Goal: Task Accomplishment & Management: Manage account settings

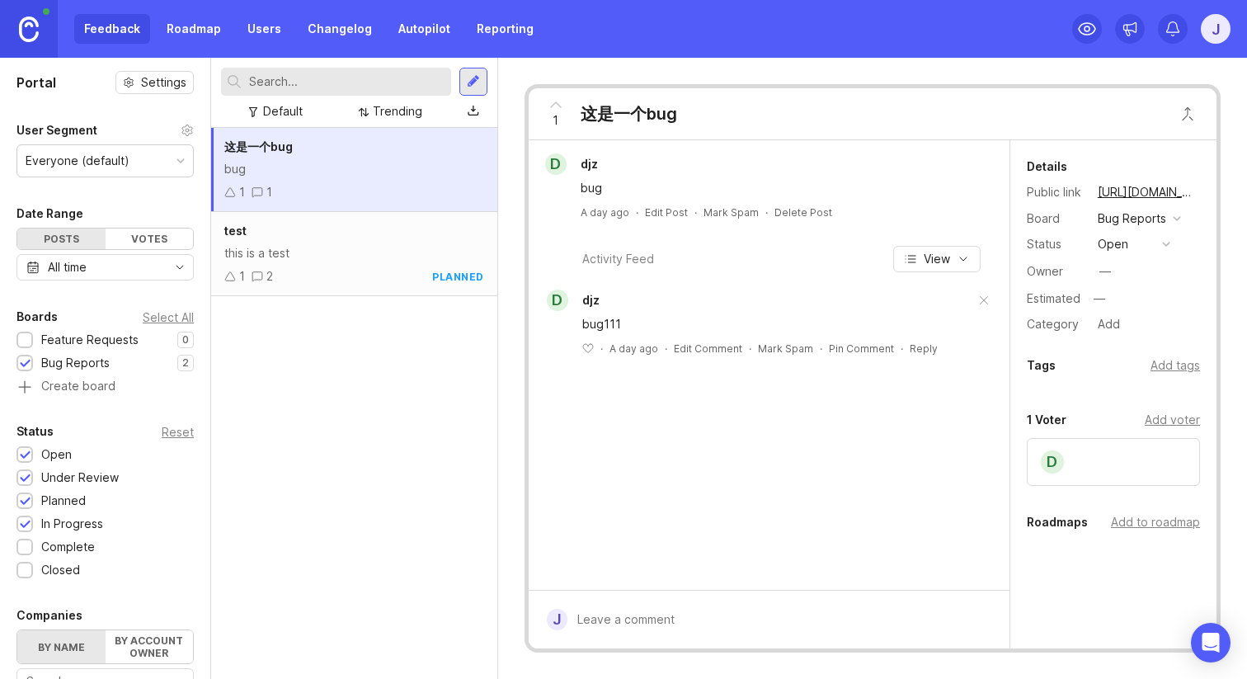
click at [191, 27] on link "Roadmap" at bounding box center [194, 29] width 74 height 30
click at [190, 21] on link "Roadmap" at bounding box center [194, 29] width 74 height 30
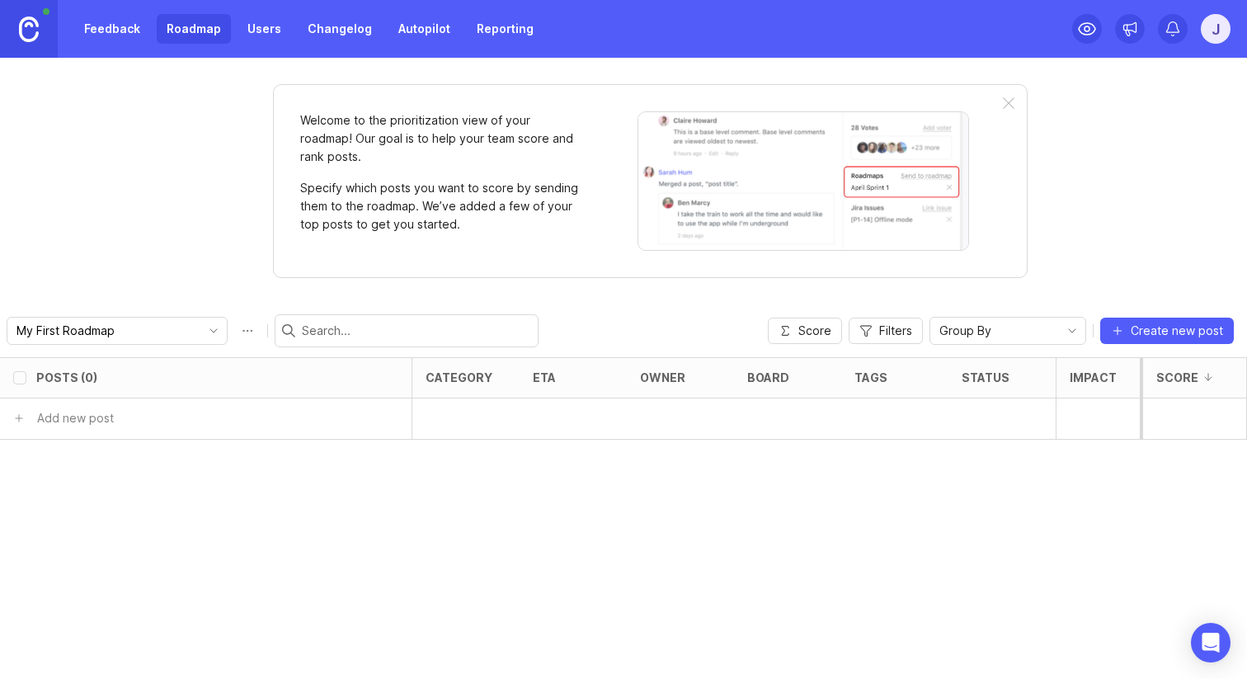
checkbox input "false"
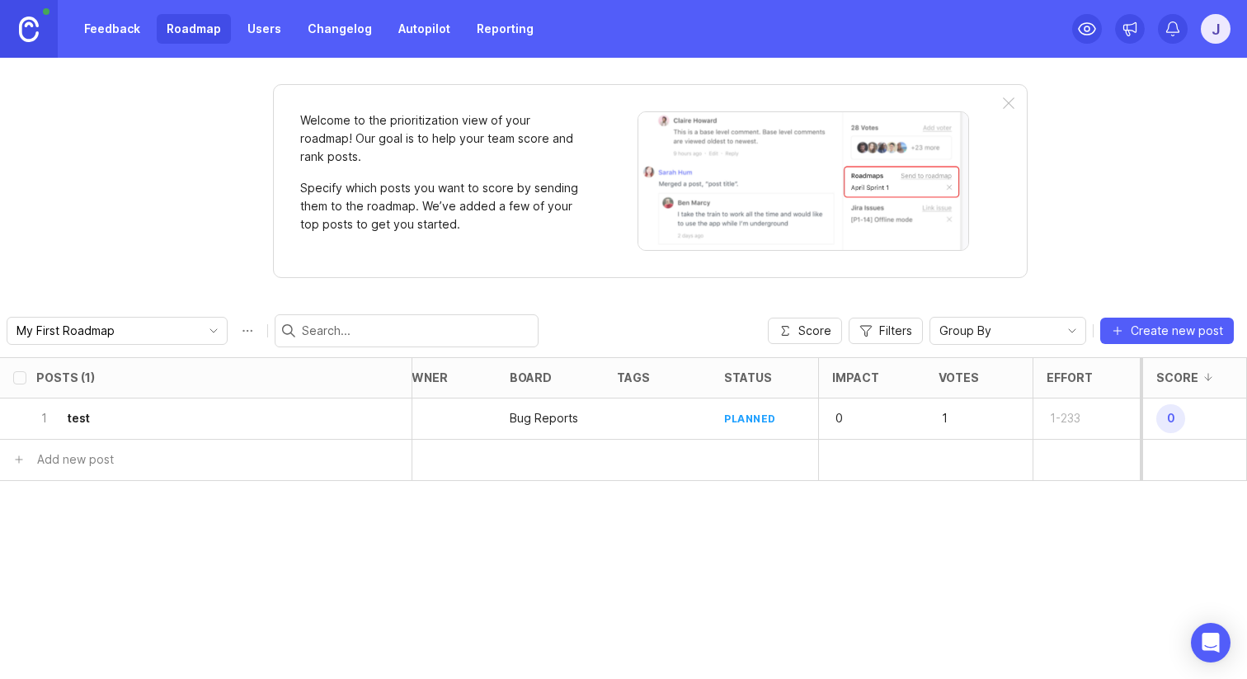
click at [115, 31] on link "Feedback" at bounding box center [112, 29] width 76 height 30
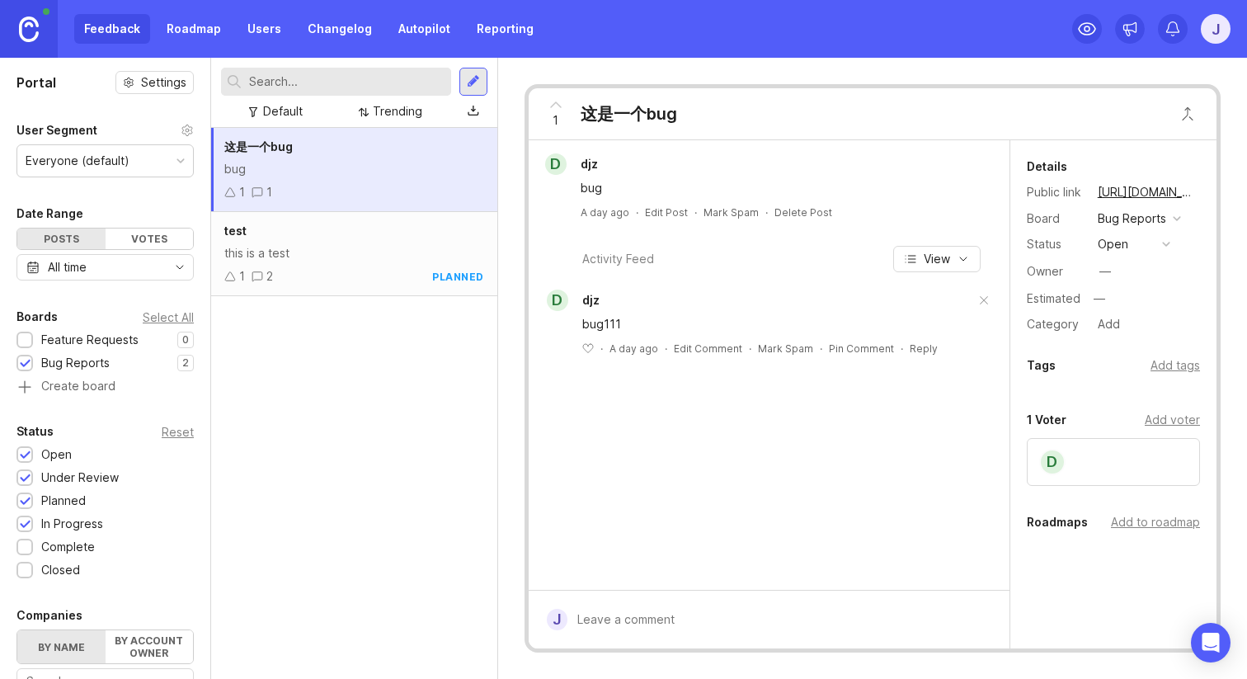
click at [186, 38] on link "Roadmap" at bounding box center [194, 29] width 74 height 30
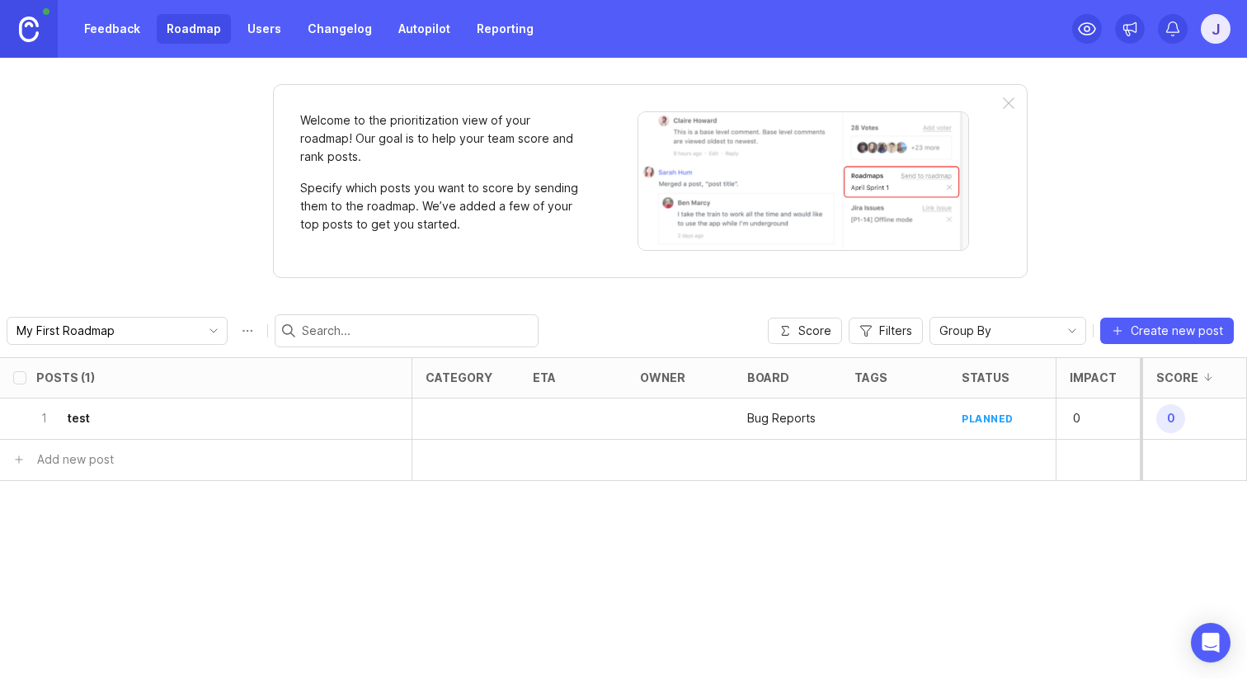
click at [135, 33] on link "Feedback" at bounding box center [112, 29] width 76 height 30
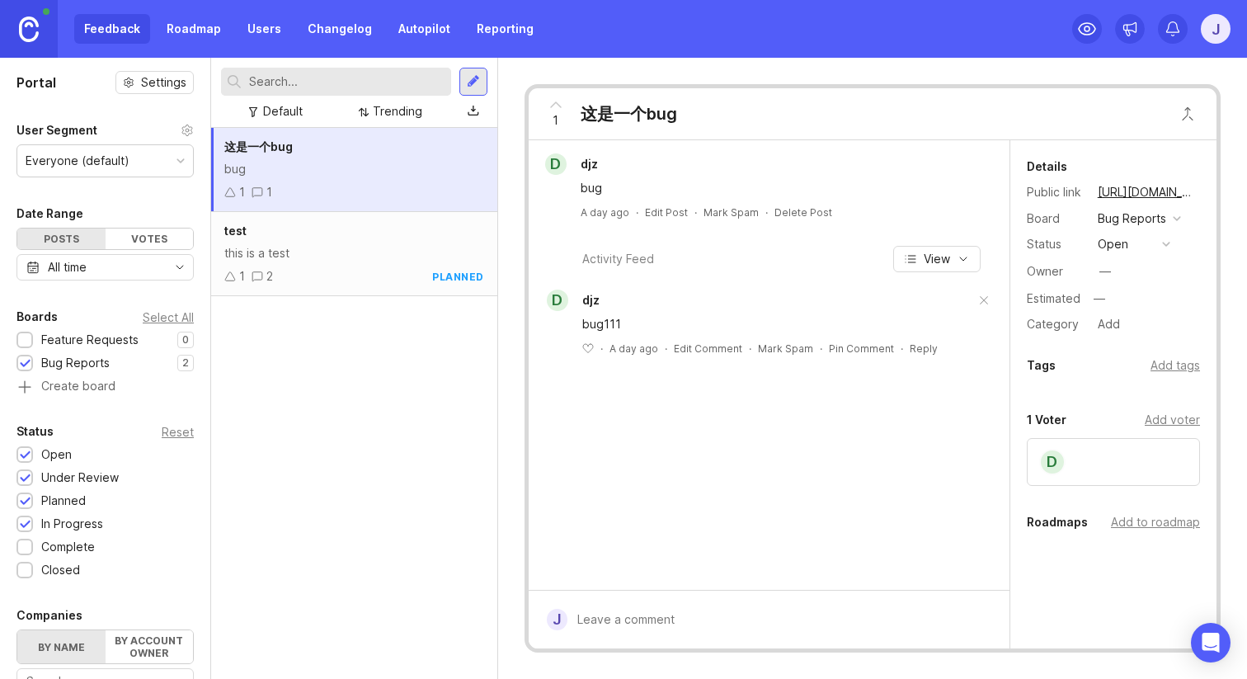
click at [1120, 281] on div "Owner —" at bounding box center [1113, 271] width 173 height 25
click at [1105, 273] on div "—" at bounding box center [1106, 271] width 12 height 18
click at [1106, 294] on input "text" at bounding box center [1144, 298] width 111 height 21
click at [1076, 299] on div "Estimated" at bounding box center [1054, 299] width 54 height 12
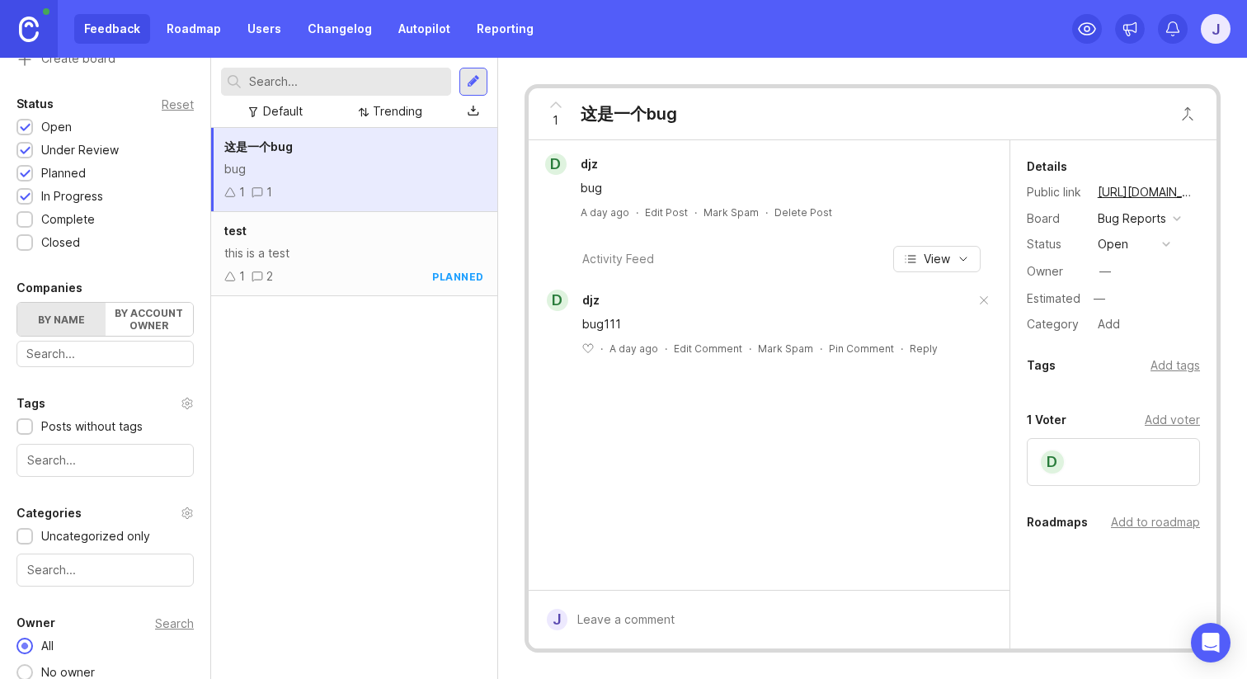
scroll to position [326, 0]
click at [398, 116] on div "Trending" at bounding box center [398, 111] width 50 height 18
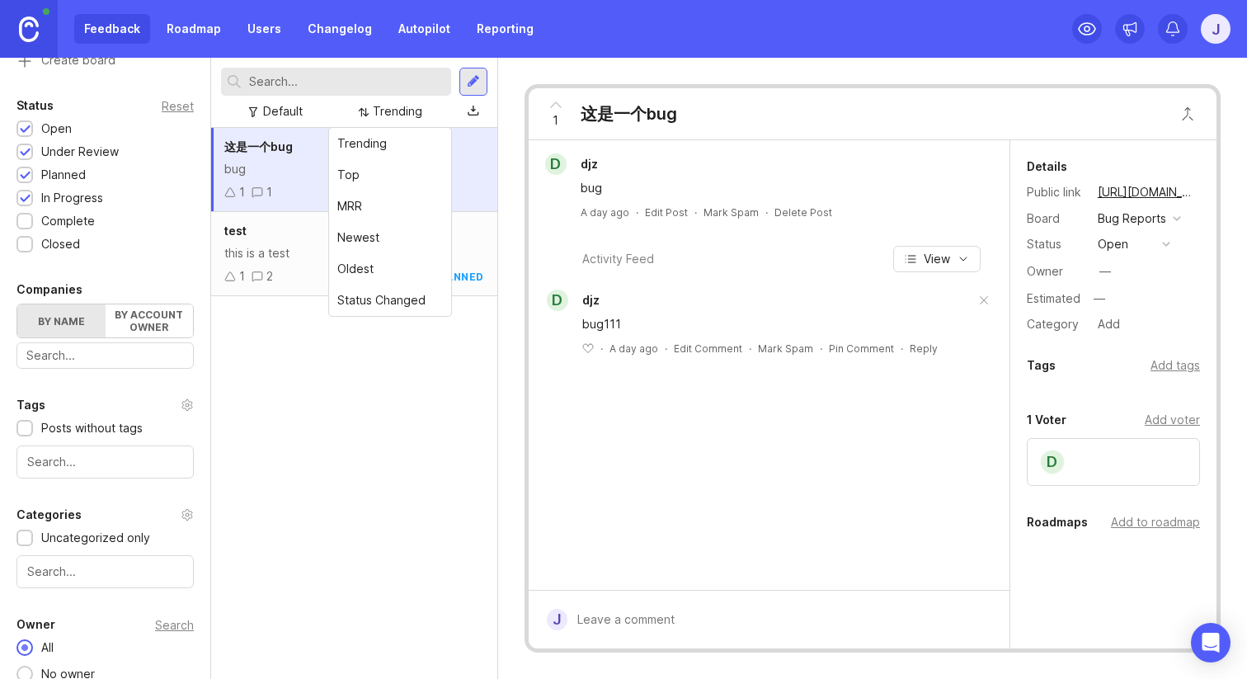
click at [398, 116] on div "Trending" at bounding box center [398, 111] width 50 height 18
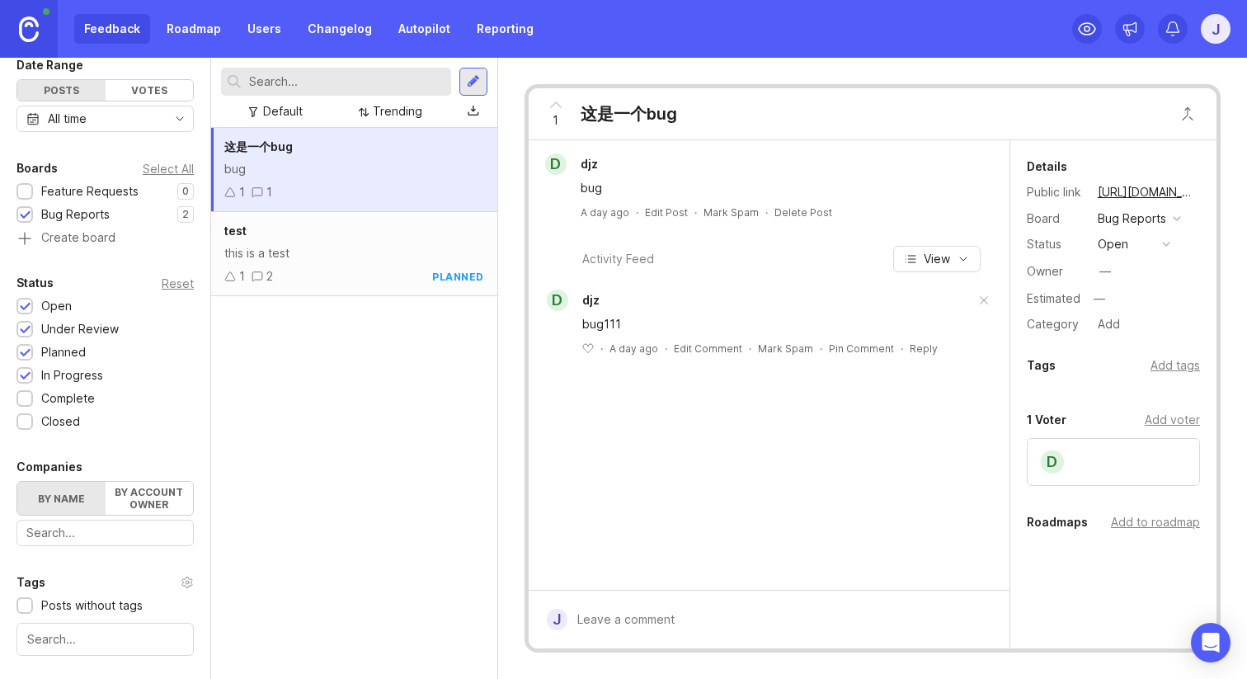
scroll to position [0, 0]
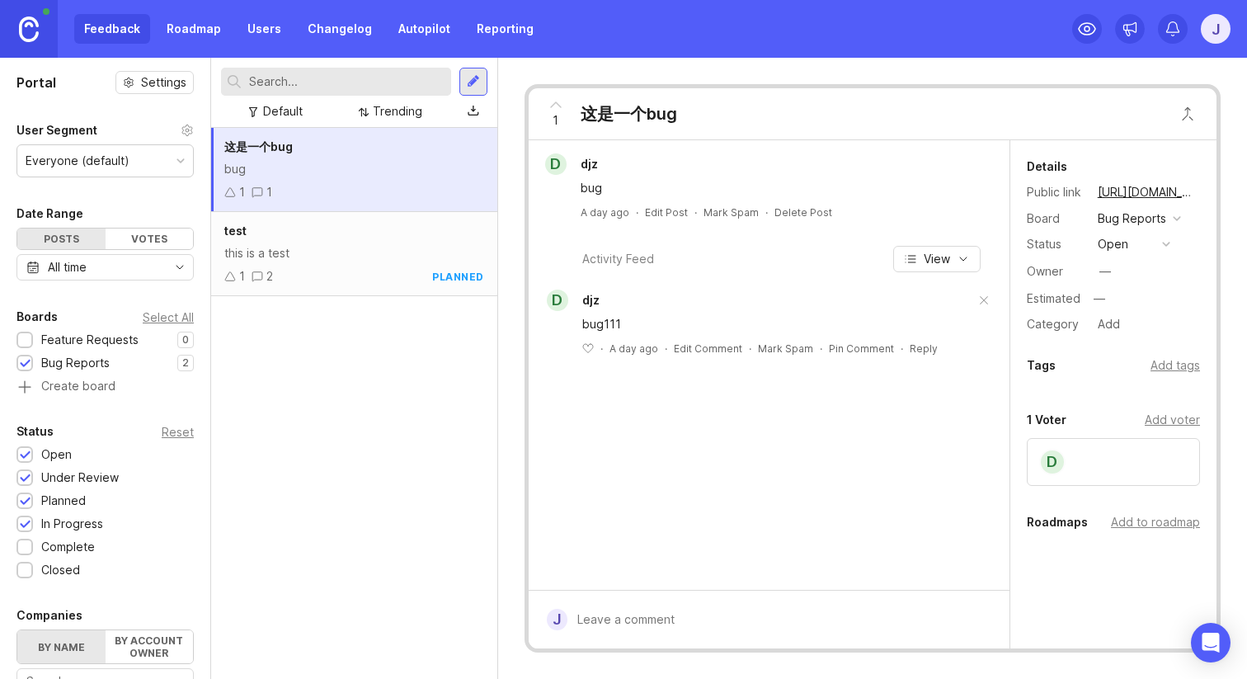
click at [203, 23] on link "Roadmap" at bounding box center [194, 29] width 74 height 30
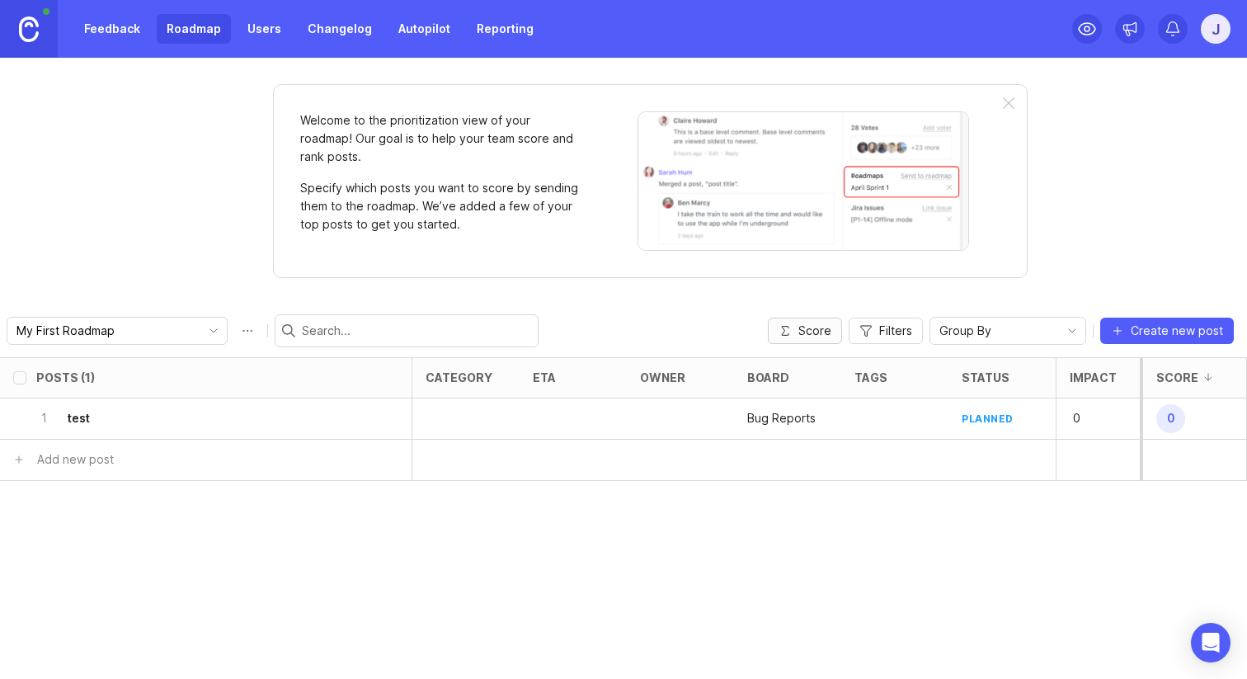
click at [789, 335] on icon "button" at bounding box center [785, 330] width 13 height 13
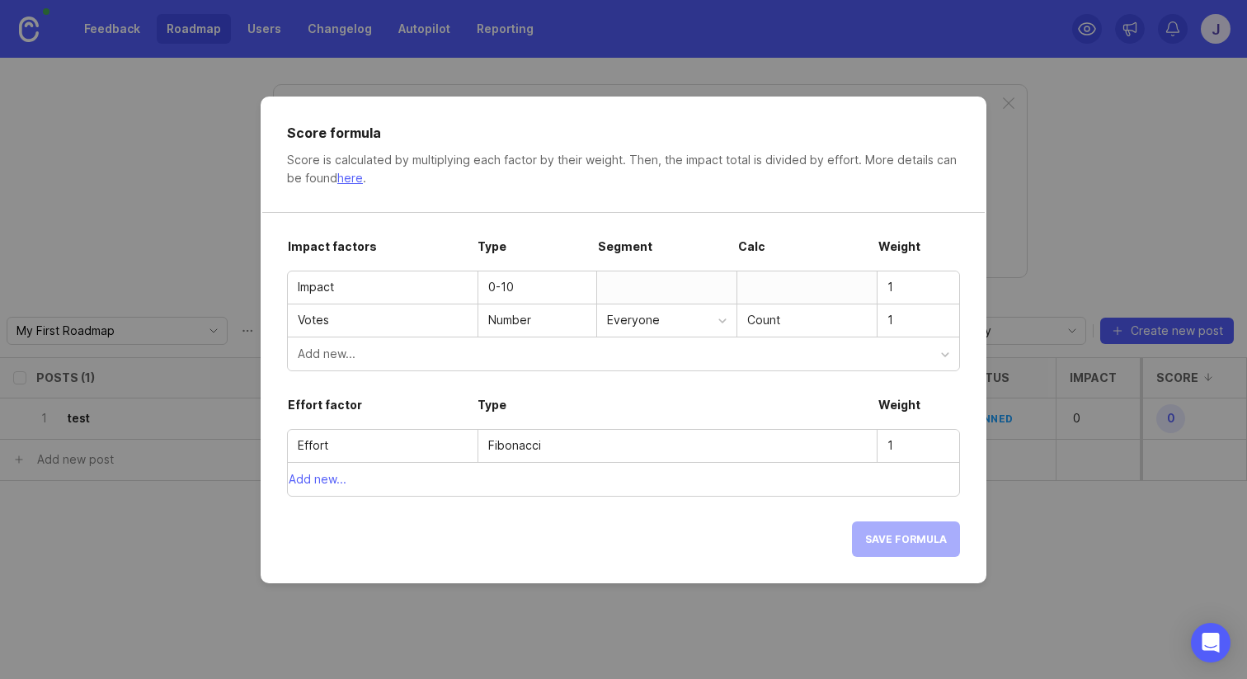
click at [676, 322] on div "Everyone" at bounding box center [662, 320] width 111 height 18
click at [677, 322] on div "Everyone" at bounding box center [662, 320] width 111 height 18
click at [351, 177] on link "here" at bounding box center [350, 178] width 26 height 14
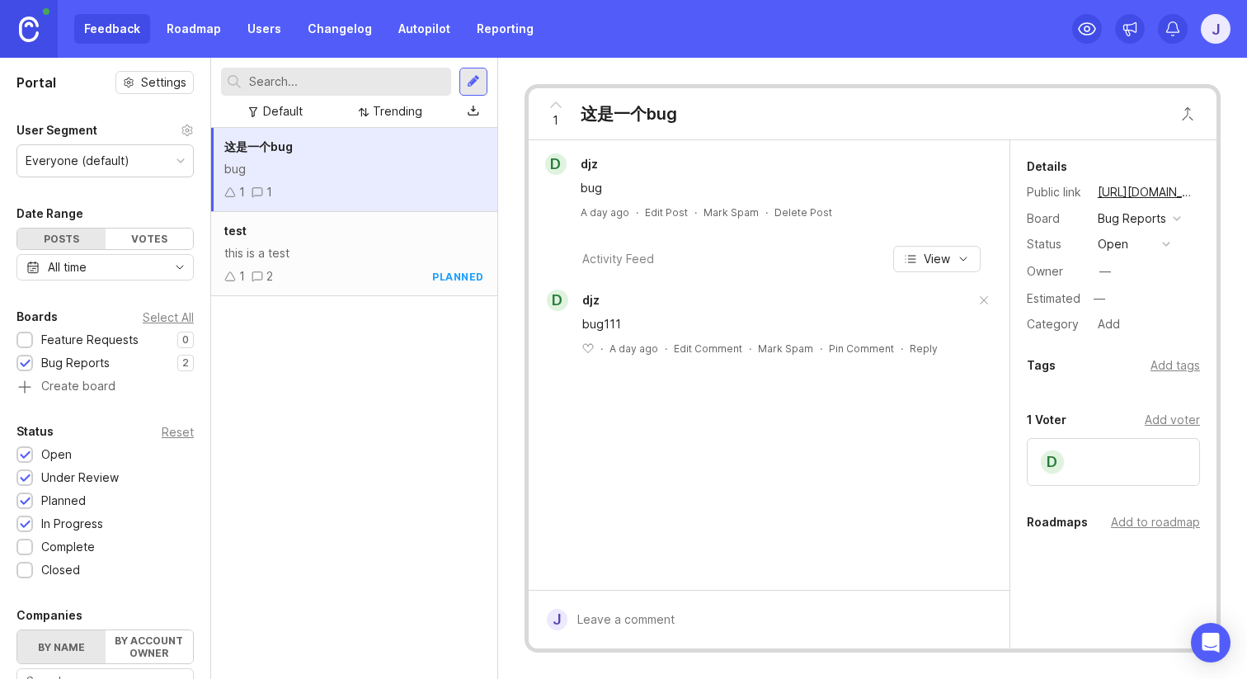
click at [206, 31] on link "Roadmap" at bounding box center [194, 29] width 74 height 30
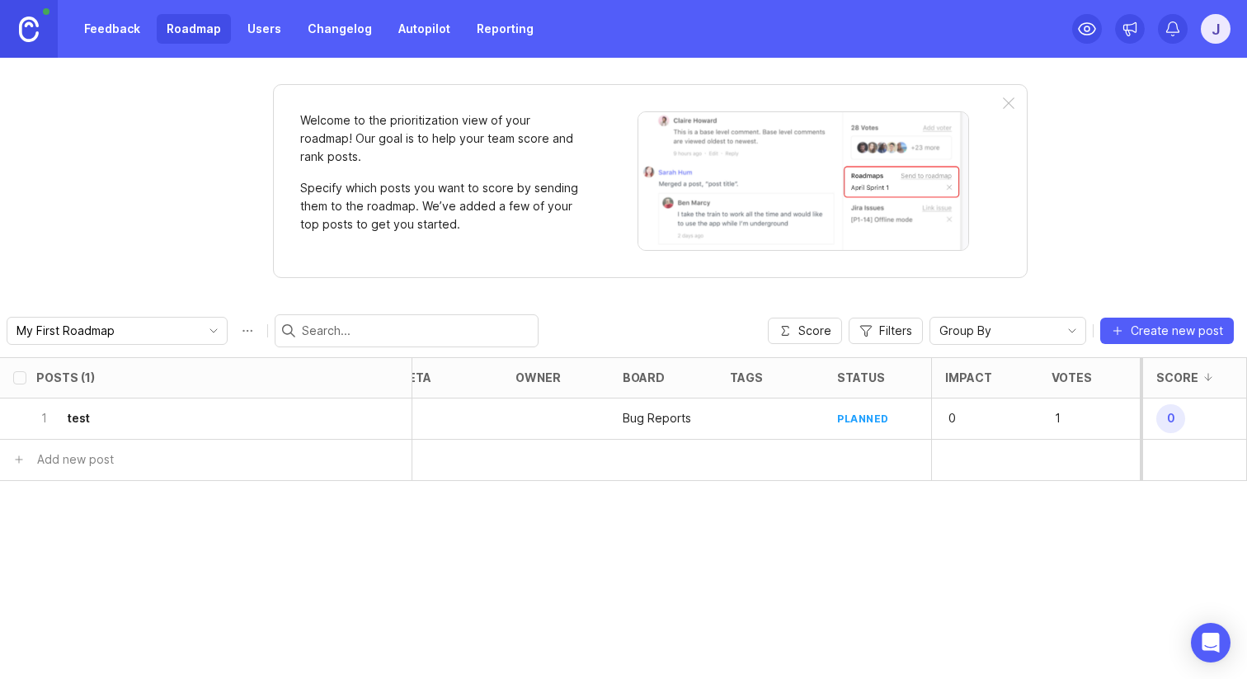
scroll to position [0, 238]
click at [807, 327] on span "Score" at bounding box center [815, 331] width 33 height 17
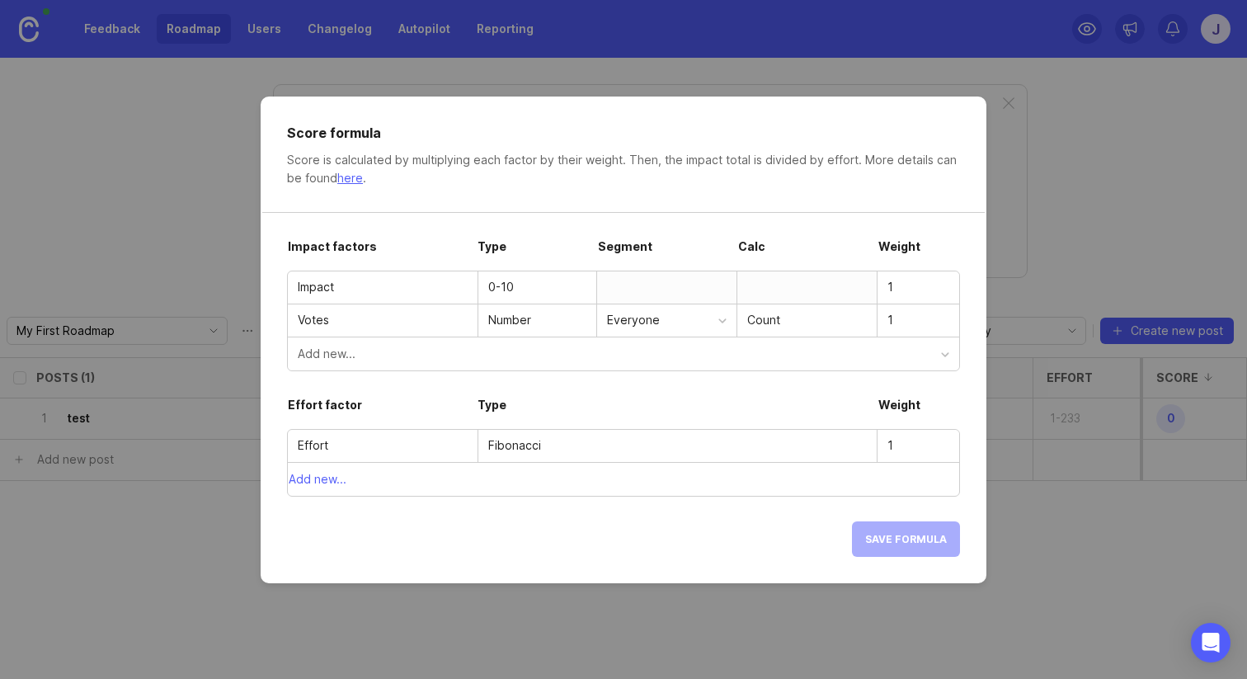
click at [797, 342] on div "Add new..." at bounding box center [624, 353] width 672 height 33
click at [831, 349] on div "Add new..." at bounding box center [620, 354] width 644 height 18
click at [809, 361] on div "Add new..." at bounding box center [620, 354] width 644 height 18
click at [837, 347] on div "Add new..." at bounding box center [620, 354] width 644 height 18
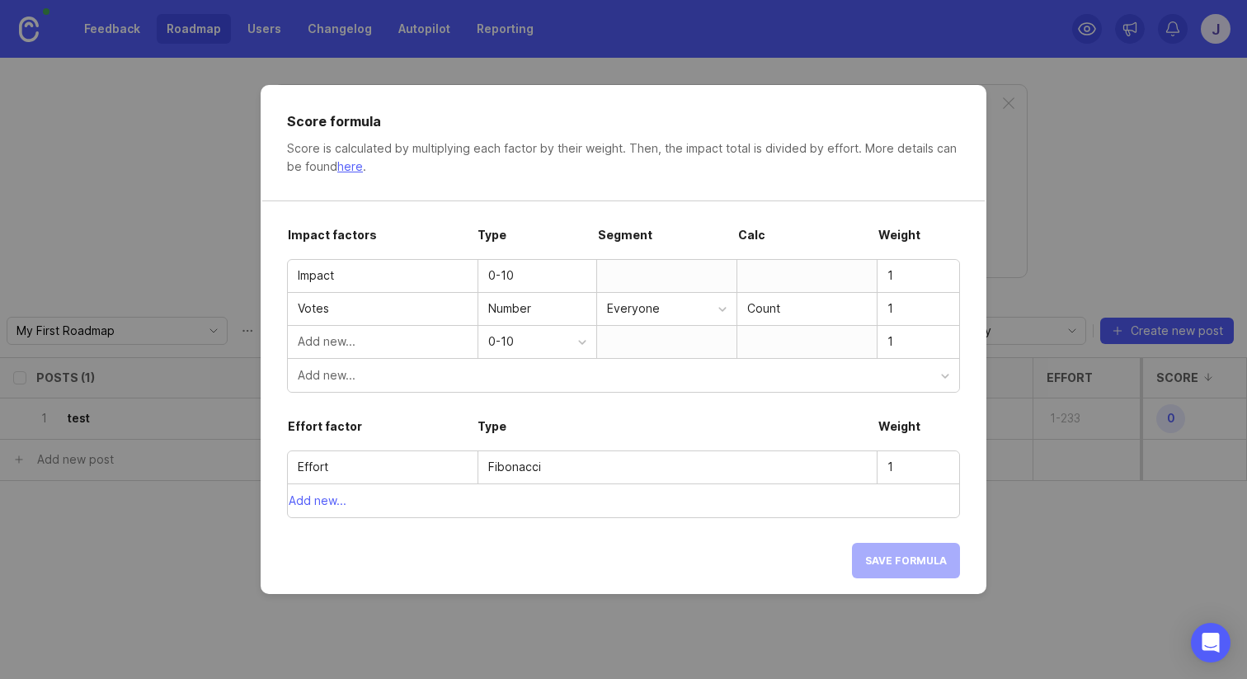
click at [542, 341] on div "0-10" at bounding box center [533, 341] width 90 height 18
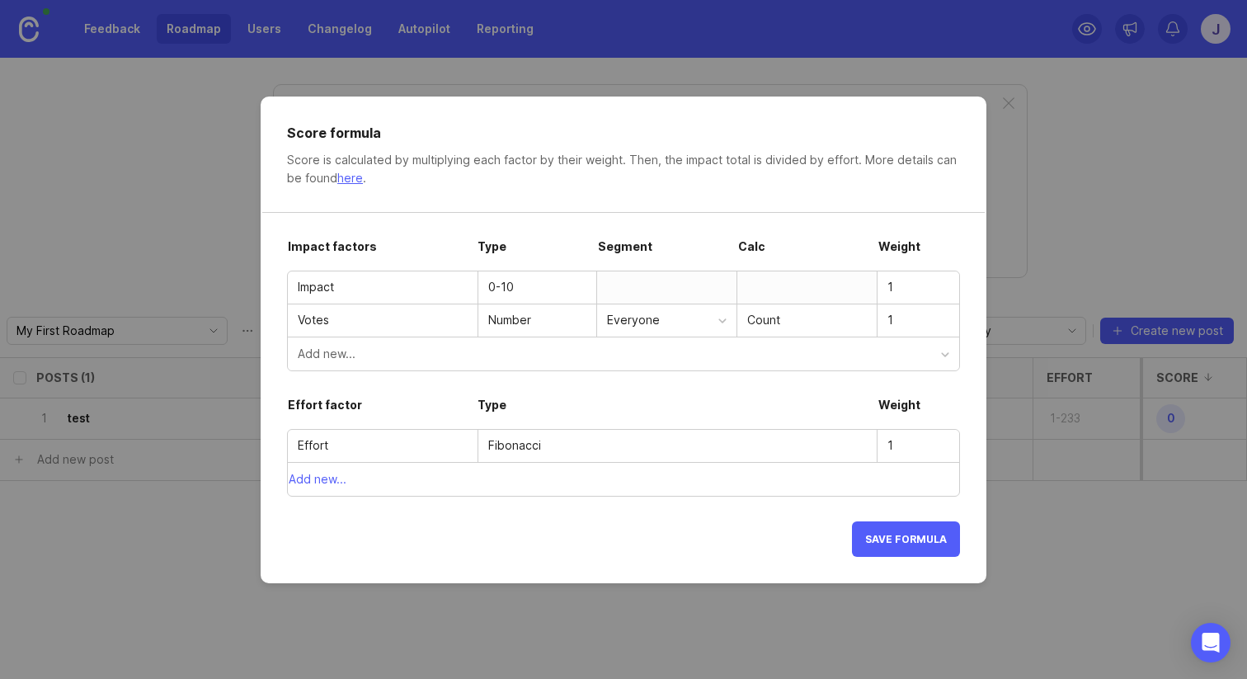
click at [923, 354] on div "Add new..." at bounding box center [620, 354] width 644 height 18
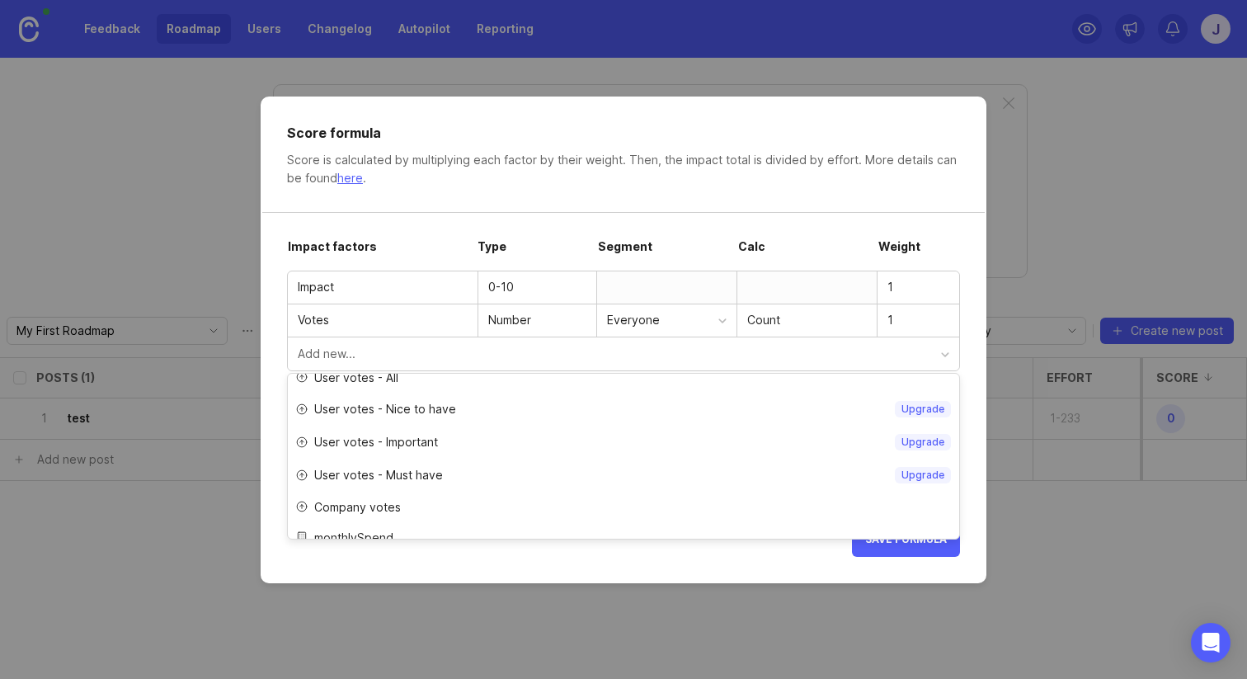
scroll to position [56, 0]
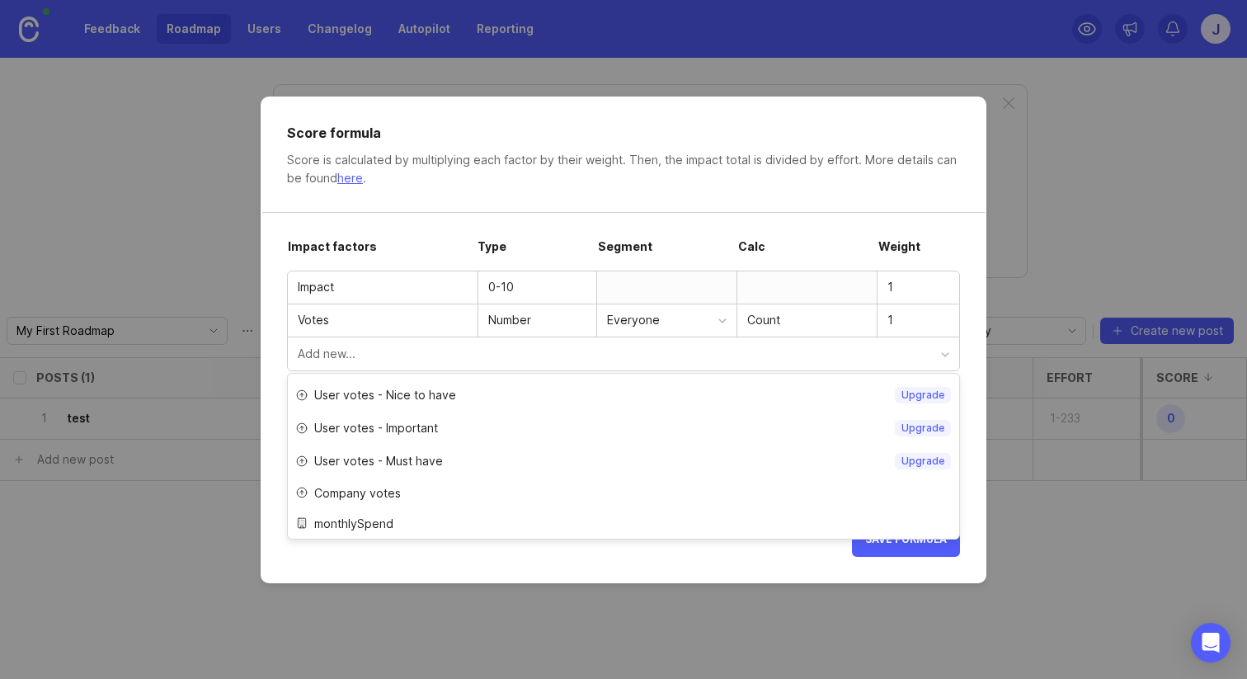
click at [950, 353] on div "Add new..." at bounding box center [624, 353] width 672 height 33
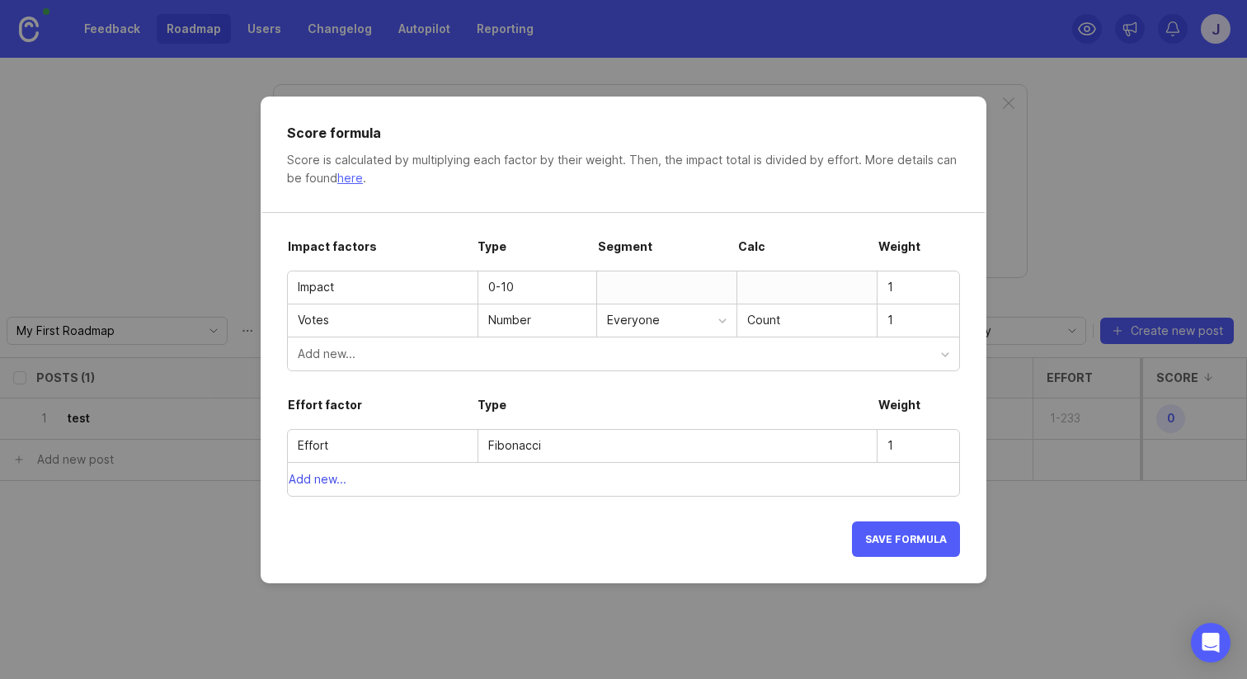
click at [928, 479] on button "Add new..." at bounding box center [624, 479] width 672 height 33
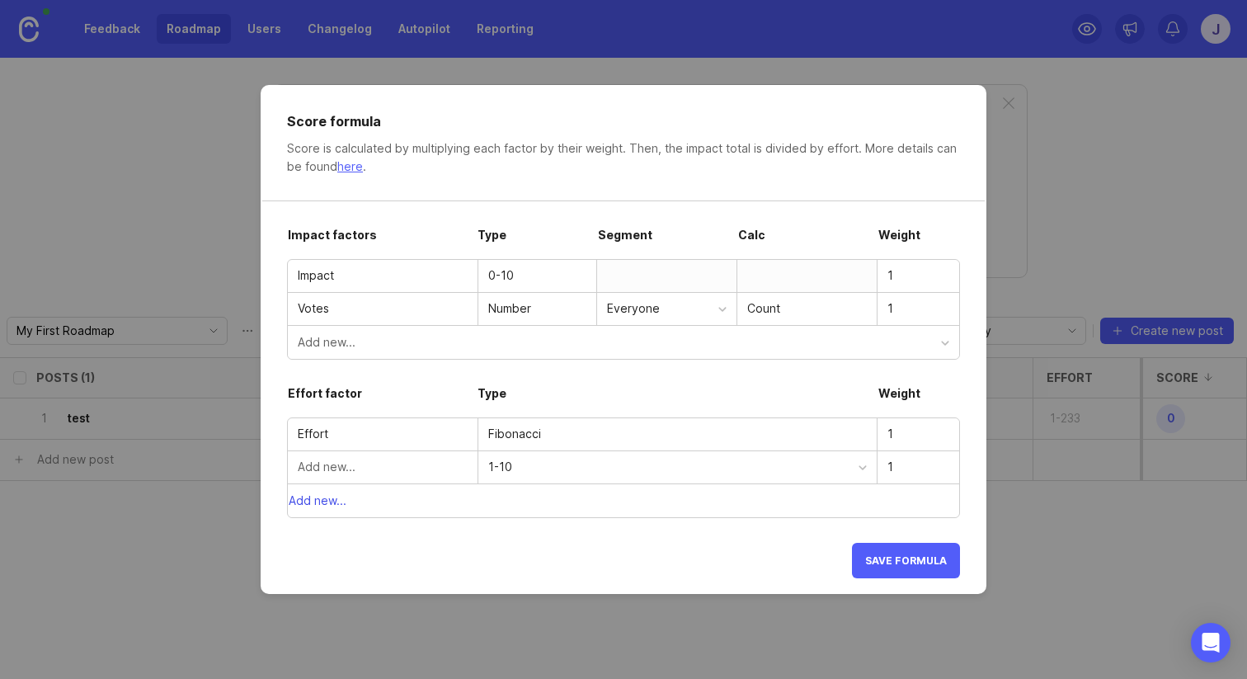
click at [913, 513] on button "Add new..." at bounding box center [624, 500] width 672 height 33
click at [855, 474] on div "1-10" at bounding box center [673, 467] width 370 height 18
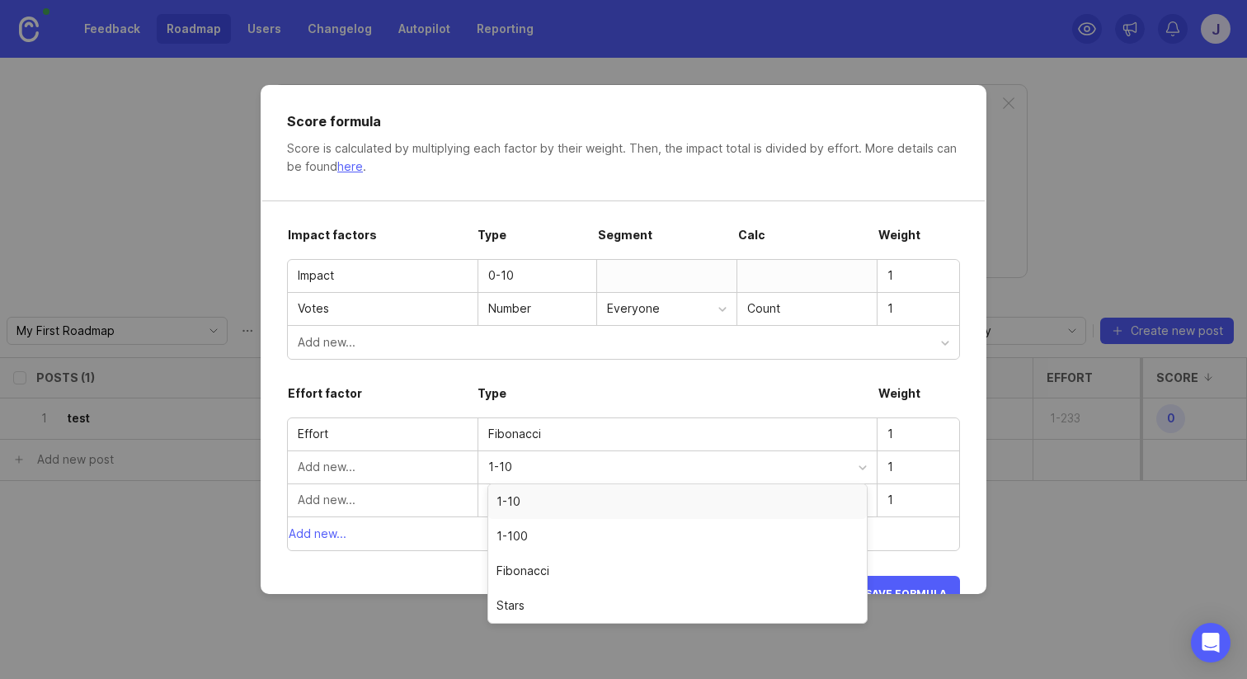
click at [855, 474] on div "1-10" at bounding box center [673, 467] width 370 height 18
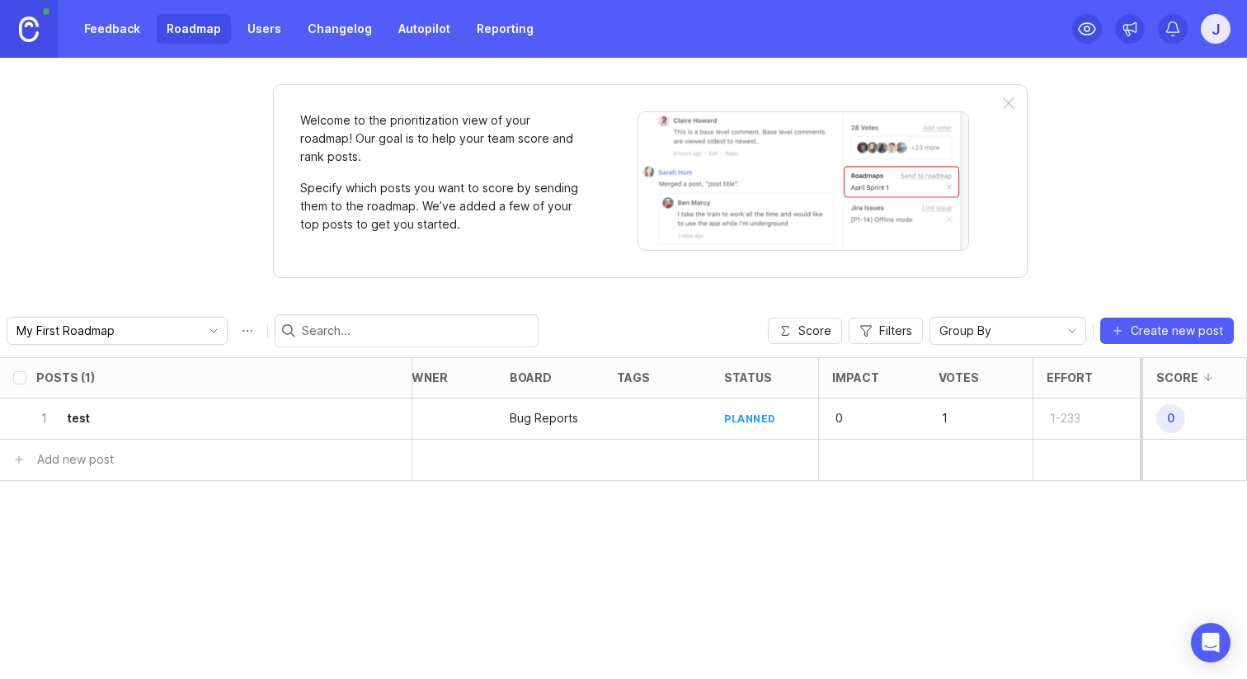
click at [1115, 414] on div "1-233" at bounding box center [1086, 418] width 107 height 41
click at [1180, 413] on span "0" at bounding box center [1171, 418] width 29 height 29
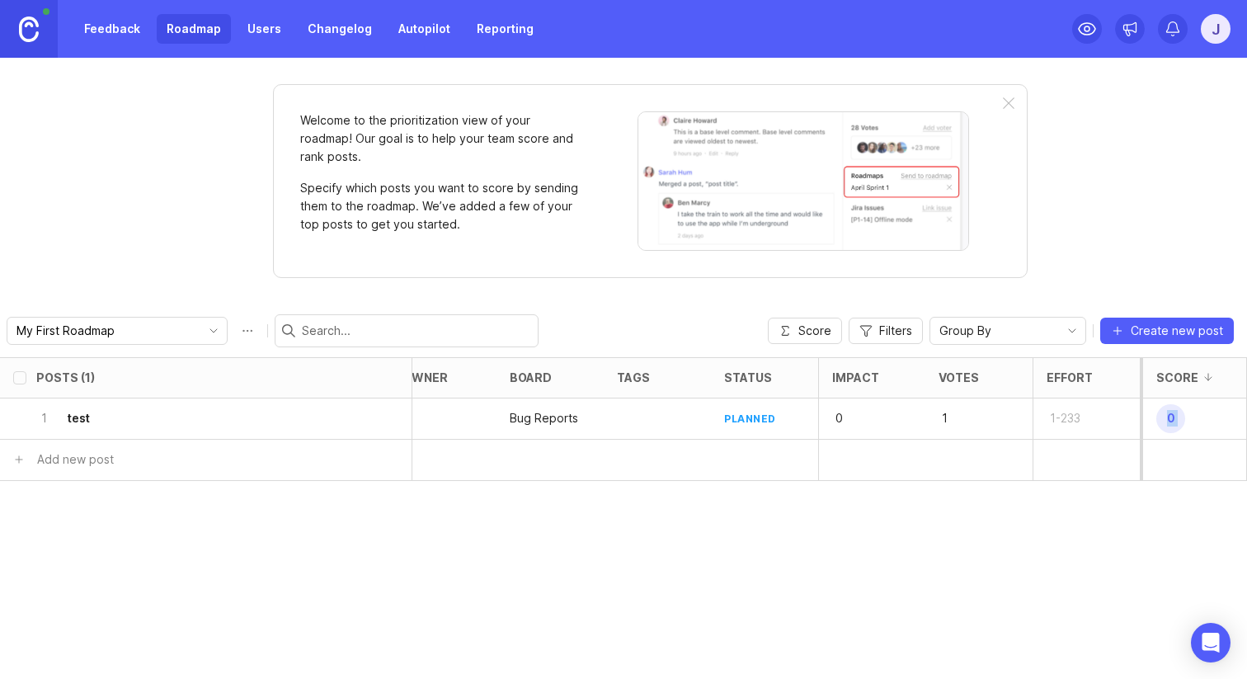
click at [1172, 413] on span "0" at bounding box center [1171, 418] width 29 height 29
drag, startPoint x: 1046, startPoint y: 379, endPoint x: 1081, endPoint y: 378, distance: 34.7
click at [1080, 378] on div "Effort" at bounding box center [1087, 378] width 106 height 40
click at [1082, 378] on div "Effort" at bounding box center [1070, 377] width 46 height 12
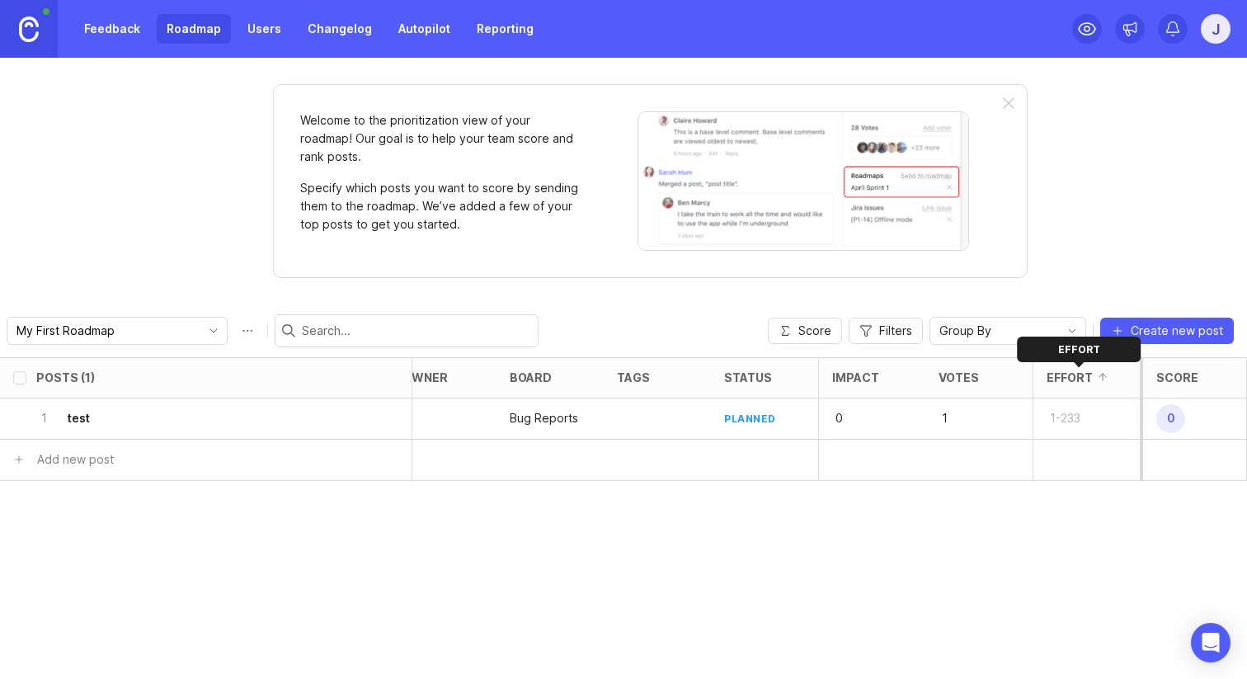
click at [1082, 378] on div "Effort" at bounding box center [1070, 377] width 46 height 12
click at [1082, 379] on div "Effort" at bounding box center [1070, 377] width 46 height 12
click at [813, 325] on span "Score" at bounding box center [815, 331] width 33 height 17
click at [1069, 433] on div "1-233" at bounding box center [1086, 418] width 107 height 41
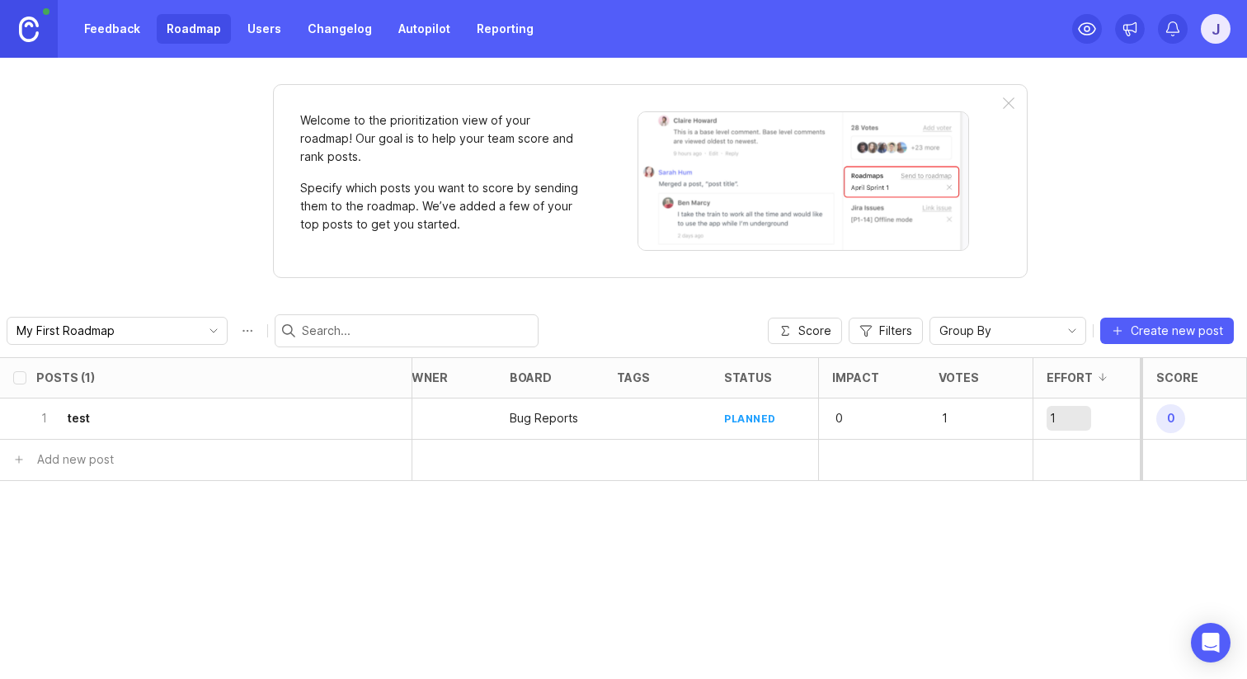
type input "11"
click at [1047, 569] on div "Posts (1) category eta owner board tags status Impact Votes Effort Score 1 test…" at bounding box center [623, 518] width 1247 height 322
click at [1086, 455] on p "11" at bounding box center [1072, 459] width 51 height 23
click at [1052, 455] on p "11" at bounding box center [1072, 459] width 51 height 23
click at [1101, 575] on div "Posts (1) category eta owner board tags status Impact Votes Effort Score 1 test…" at bounding box center [623, 518] width 1247 height 322
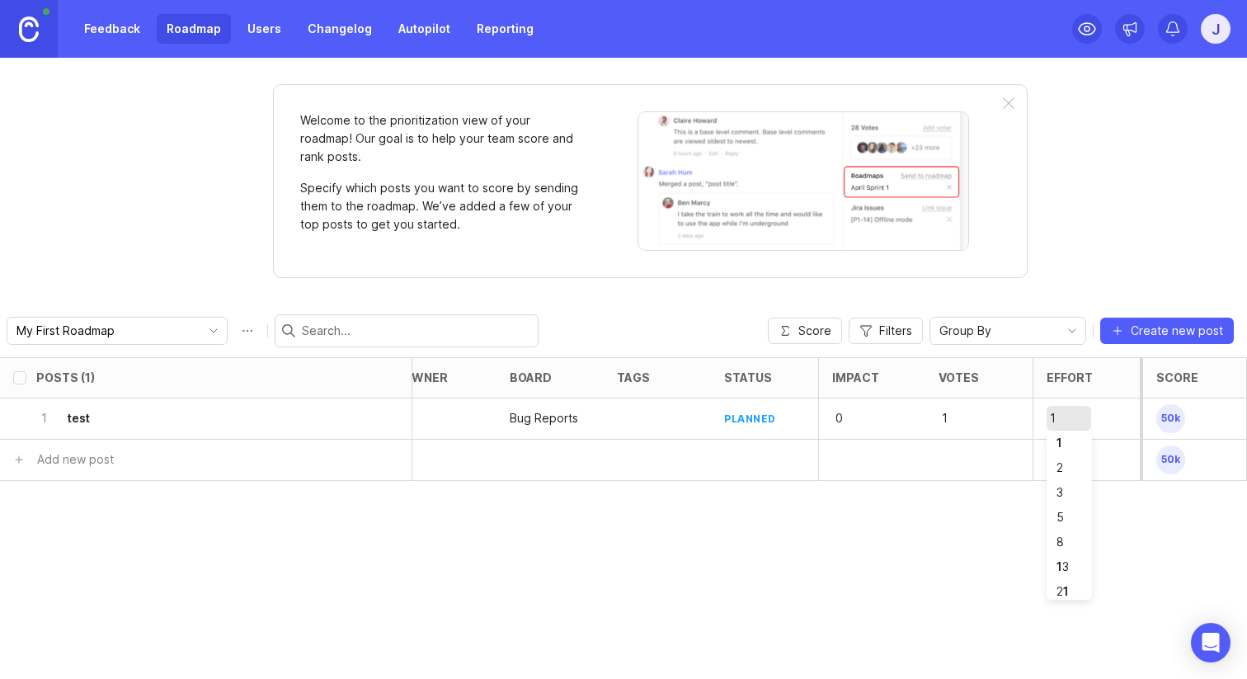
scroll to position [128, 0]
click at [1082, 540] on div "Posts (1) category eta owner board tags status Impact Votes Effort Score 1 test…" at bounding box center [623, 518] width 1247 height 322
click at [1079, 458] on p "233" at bounding box center [1072, 459] width 51 height 23
drag, startPoint x: 1068, startPoint y: 457, endPoint x: 997, endPoint y: 454, distance: 70.2
click at [999, 455] on div "Add new post 233 500" at bounding box center [504, 460] width 1485 height 41
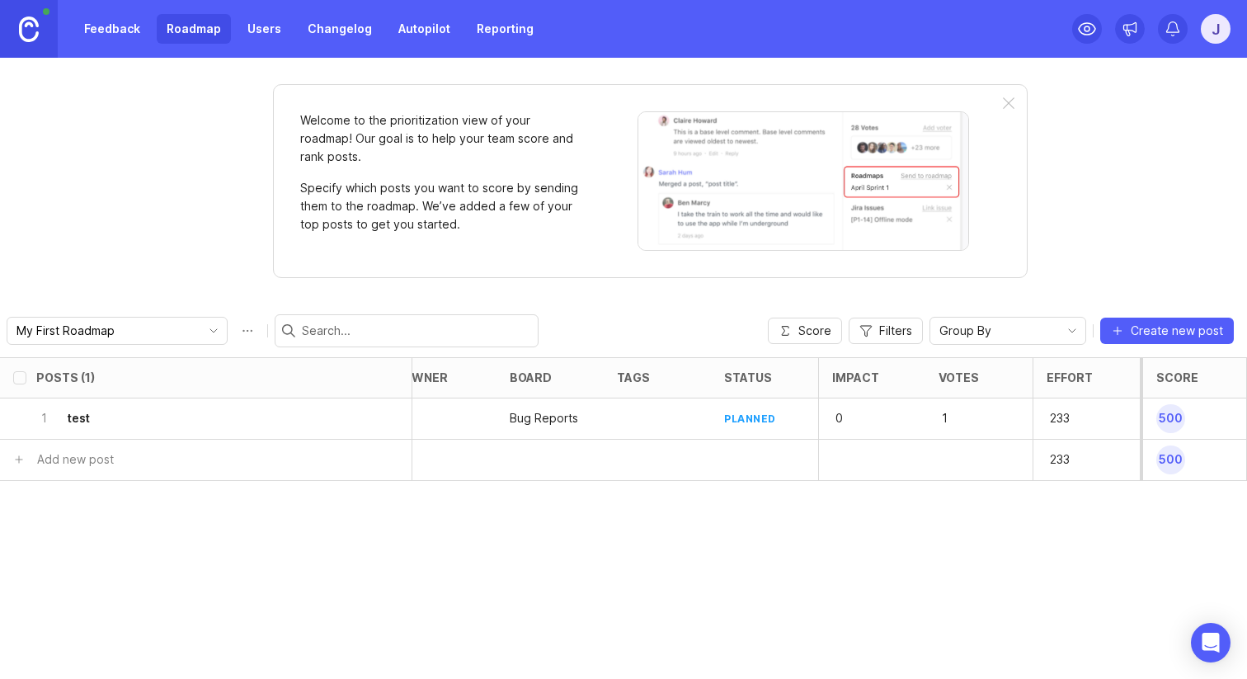
click at [1064, 456] on p "233" at bounding box center [1072, 459] width 51 height 23
click at [1070, 565] on div "Posts (1) category eta owner board tags status Impact Votes Effort Score 1 test…" at bounding box center [623, 518] width 1247 height 322
click at [1018, 551] on div "Posts (1) category eta owner board tags status Impact Votes Effort Score 1 test…" at bounding box center [623, 518] width 1247 height 322
click at [1098, 416] on div "144" at bounding box center [1086, 418] width 107 height 41
click at [1068, 565] on div "Posts (1) category eta owner board tags status Impact Votes Effort Score 1 test…" at bounding box center [623, 518] width 1247 height 322
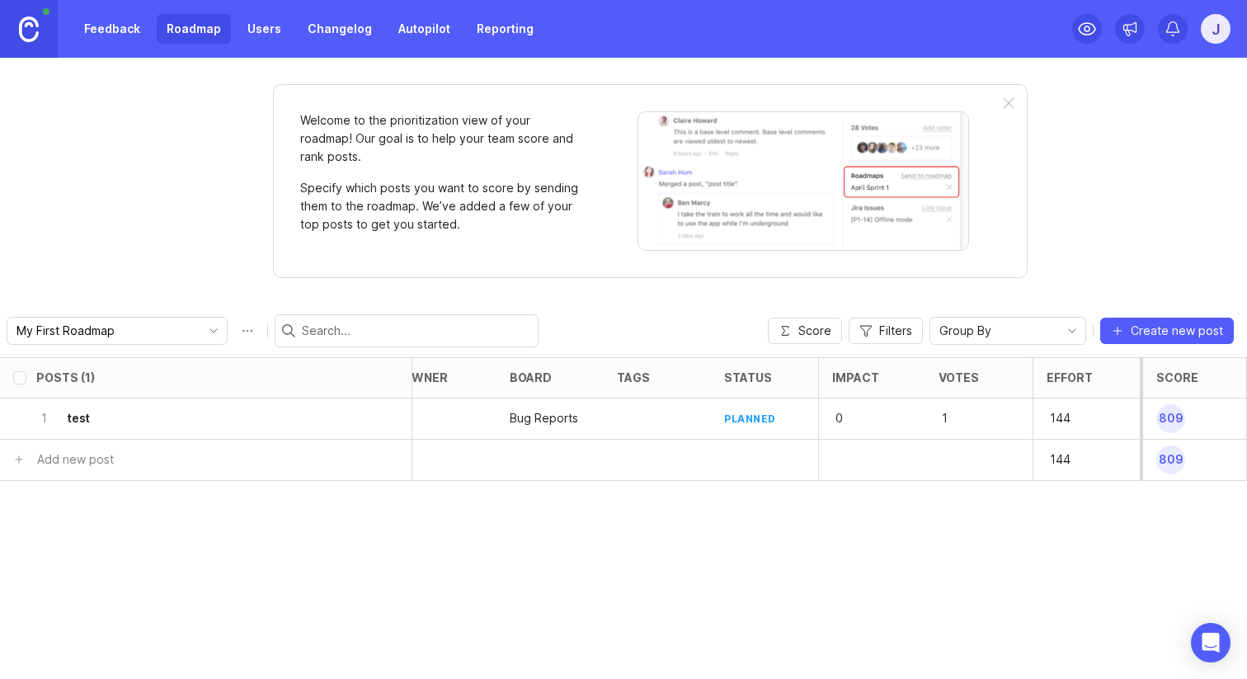
click at [1063, 534] on div "Posts (1) category eta owner board tags status Impact Votes Effort Score 1 test…" at bounding box center [623, 518] width 1247 height 322
click at [842, 323] on div "Score Filters Group By Create new post" at bounding box center [1001, 331] width 466 height 28
click at [822, 325] on span "Score" at bounding box center [815, 331] width 33 height 17
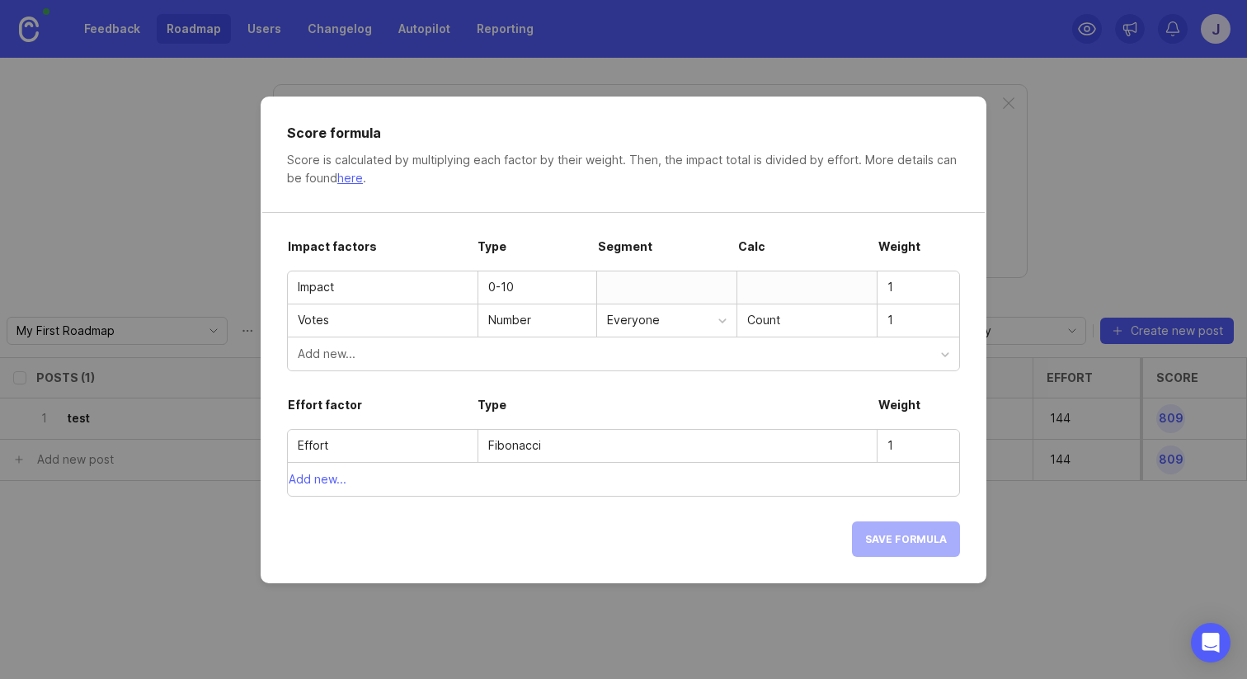
click at [694, 438] on div "Fibonacci" at bounding box center [677, 445] width 379 height 18
click at [753, 447] on div "Fibonacci" at bounding box center [677, 445] width 379 height 18
click at [754, 447] on div "Fibonacci" at bounding box center [677, 445] width 379 height 18
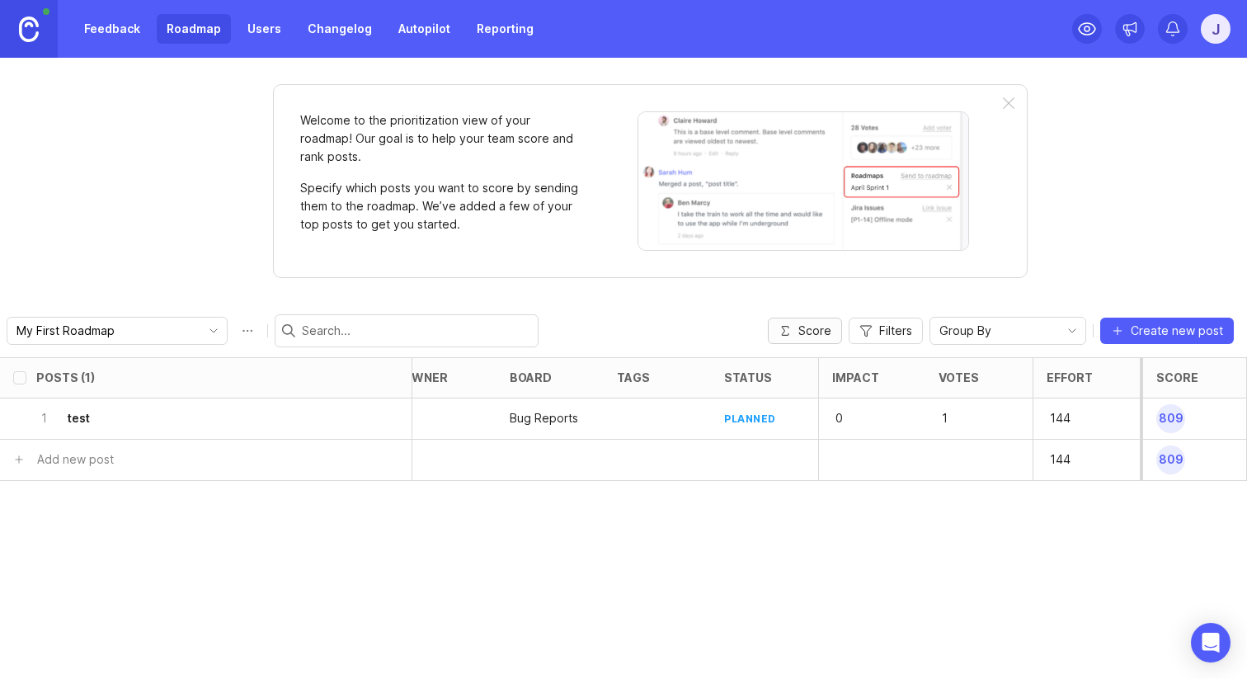
click at [831, 332] on button "Score" at bounding box center [805, 331] width 74 height 26
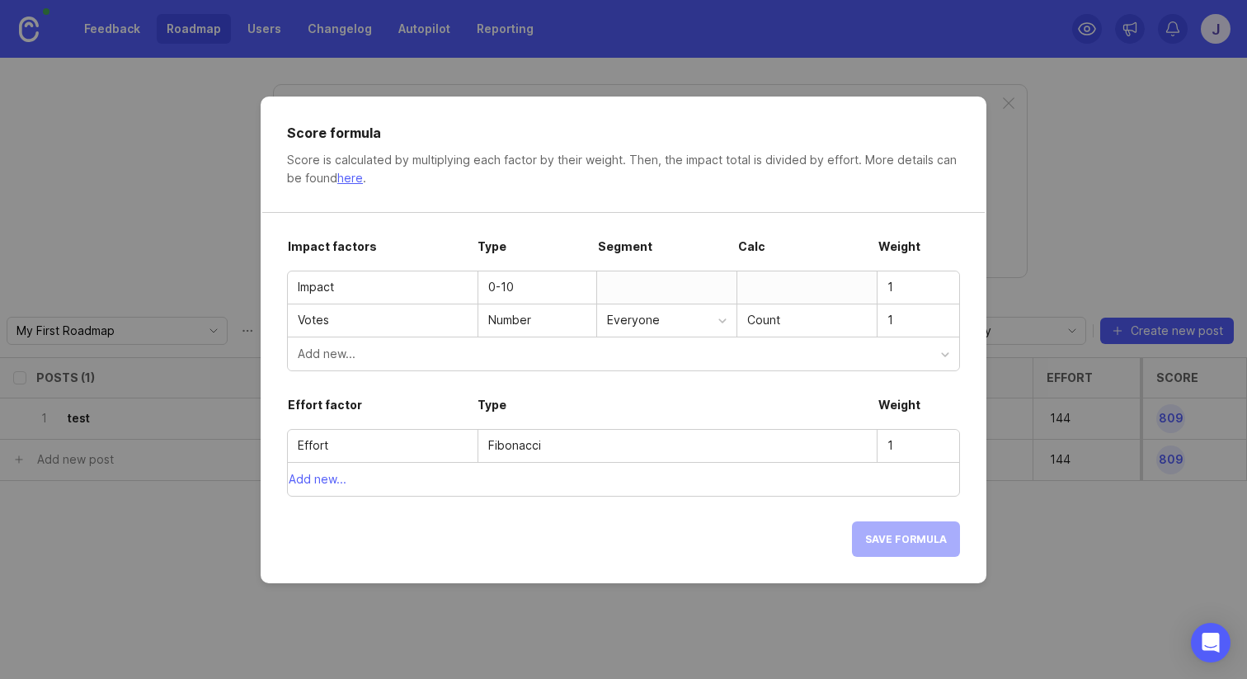
drag, startPoint x: 407, startPoint y: 236, endPoint x: 291, endPoint y: 231, distance: 115.6
click at [281, 233] on div "Score formula Score is calculated by multiplying each factor by their weight. T…" at bounding box center [624, 340] width 726 height 487
drag, startPoint x: 401, startPoint y: 256, endPoint x: 271, endPoint y: 243, distance: 130.1
click at [271, 244] on div "Score formula Score is calculated by multiplying each factor by their weight. T…" at bounding box center [624, 340] width 726 height 487
copy div "Impact factors"
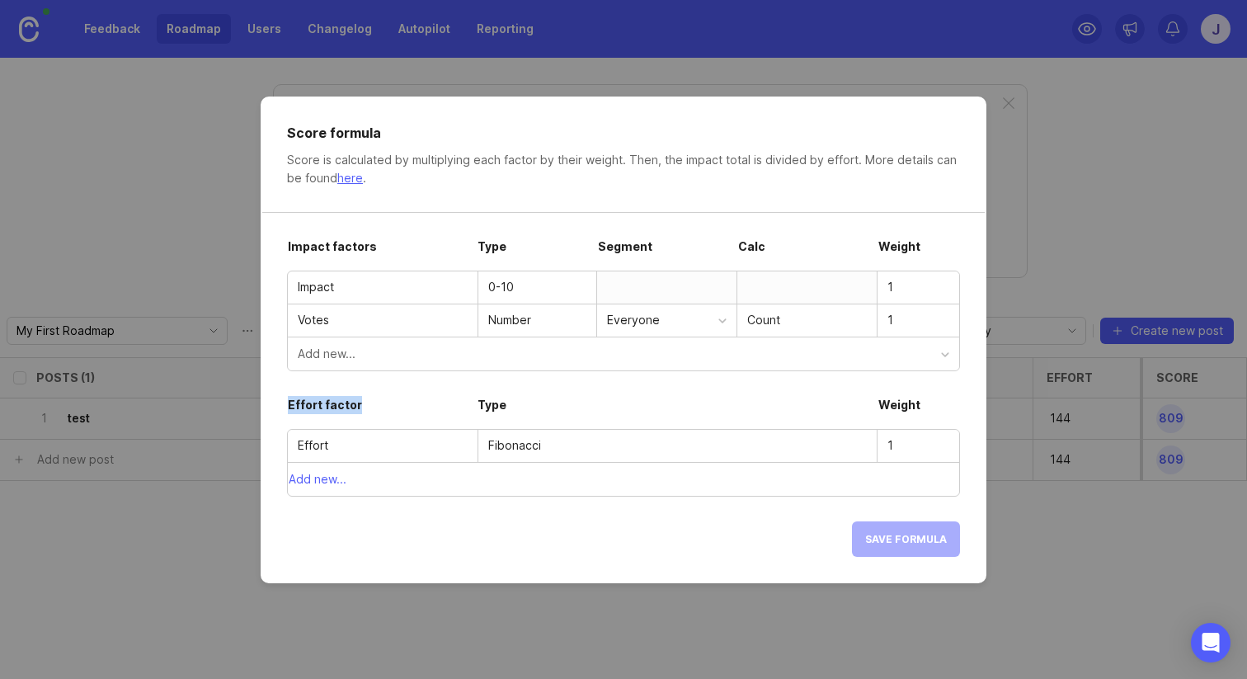
drag, startPoint x: 374, startPoint y: 403, endPoint x: 280, endPoint y: 401, distance: 94.1
click at [280, 401] on div "Score formula Score is calculated by multiplying each factor by their weight. T…" at bounding box center [624, 340] width 726 height 487
copy div "Effort factor"
drag, startPoint x: 298, startPoint y: 443, endPoint x: 894, endPoint y: 447, distance: 595.7
click at [894, 447] on div "Effort Fibonacci 1" at bounding box center [624, 446] width 672 height 33
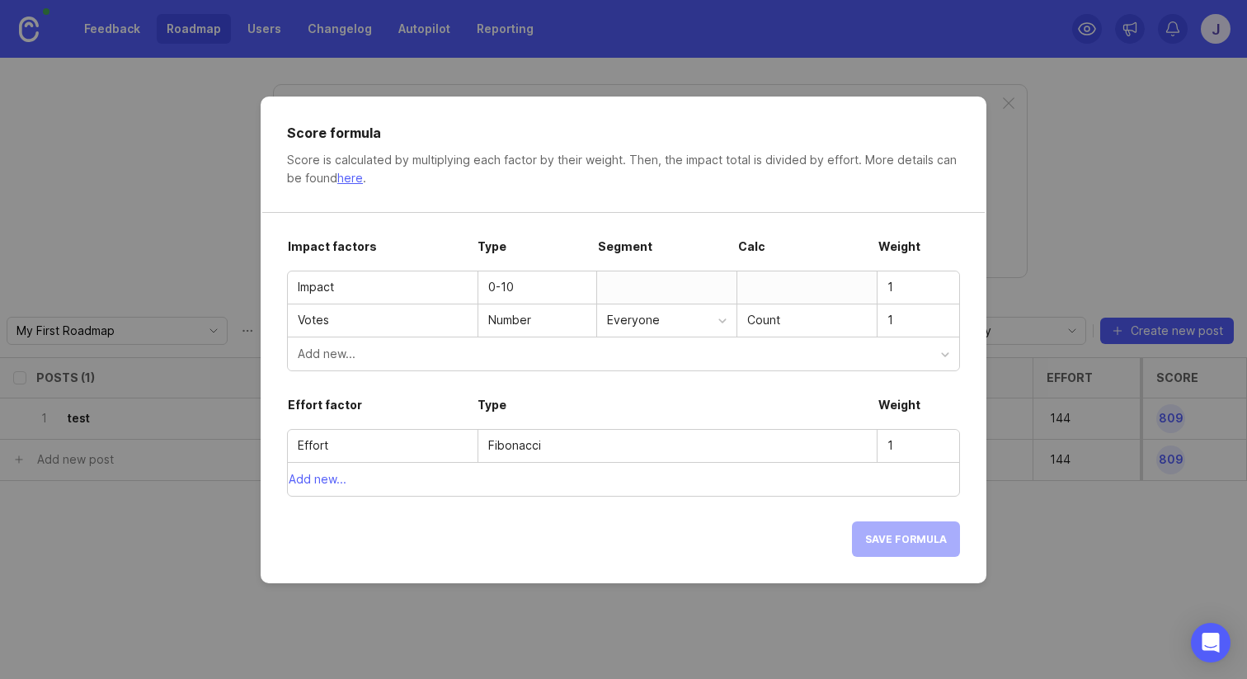
drag, startPoint x: 902, startPoint y: 447, endPoint x: 442, endPoint y: 446, distance: 459.5
click at [442, 446] on div "Effort Fibonacci 1" at bounding box center [624, 446] width 672 height 33
click at [347, 446] on input "Effort" at bounding box center [383, 445] width 170 height 18
click at [313, 448] on input "Effort" at bounding box center [383, 445] width 170 height 18
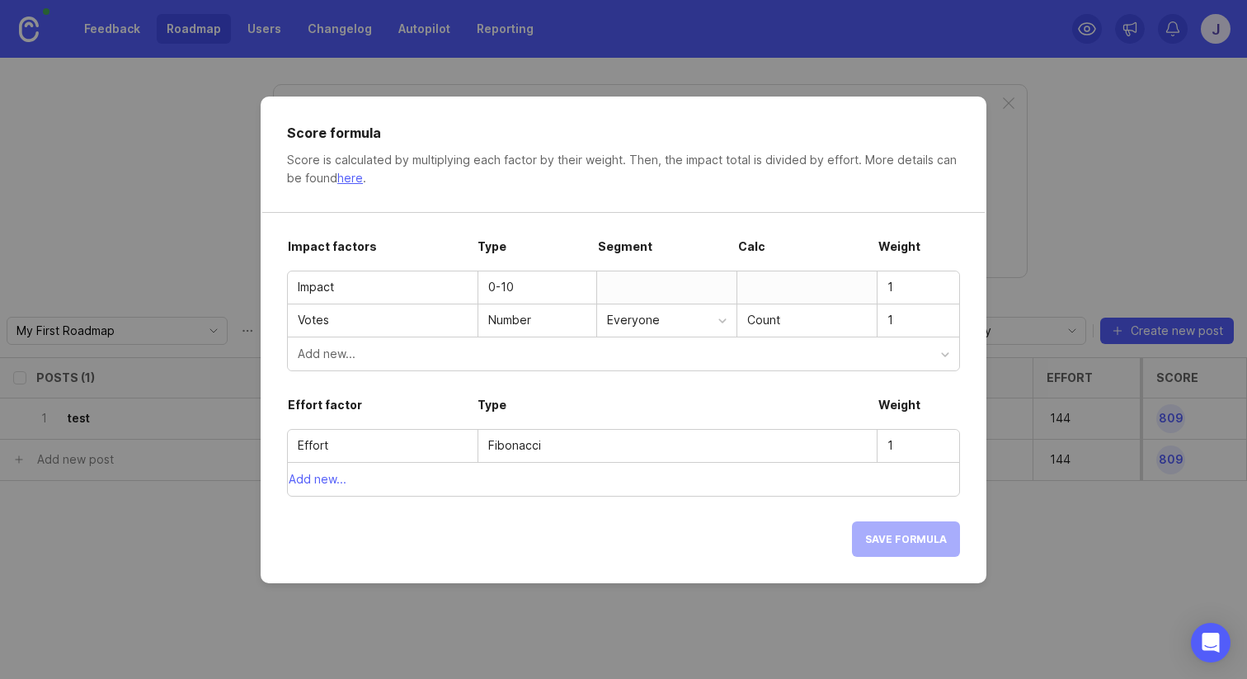
click at [522, 446] on div "Fibonacci" at bounding box center [677, 445] width 379 height 18
click at [542, 442] on div "Fibonacci" at bounding box center [677, 445] width 379 height 18
drag, startPoint x: 550, startPoint y: 442, endPoint x: 480, endPoint y: 441, distance: 70.1
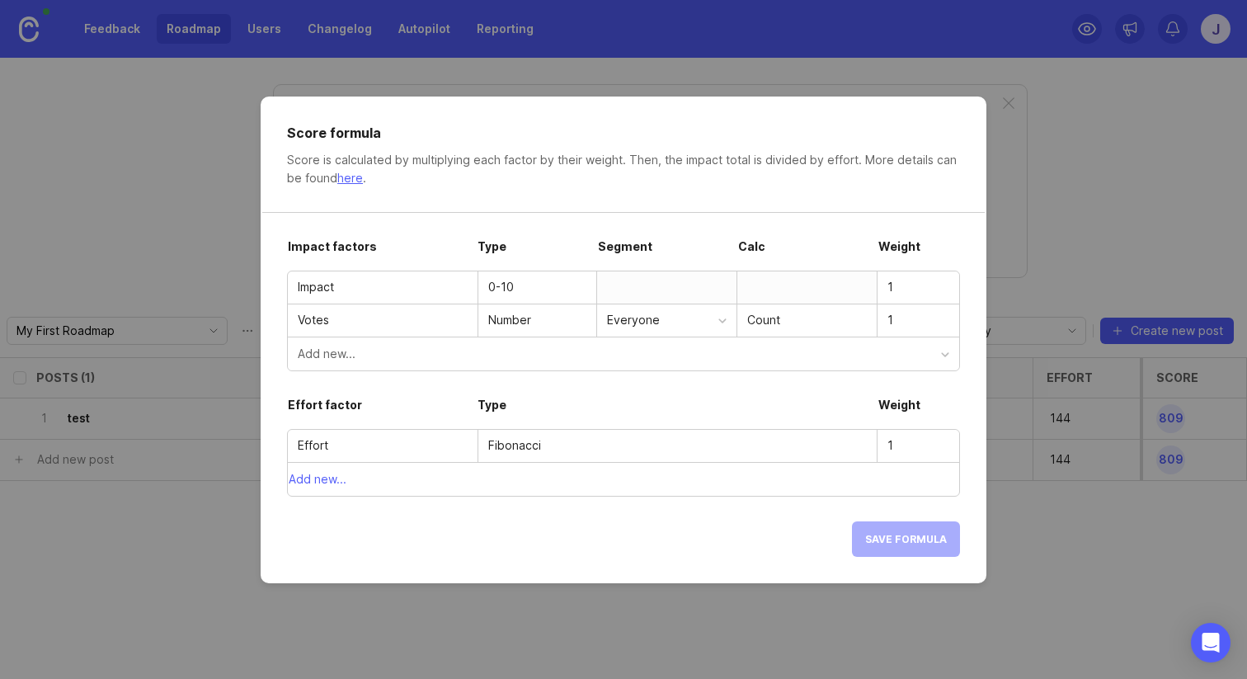
click at [480, 441] on div "Fibonacci" at bounding box center [678, 446] width 398 height 32
click at [496, 446] on div "Fibonacci" at bounding box center [677, 445] width 379 height 18
drag, startPoint x: 496, startPoint y: 446, endPoint x: 531, endPoint y: 447, distance: 35.5
click at [526, 447] on div "Fibonacci" at bounding box center [677, 445] width 379 height 18
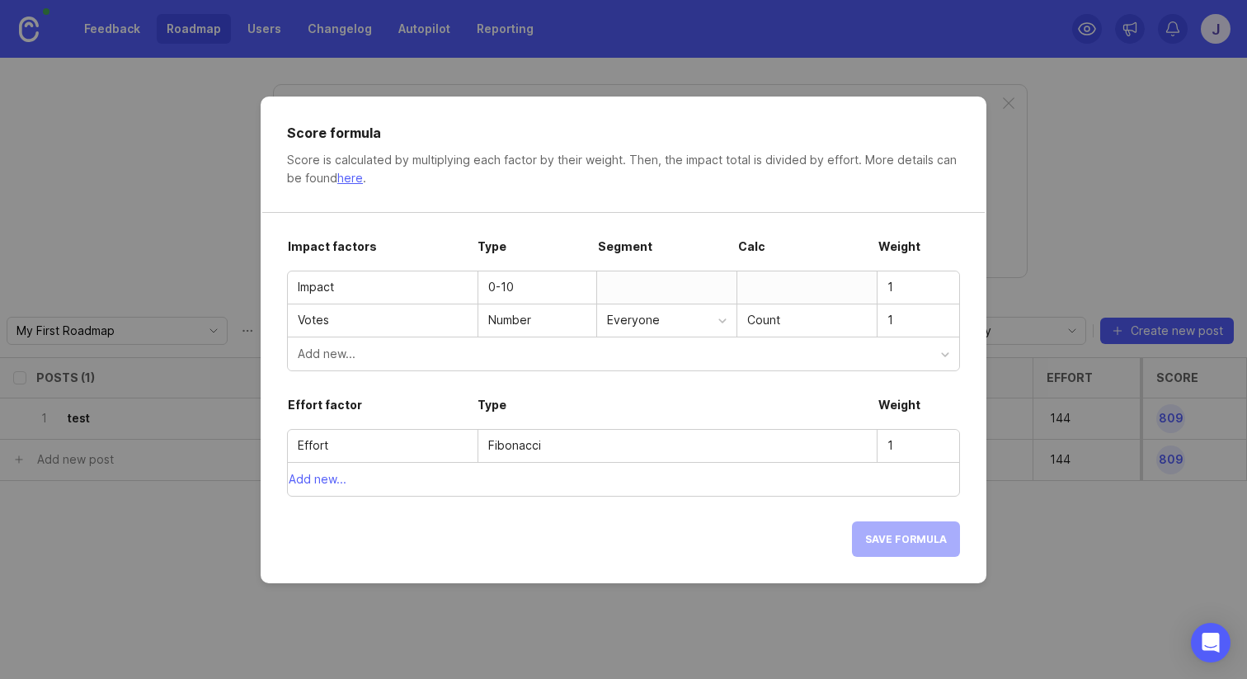
drag, startPoint x: 606, startPoint y: 452, endPoint x: 422, endPoint y: 450, distance: 184.0
click at [422, 450] on div "Effort Fibonacci 1" at bounding box center [624, 446] width 672 height 33
click at [422, 450] on input "Effort" at bounding box center [383, 445] width 170 height 18
click at [503, 448] on div "Fibonacci" at bounding box center [677, 445] width 379 height 18
click at [920, 442] on input "1" at bounding box center [919, 445] width 62 height 18
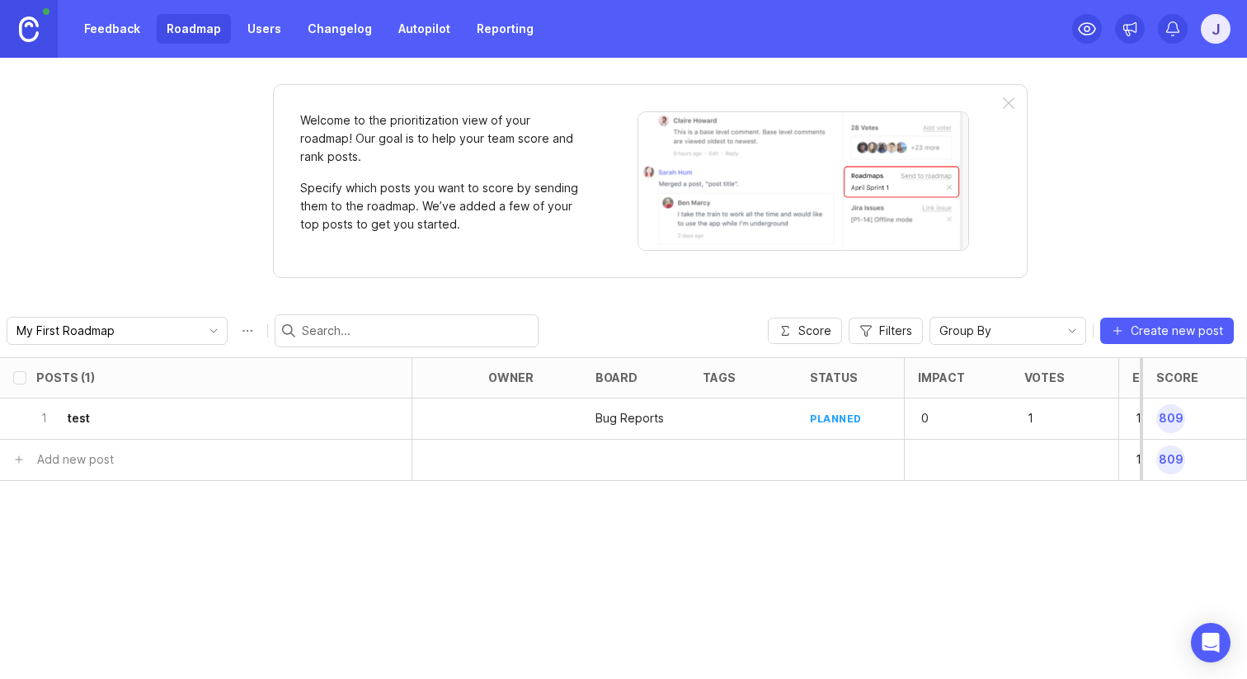
scroll to position [0, 238]
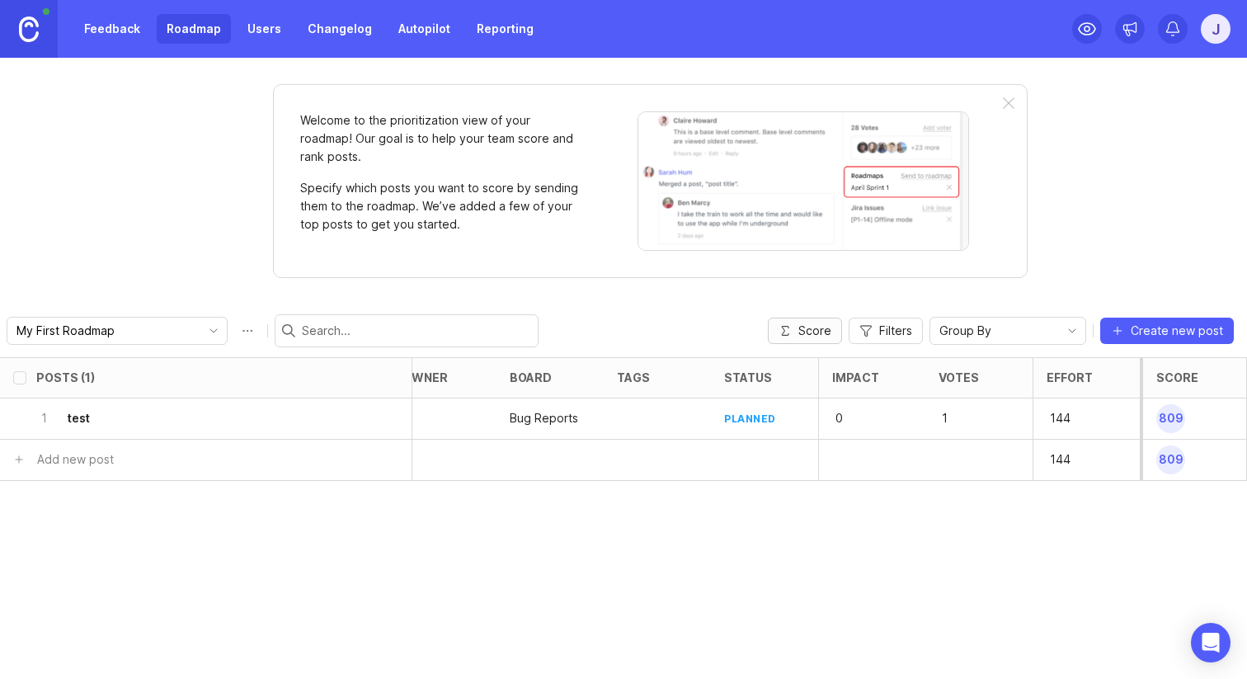
click at [798, 318] on button "Score" at bounding box center [805, 331] width 74 height 26
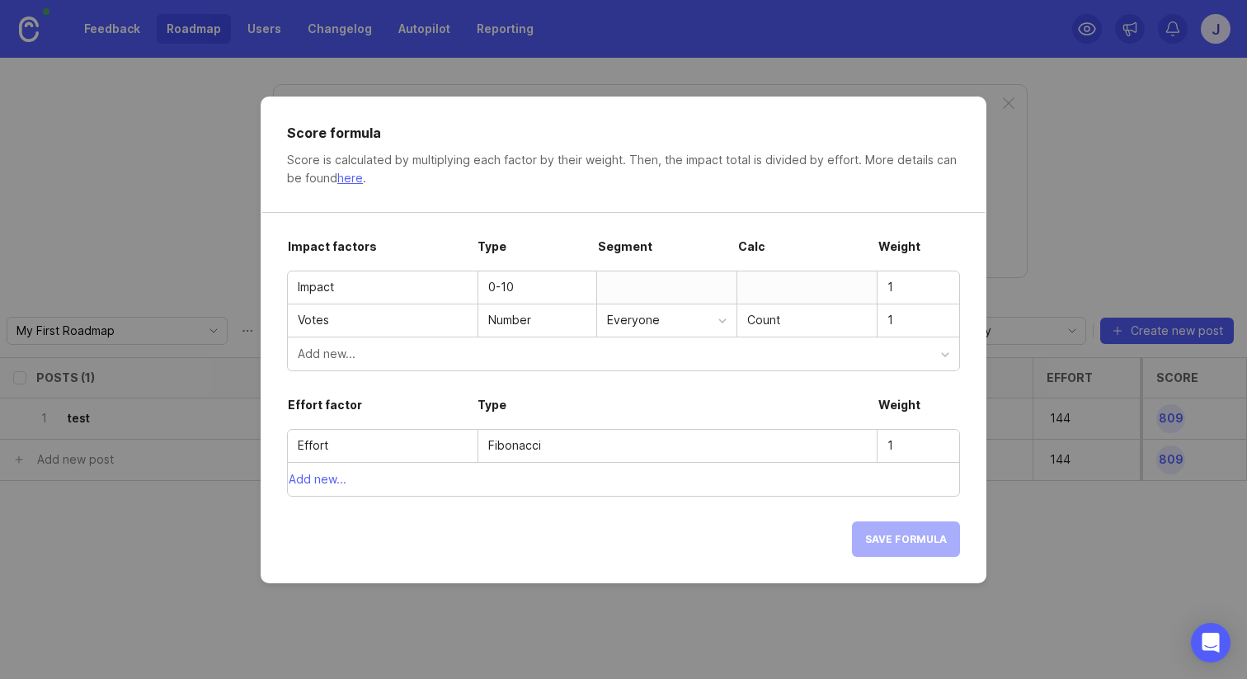
click at [470, 350] on div "Add new..." at bounding box center [620, 354] width 644 height 18
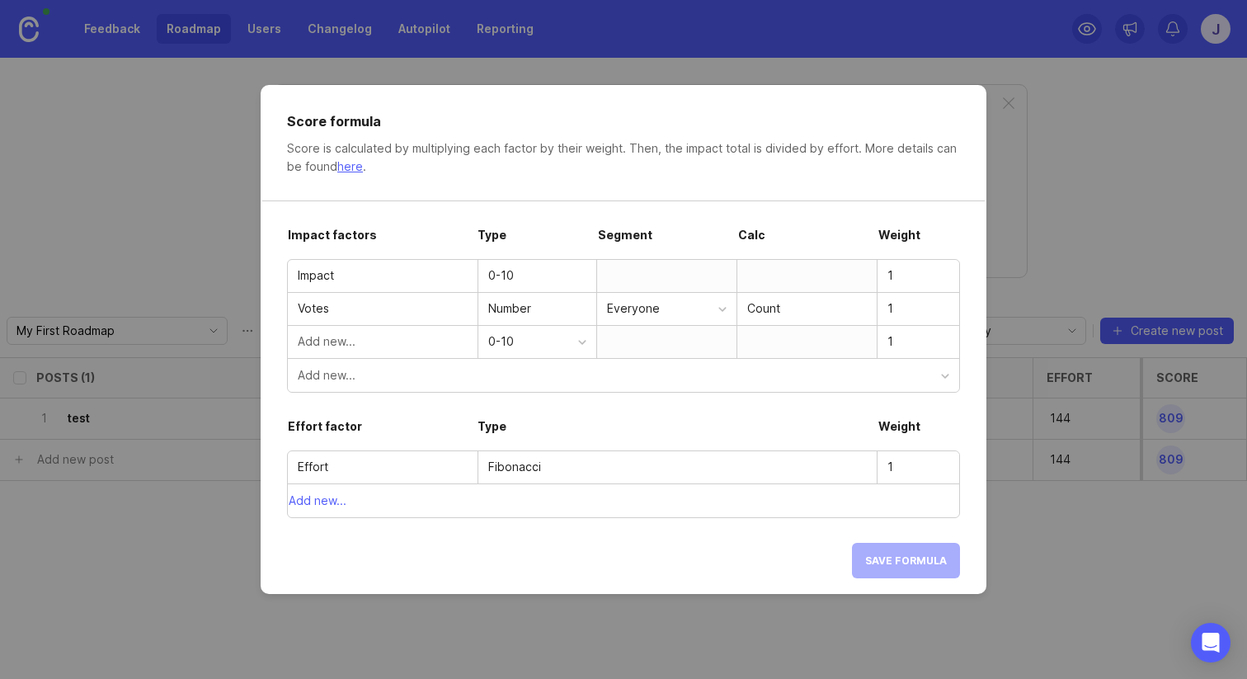
click at [393, 337] on input "text" at bounding box center [383, 341] width 170 height 18
click at [528, 356] on div "0-10" at bounding box center [537, 342] width 98 height 32
click at [626, 346] on div at bounding box center [666, 342] width 140 height 32
click at [644, 346] on div at bounding box center [666, 342] width 140 height 32
click at [748, 330] on div at bounding box center [807, 342] width 140 height 32
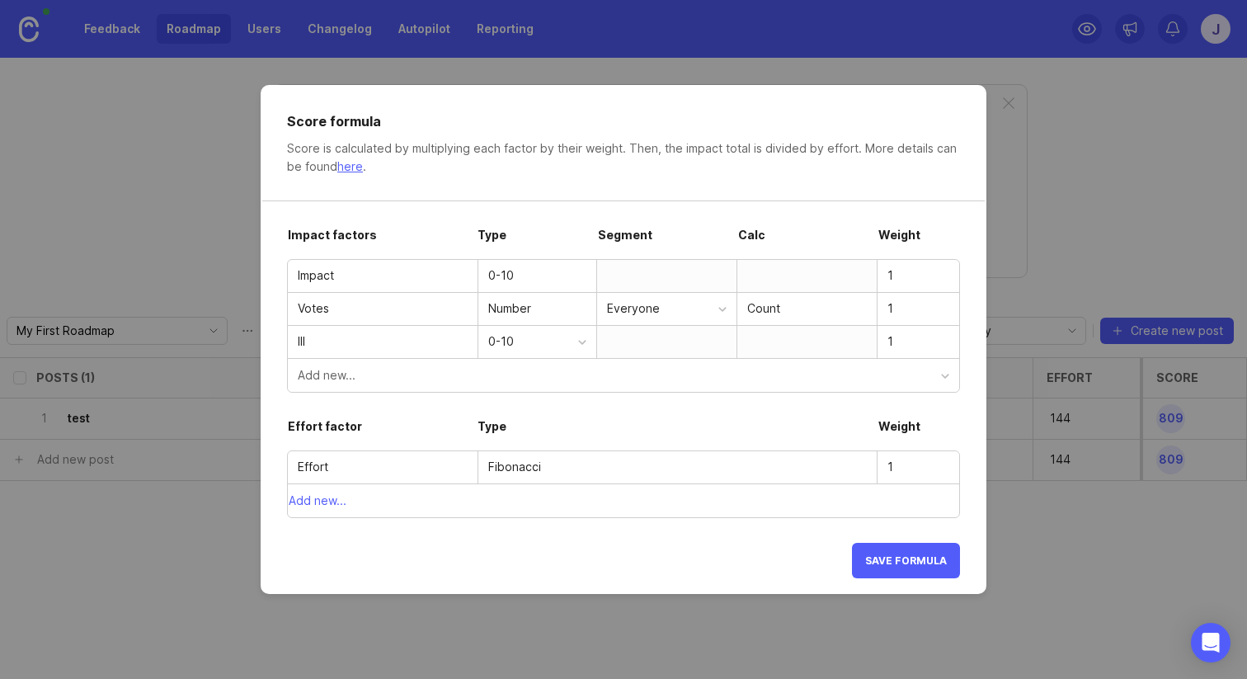
click at [774, 335] on div at bounding box center [807, 342] width 140 height 32
click at [521, 356] on div "0-10" at bounding box center [537, 342] width 98 height 32
click at [677, 338] on div at bounding box center [666, 342] width 140 height 32
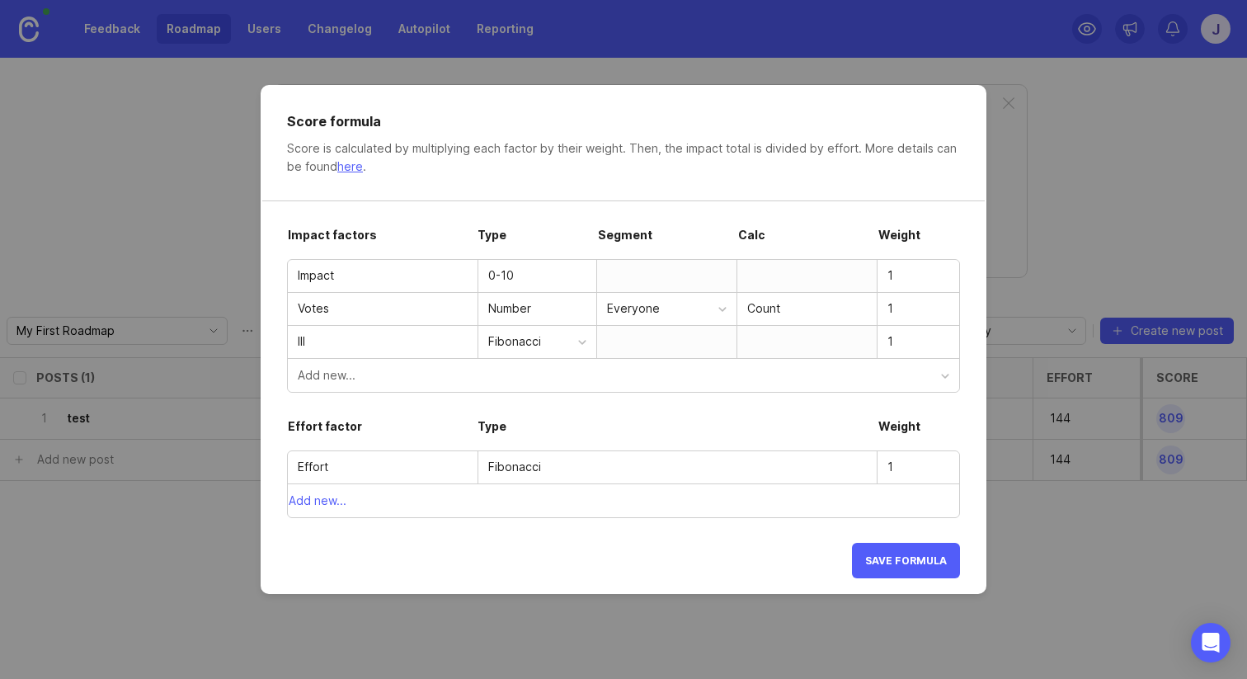
click at [677, 338] on div at bounding box center [666, 342] width 140 height 32
click at [752, 341] on div at bounding box center [807, 342] width 140 height 32
drag, startPoint x: 903, startPoint y: 339, endPoint x: 879, endPoint y: 342, distance: 24.2
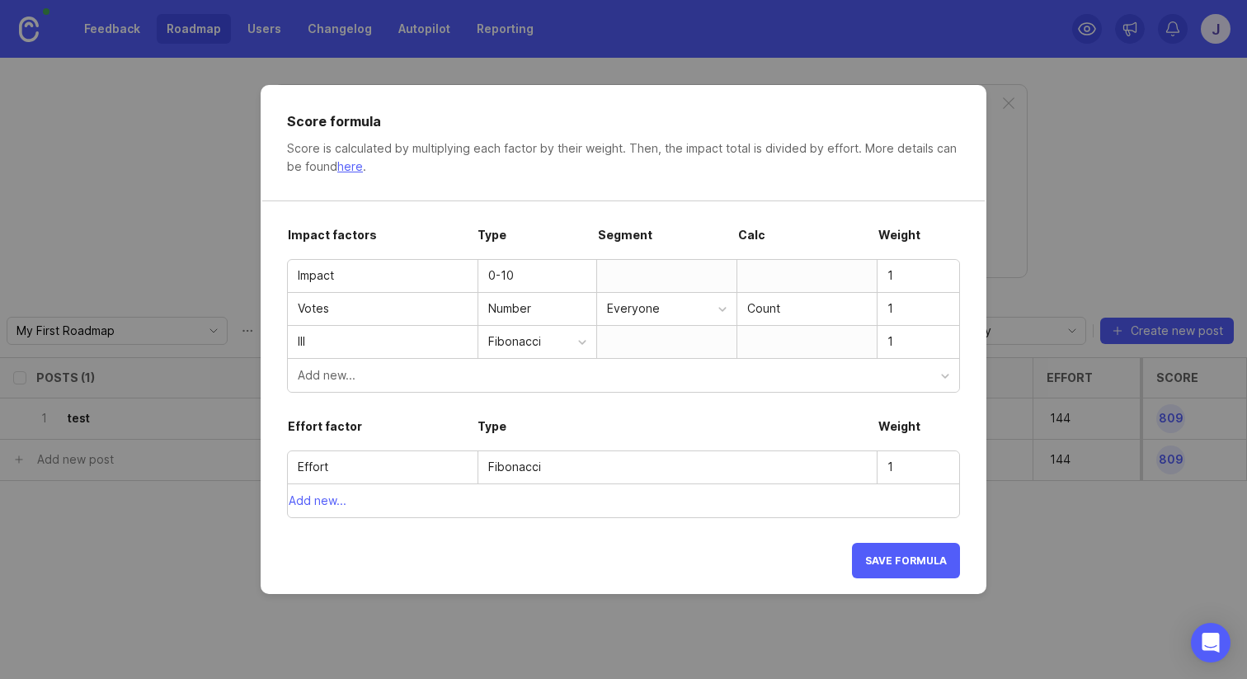
click at [879, 342] on div "1" at bounding box center [919, 341] width 82 height 31
drag, startPoint x: 388, startPoint y: 339, endPoint x: 259, endPoint y: 338, distance: 128.7
click at [259, 338] on div "Score formula Score is calculated by multiplying each factor by their weight. T…" at bounding box center [623, 339] width 1247 height 679
type input "money"
click at [632, 337] on div at bounding box center [666, 342] width 140 height 32
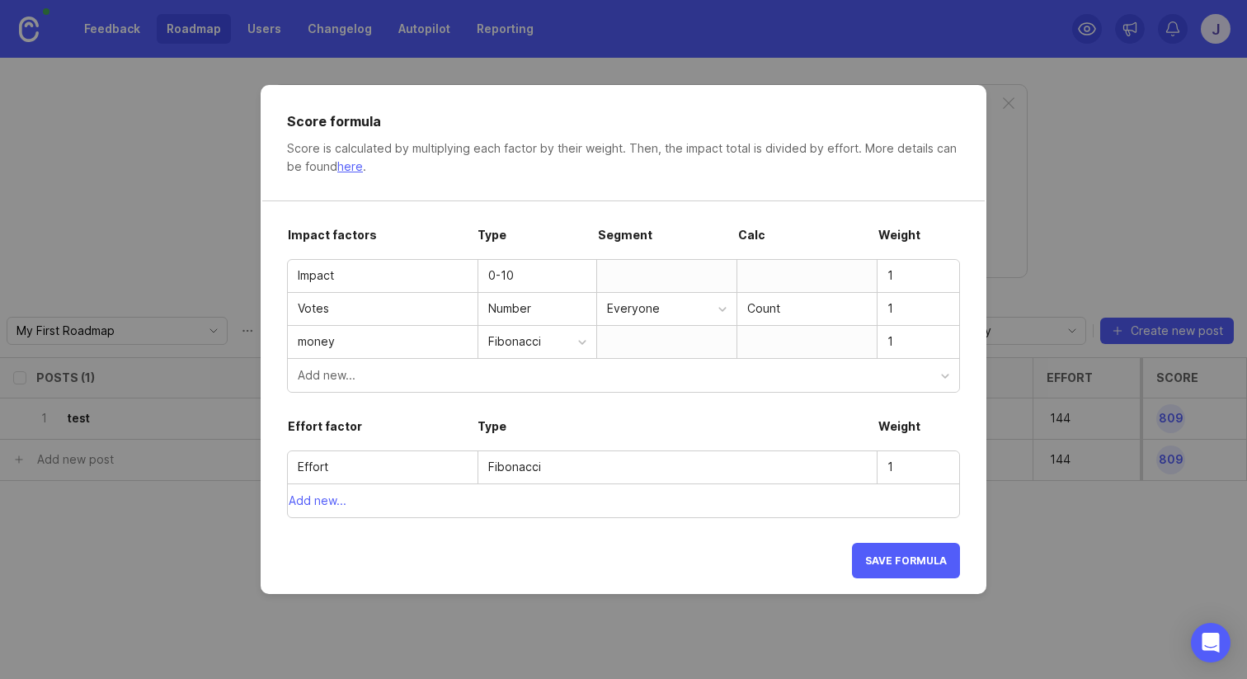
click at [632, 337] on div at bounding box center [666, 342] width 140 height 32
click at [675, 340] on div at bounding box center [666, 342] width 140 height 32
click at [774, 340] on div at bounding box center [807, 342] width 140 height 32
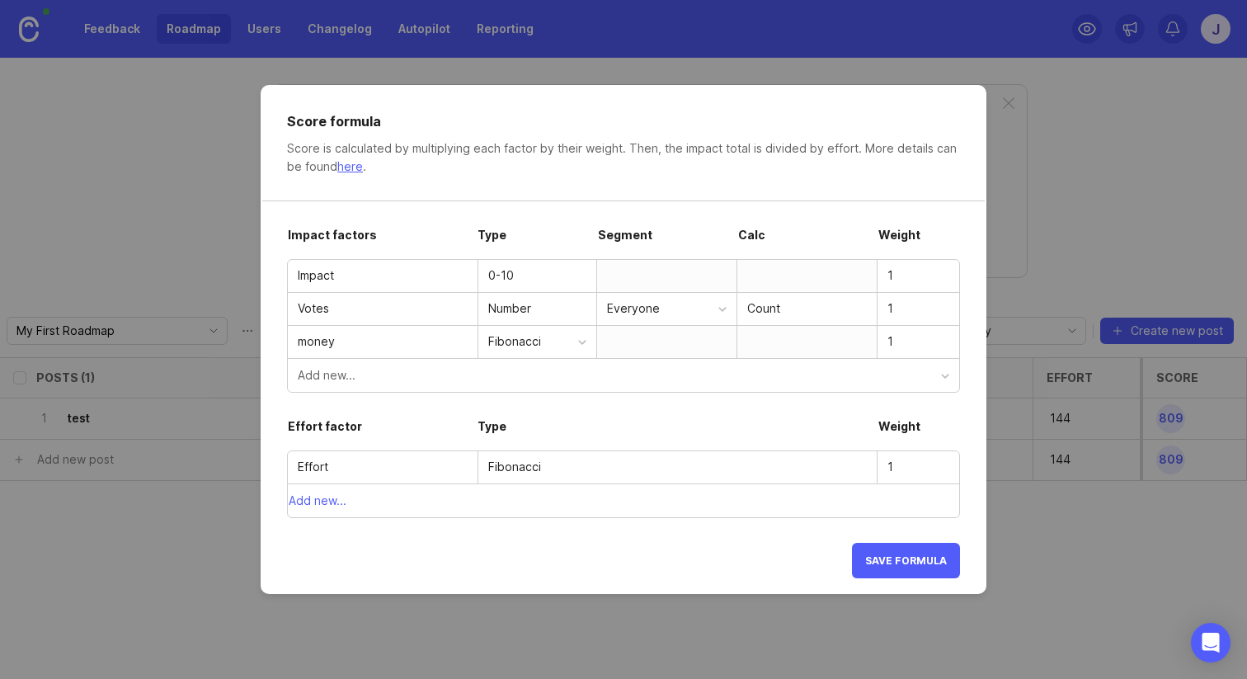
drag, startPoint x: 907, startPoint y: 335, endPoint x: 880, endPoint y: 338, distance: 26.6
click at [880, 338] on div "1" at bounding box center [919, 341] width 82 height 31
type input "2"
click at [880, 385] on div "Add new..." at bounding box center [624, 375] width 672 height 33
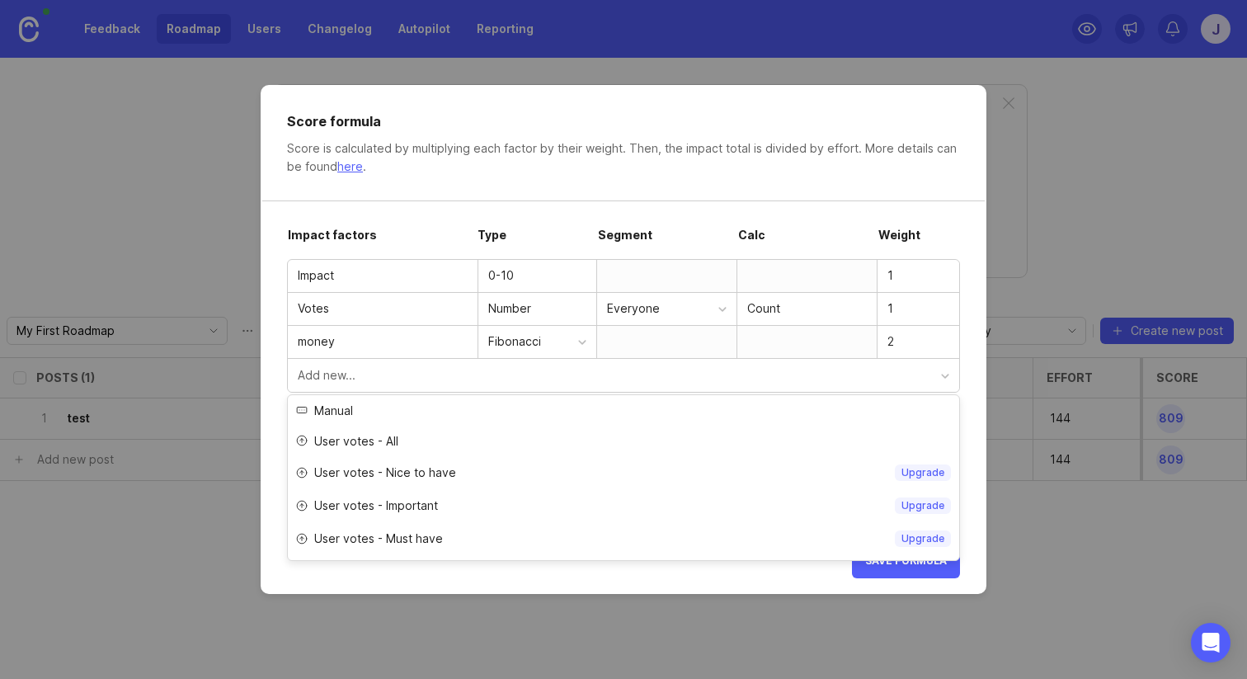
click at [884, 388] on div "Add new..." at bounding box center [624, 375] width 672 height 33
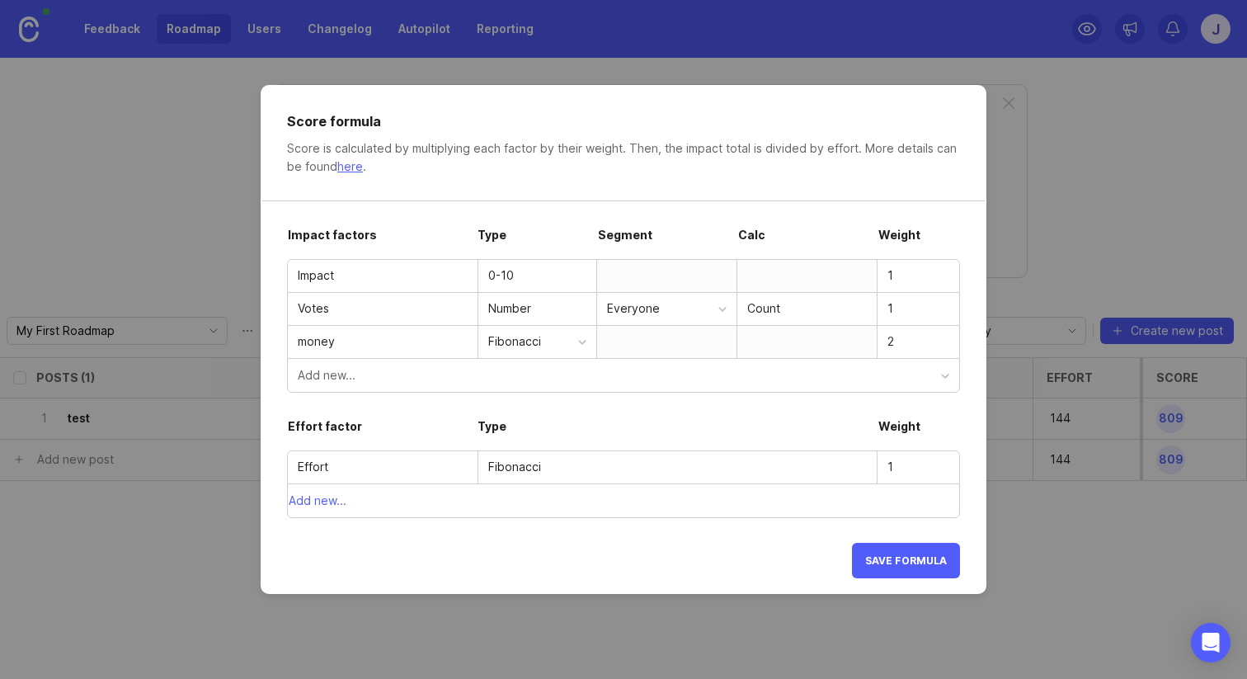
click at [933, 549] on button "Save formula" at bounding box center [906, 560] width 108 height 35
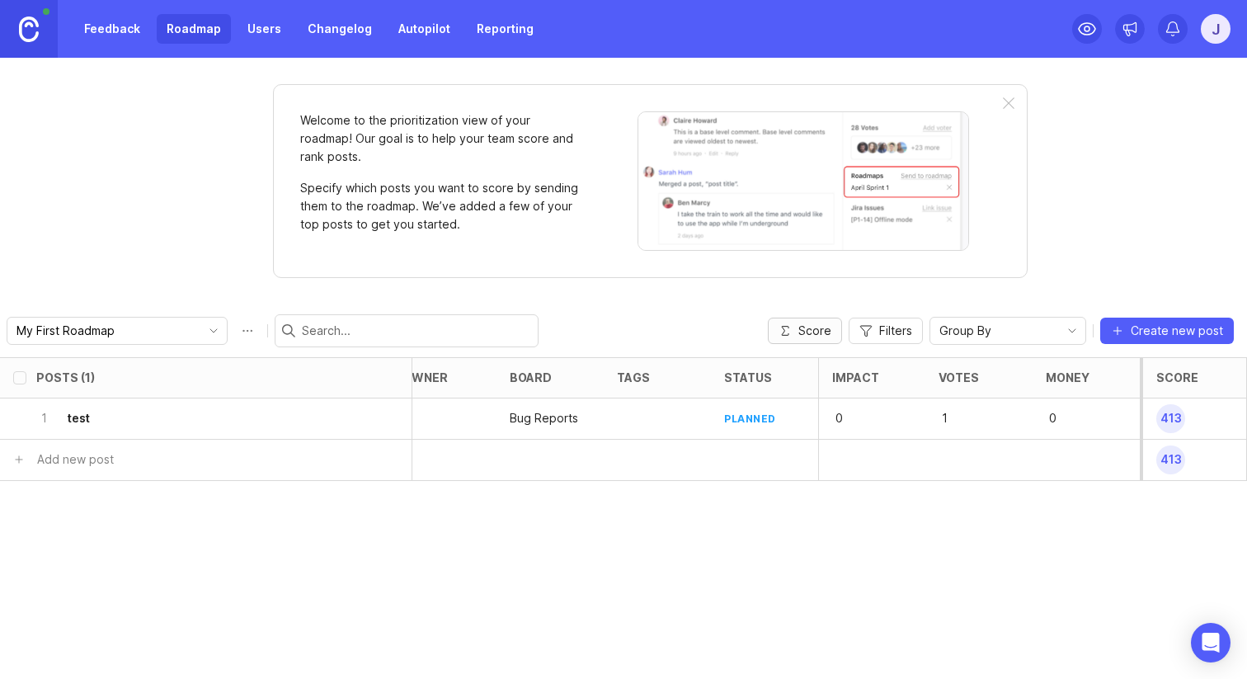
click at [821, 327] on span "Score" at bounding box center [815, 331] width 33 height 17
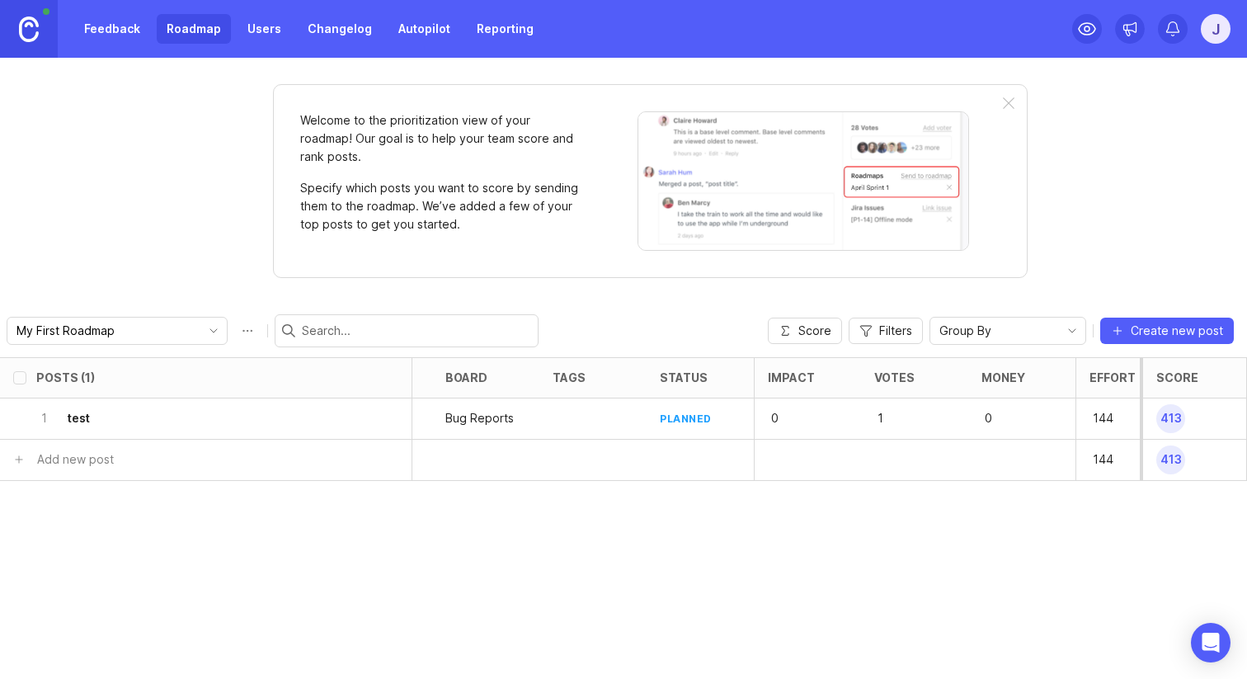
scroll to position [0, 345]
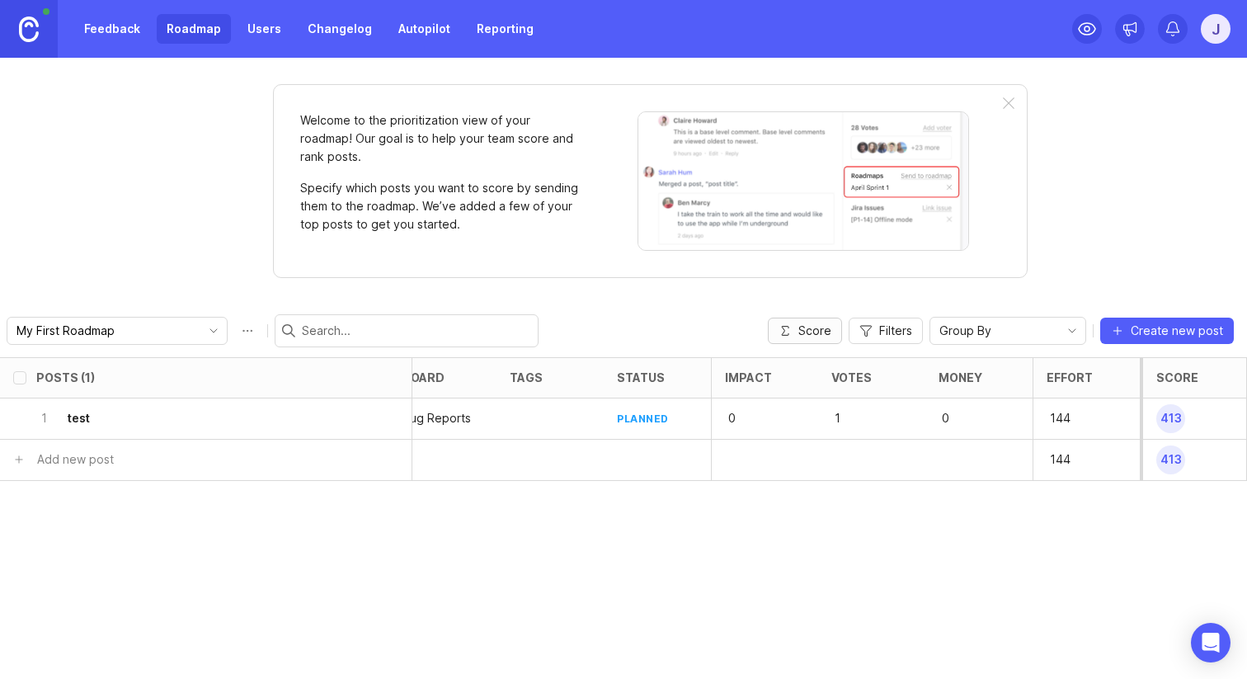
click at [826, 339] on button "Score" at bounding box center [805, 331] width 74 height 26
click at [983, 456] on p at bounding box center [964, 459] width 51 height 7
click at [1057, 457] on p "144" at bounding box center [1072, 459] width 51 height 23
click at [821, 337] on span "Score" at bounding box center [815, 331] width 33 height 17
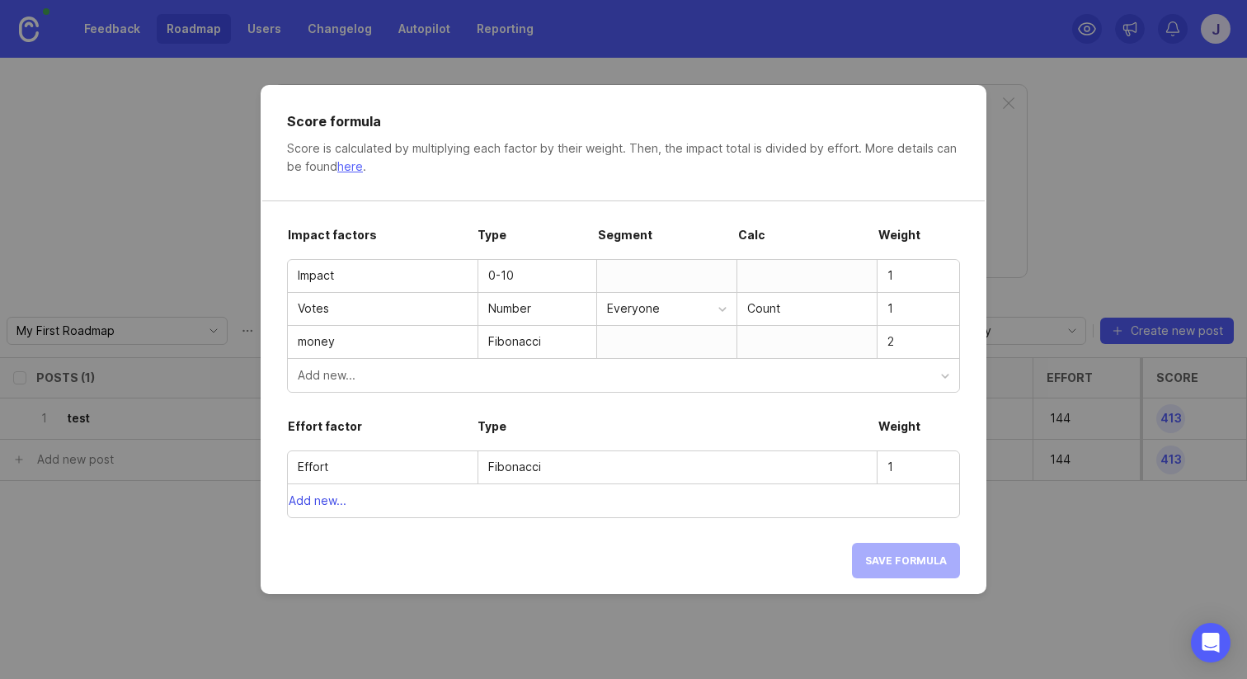
click at [540, 504] on button "Add new..." at bounding box center [624, 500] width 672 height 33
click at [370, 501] on input "text" at bounding box center [383, 500] width 170 height 18
click at [551, 502] on div "1-10" at bounding box center [673, 500] width 370 height 18
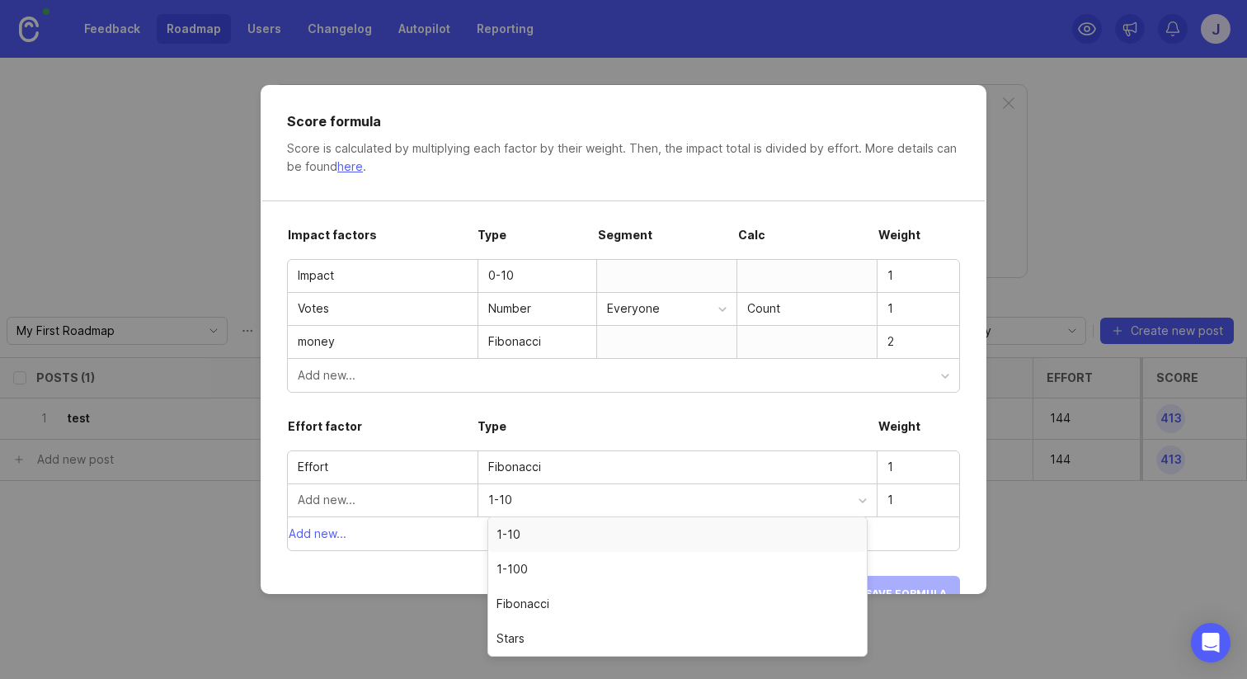
click at [618, 495] on div "1-10" at bounding box center [673, 500] width 370 height 18
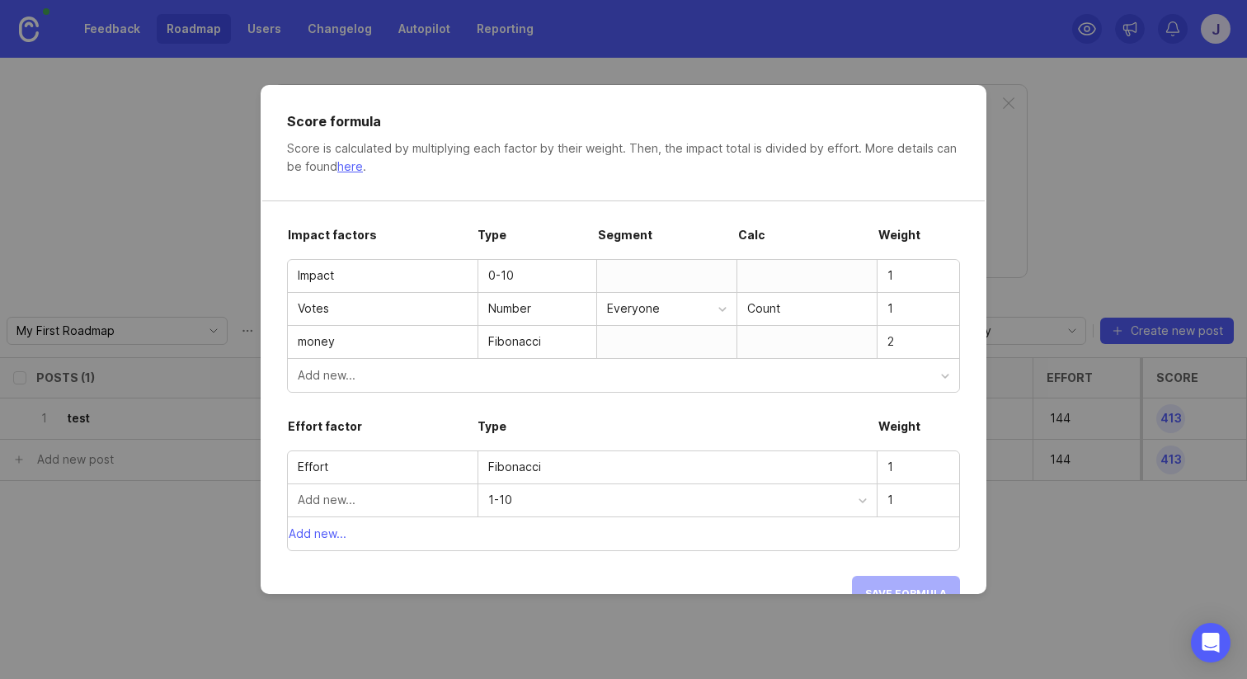
click at [953, 494] on div "1" at bounding box center [919, 499] width 82 height 31
click at [497, 344] on div "Fibonacci" at bounding box center [537, 341] width 98 height 18
click at [654, 350] on div at bounding box center [666, 342] width 140 height 32
click at [775, 346] on div at bounding box center [807, 342] width 140 height 32
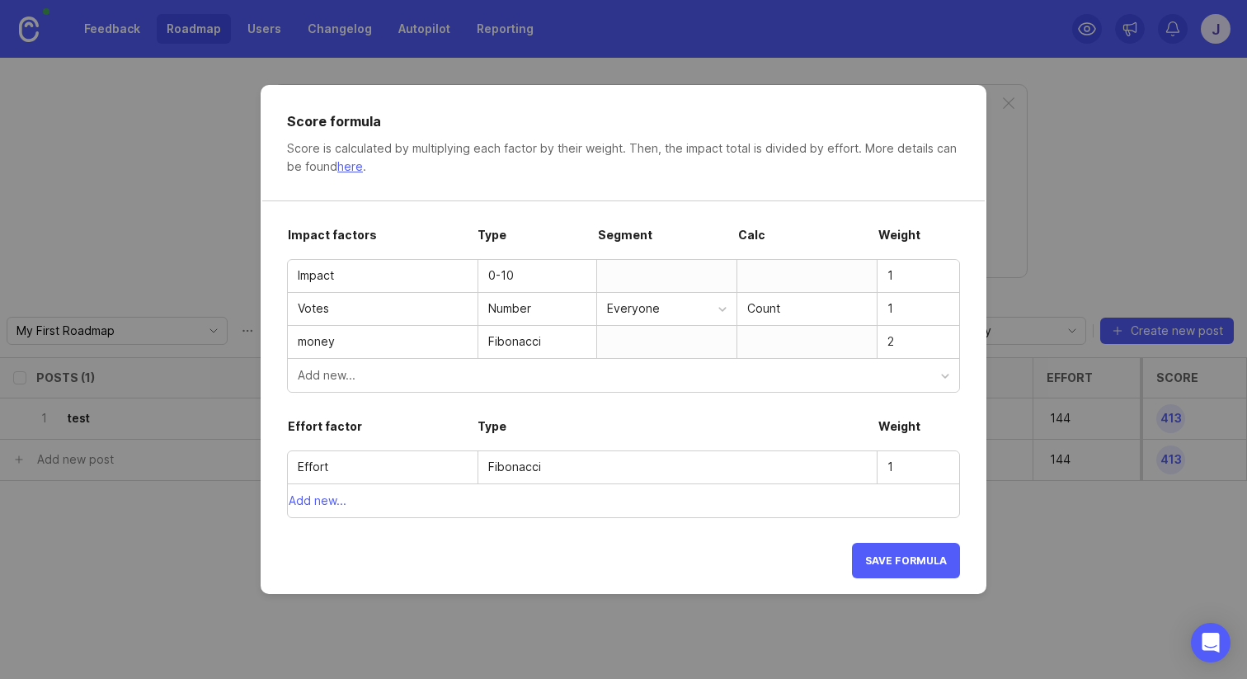
click at [775, 346] on div at bounding box center [807, 342] width 140 height 32
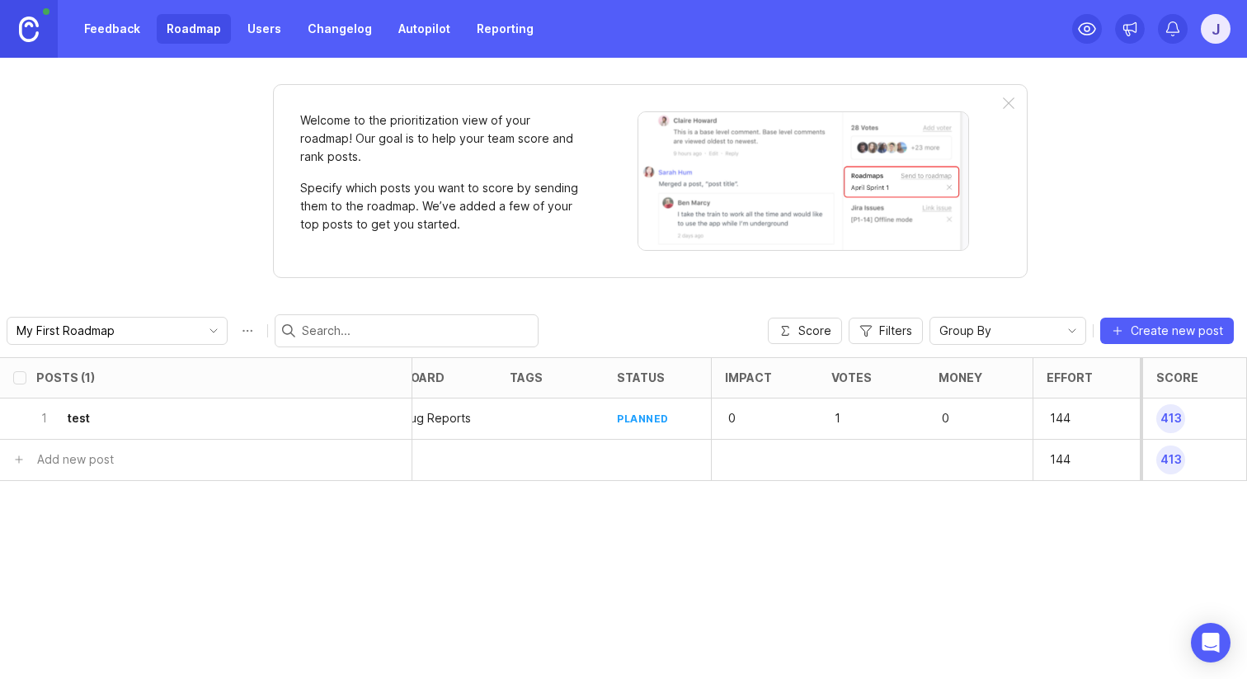
click at [135, 27] on link "Feedback" at bounding box center [112, 29] width 76 height 30
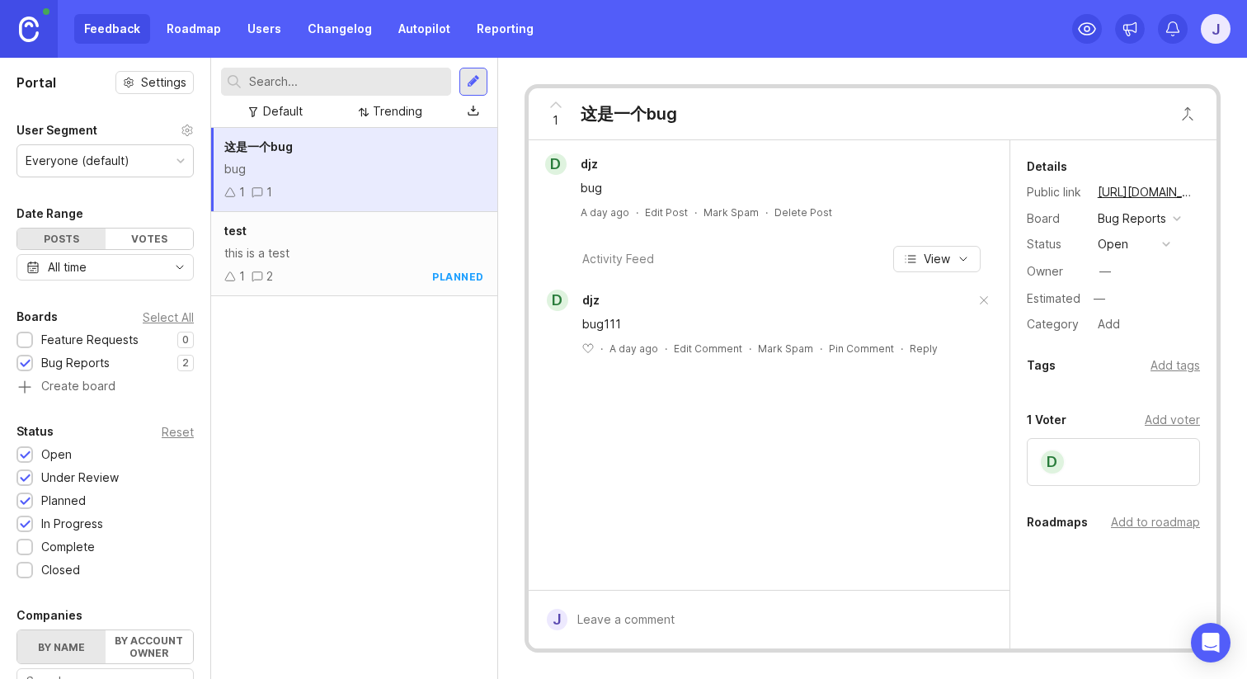
click at [479, 249] on div "this is a test" at bounding box center [354, 253] width 260 height 18
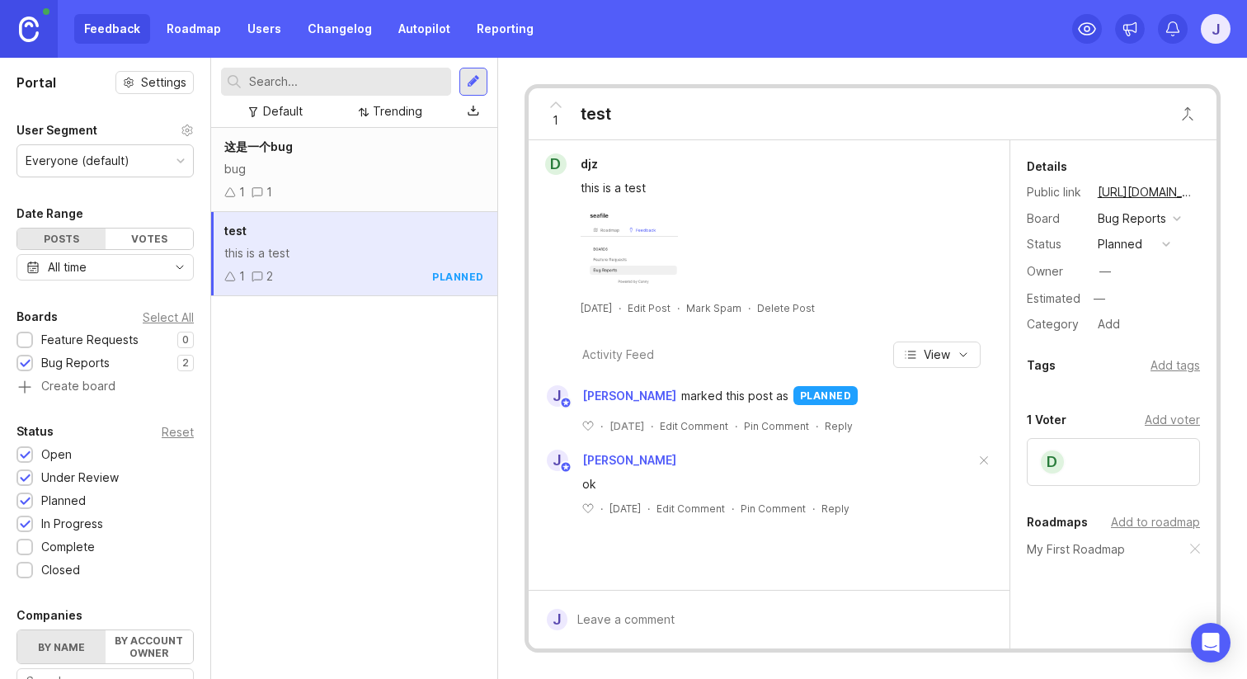
click at [1174, 369] on div "Add tags" at bounding box center [1176, 365] width 50 height 18
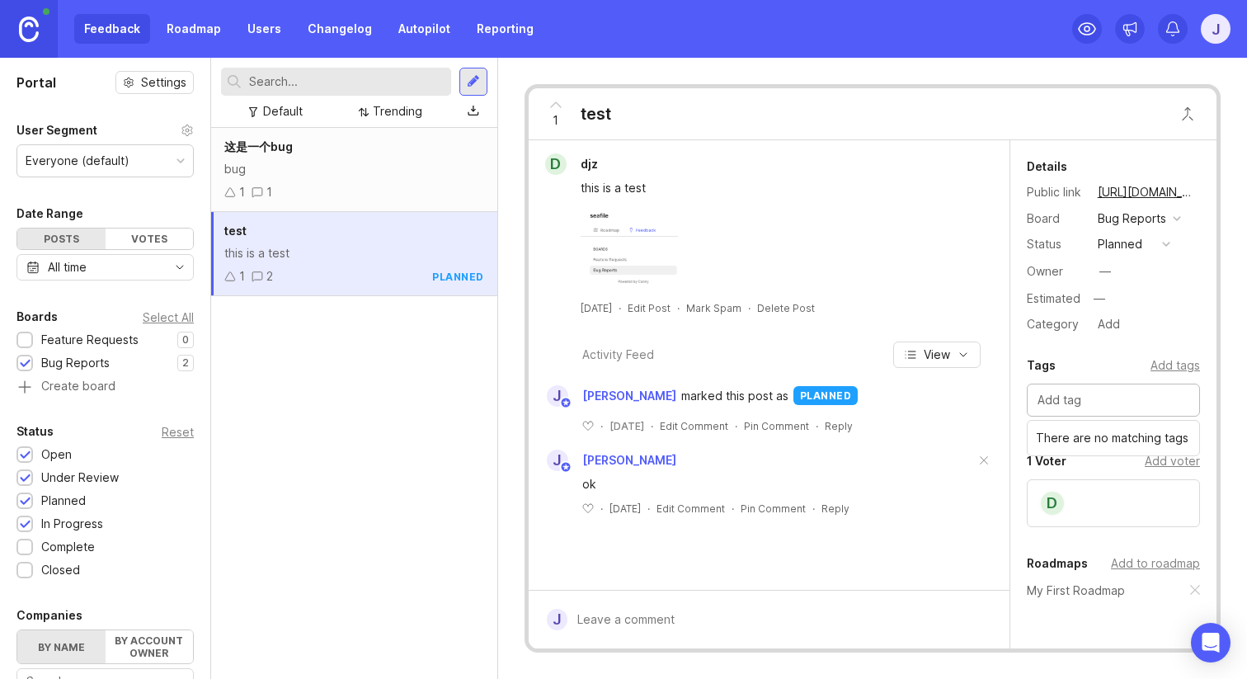
click at [1136, 404] on input "text" at bounding box center [1114, 400] width 152 height 18
click at [1128, 355] on div "Details Public link https://seafile.canny.io/bug-reports/p/test Board Bug Repor…" at bounding box center [1114, 448] width 206 height 616
click at [393, 197] on div "1 1" at bounding box center [354, 192] width 260 height 18
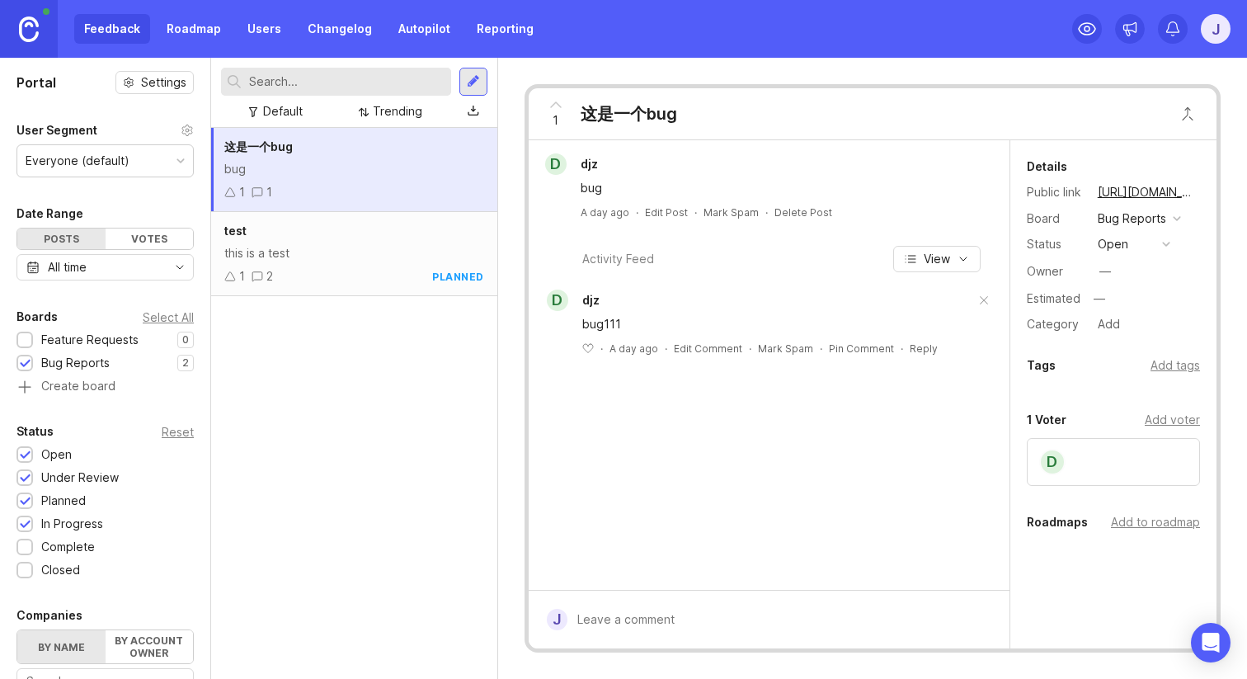
click at [186, 28] on link "Roadmap" at bounding box center [194, 29] width 74 height 30
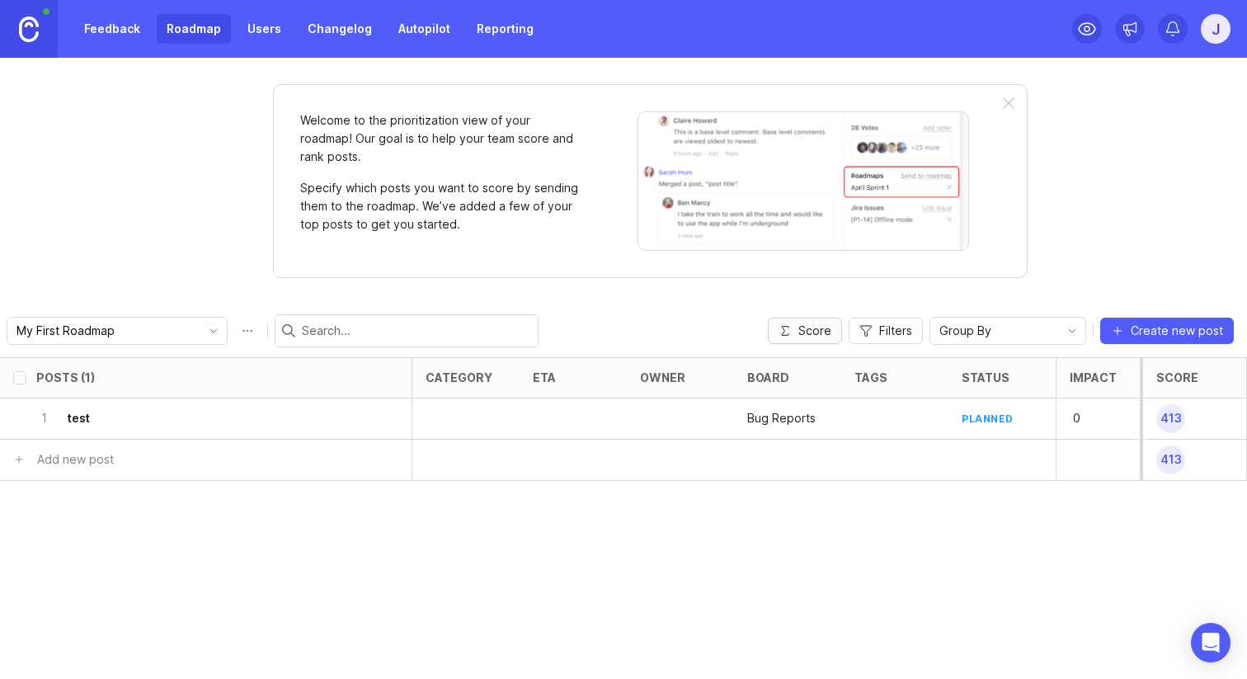
click at [817, 332] on span "Score" at bounding box center [815, 331] width 33 height 17
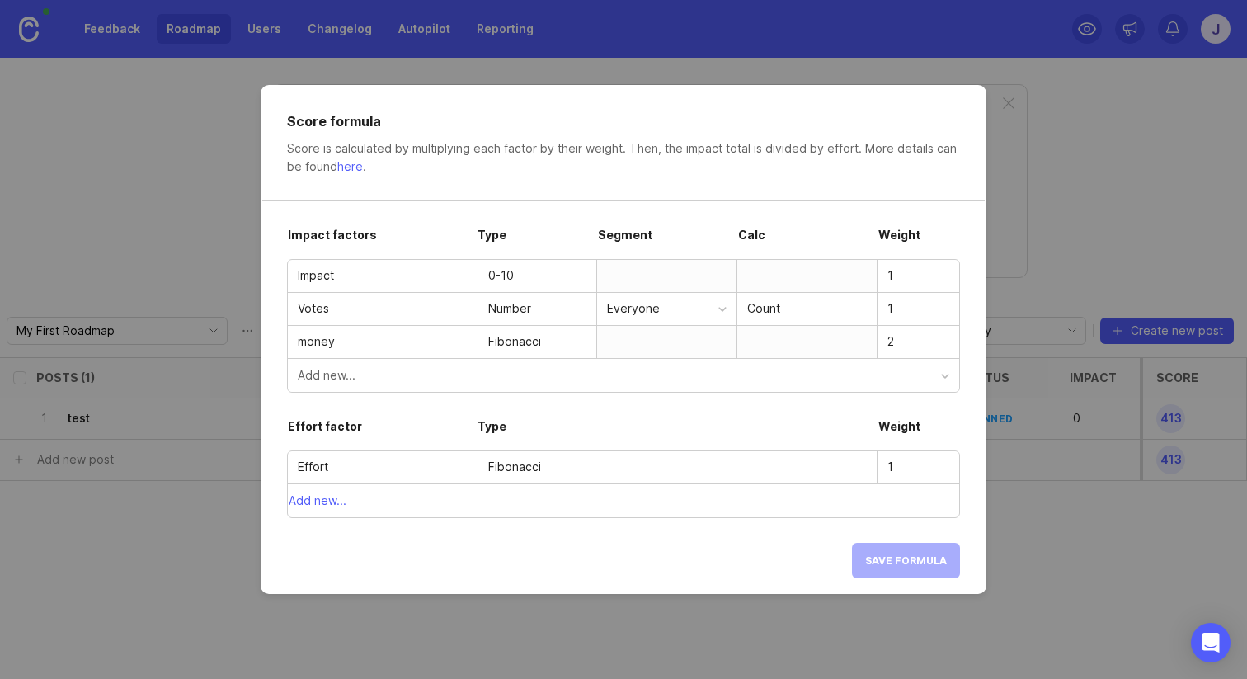
click at [363, 166] on div "Score is calculated by multiplying each factor by their weight. Then, the impac…" at bounding box center [623, 157] width 673 height 36
click at [353, 166] on link "here" at bounding box center [350, 166] width 26 height 14
click at [375, 332] on div "money" at bounding box center [383, 342] width 190 height 32
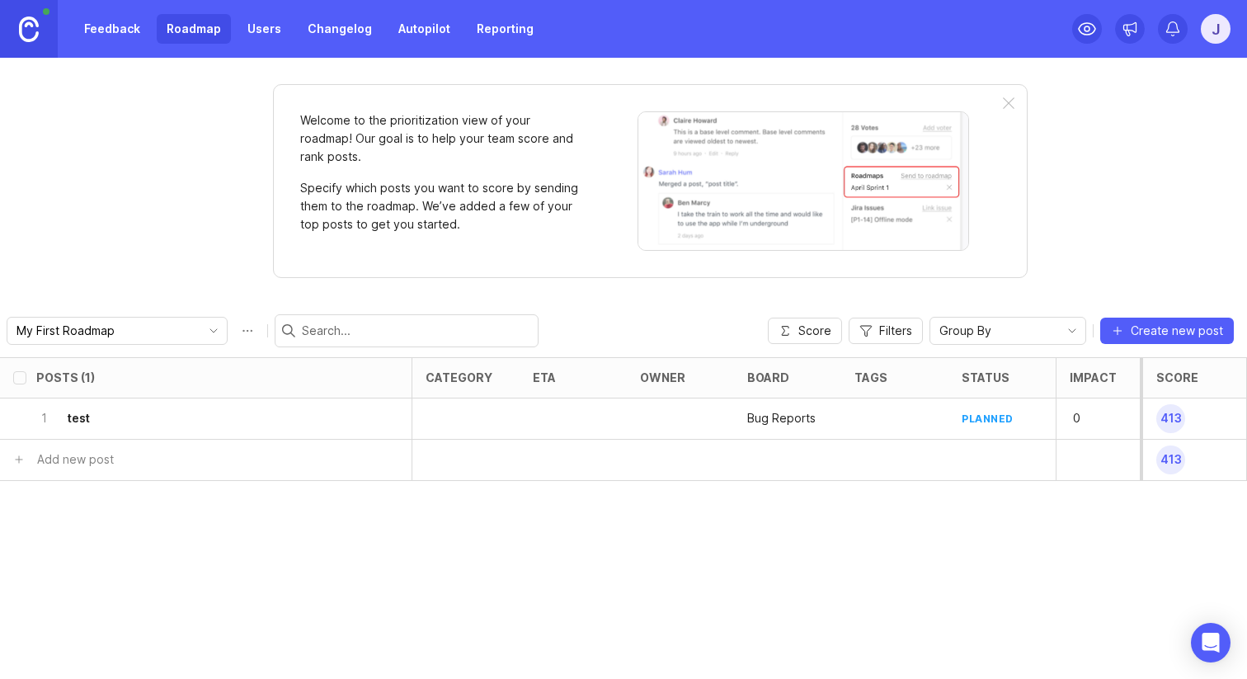
click at [700, 578] on div "Posts (1) category eta owner board tags status Impact Votes money Effort Score …" at bounding box center [623, 518] width 1247 height 322
click at [1077, 455] on div at bounding box center [1109, 460] width 107 height 41
click at [1125, 413] on div "0" at bounding box center [1109, 418] width 107 height 41
click at [822, 331] on span "Score" at bounding box center [815, 331] width 33 height 17
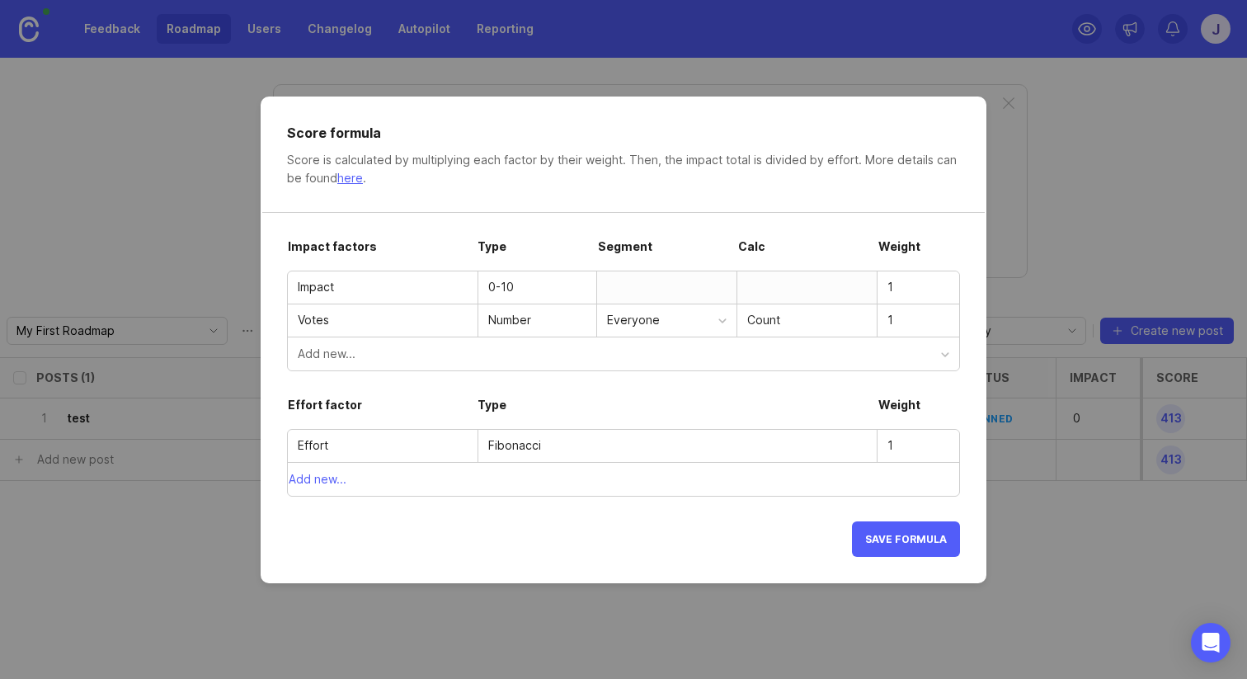
click at [906, 530] on button "Save formula" at bounding box center [906, 538] width 108 height 35
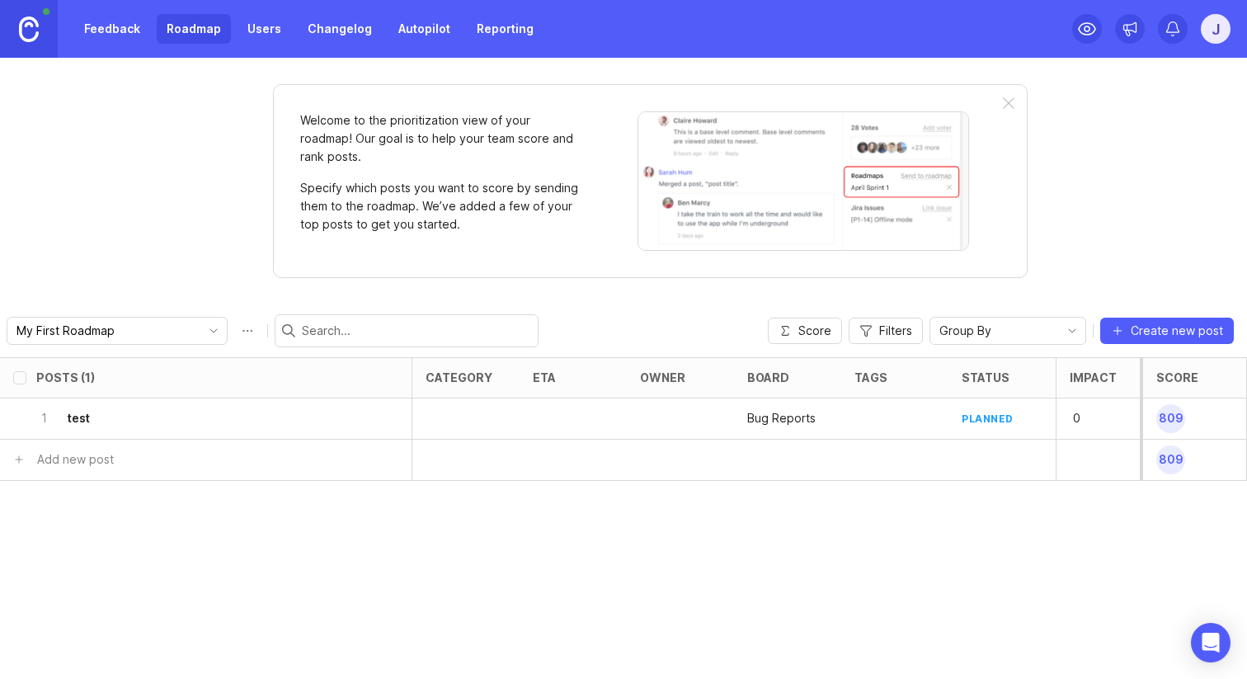
click at [1035, 538] on div "Posts (1) category eta owner board tags status Impact Votes Effort Score 1 test…" at bounding box center [623, 518] width 1247 height 322
click at [996, 491] on div "Posts (1) category eta owner board tags status Impact Votes Effort Score 1 test…" at bounding box center [623, 518] width 1247 height 322
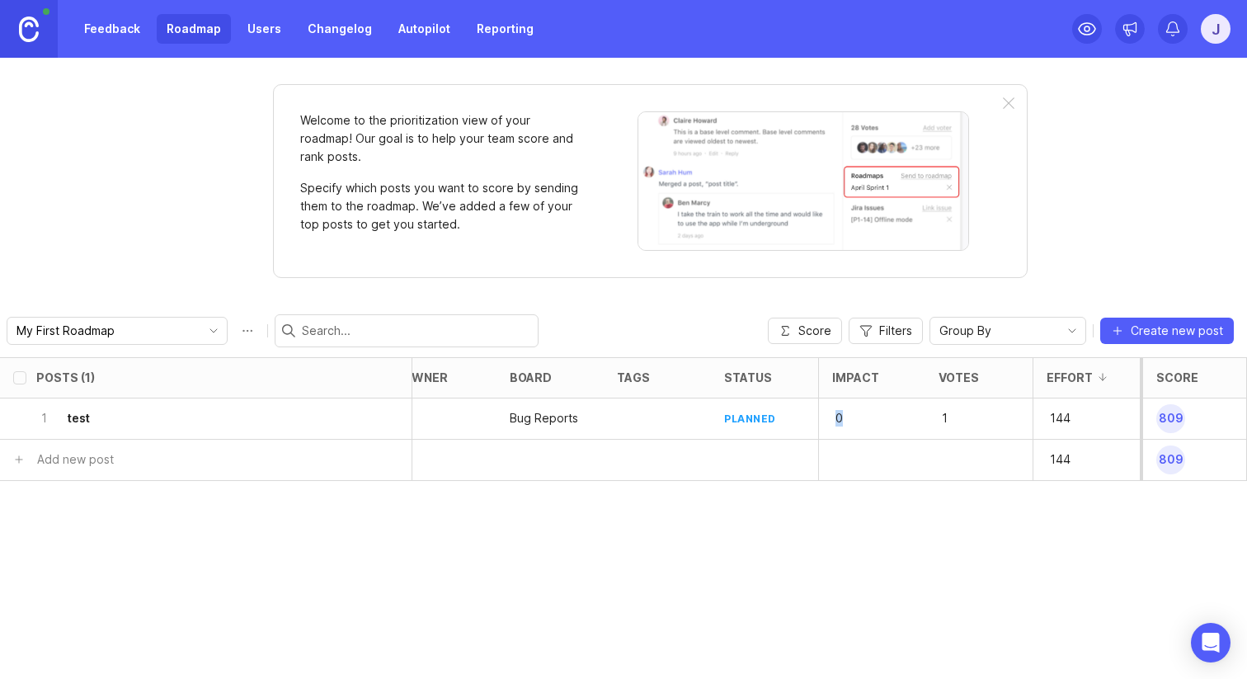
drag, startPoint x: 889, startPoint y: 417, endPoint x: 824, endPoint y: 417, distance: 64.4
click at [824, 417] on div "0" at bounding box center [871, 418] width 107 height 41
click at [959, 515] on div "Posts (1) category eta owner board tags status Impact Votes Effort Score 1 test…" at bounding box center [623, 518] width 1247 height 322
click at [960, 405] on div "1" at bounding box center [979, 418] width 107 height 41
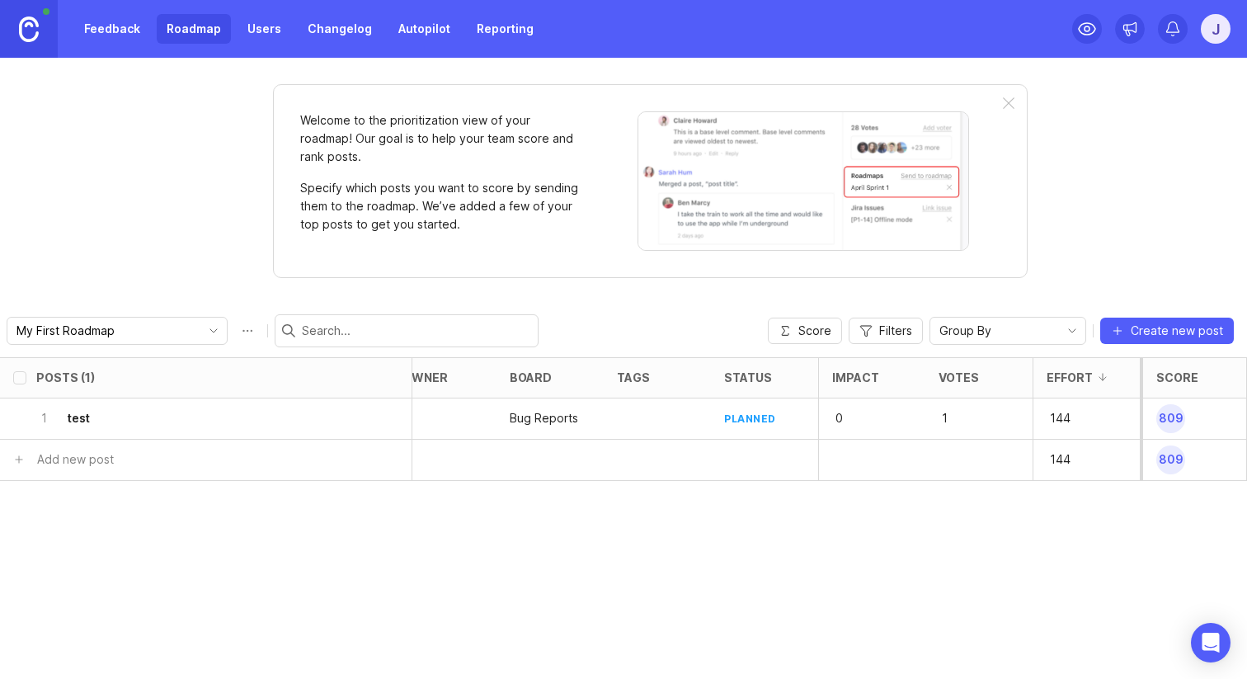
click at [948, 411] on p "1" at bounding box center [964, 418] width 51 height 23
click at [865, 505] on div "Posts (1) category eta owner board tags status Impact Votes Effort Score 1 test…" at bounding box center [623, 518] width 1247 height 322
click at [866, 512] on div "Posts (1) category eta owner board tags status Impact Votes Effort Score 1 test…" at bounding box center [623, 518] width 1247 height 322
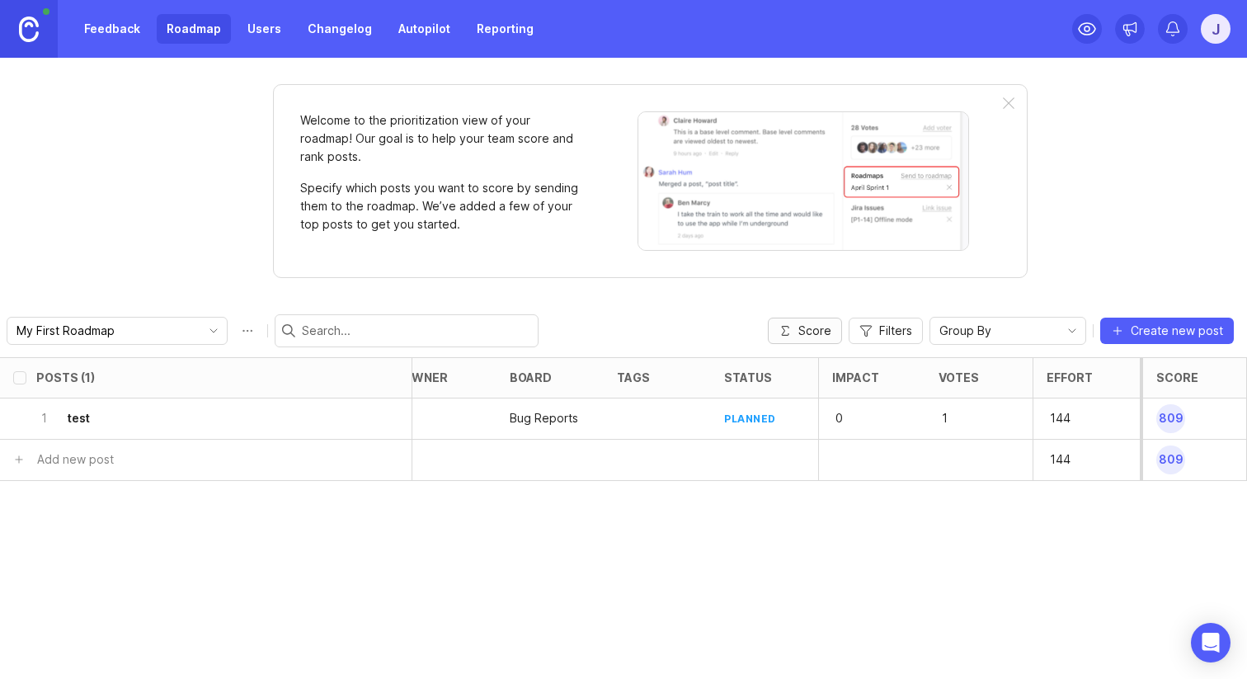
click at [812, 336] on span "Score" at bounding box center [815, 331] width 33 height 17
click at [949, 419] on p "1" at bounding box center [964, 418] width 51 height 23
click at [832, 318] on button "Score" at bounding box center [805, 331] width 74 height 26
click at [872, 577] on div "Posts (1) category eta owner board tags status Impact Votes Effort Score 1 test…" at bounding box center [623, 518] width 1247 height 322
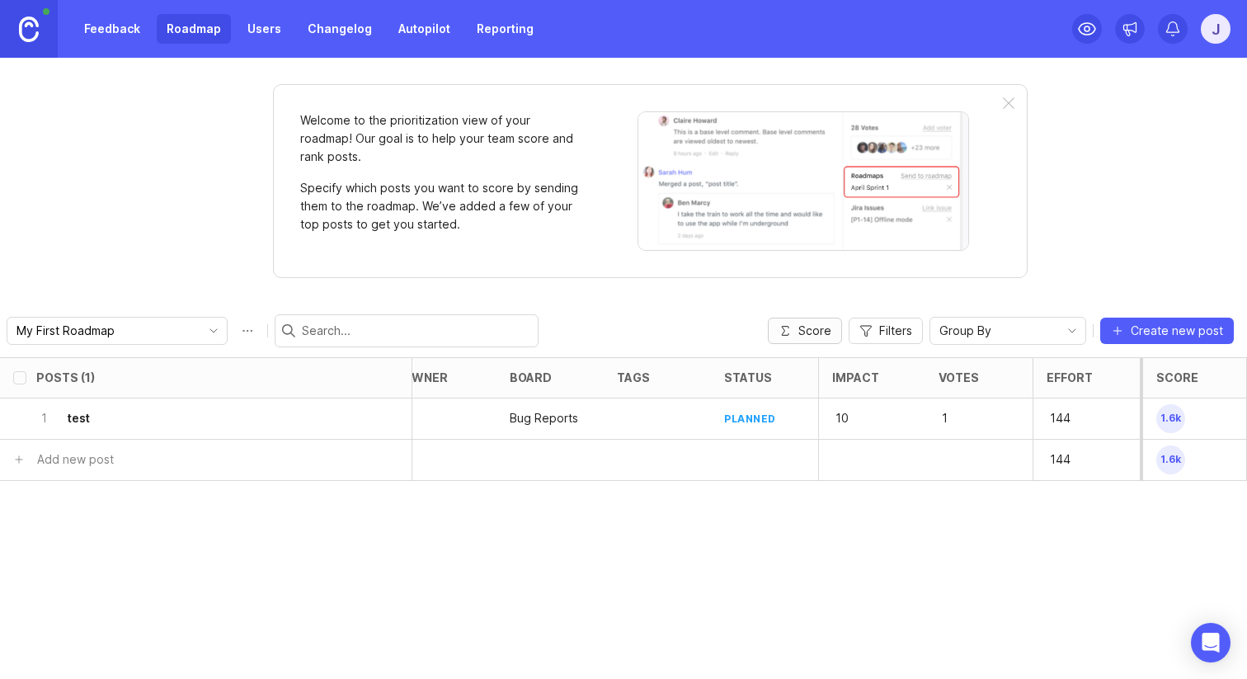
click at [822, 333] on span "Score" at bounding box center [815, 331] width 33 height 17
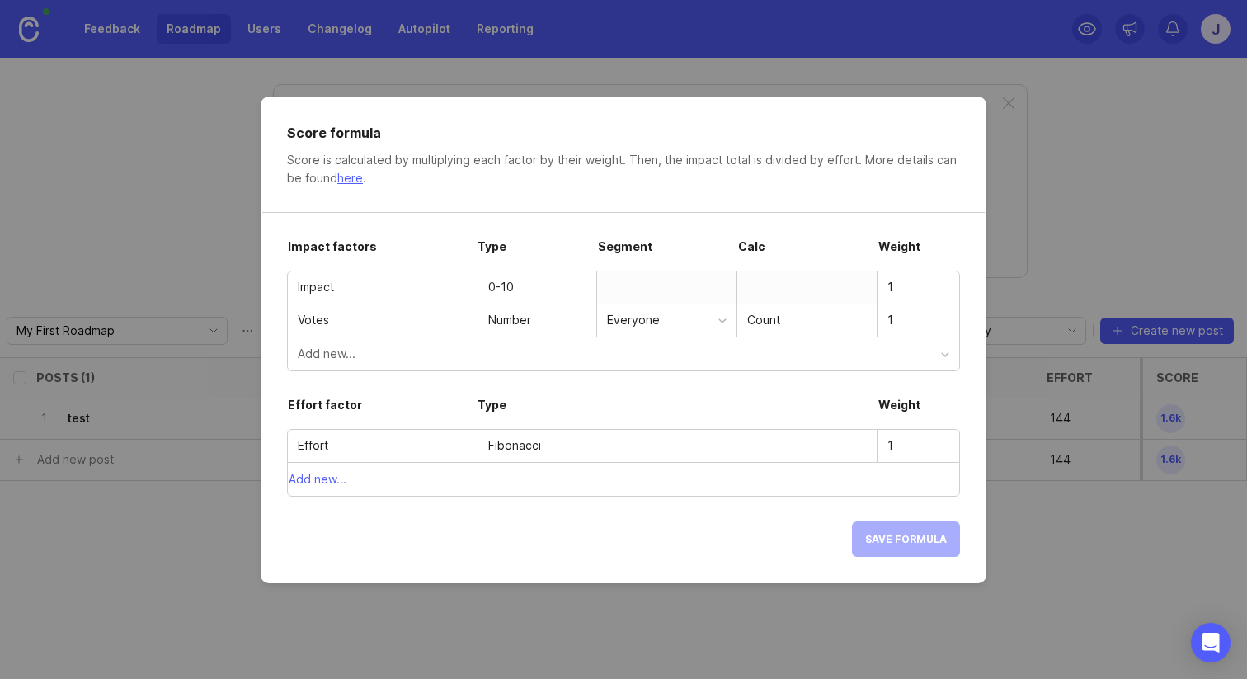
click at [982, 399] on div "Score formula Score is calculated by multiplying each factor by their weight. T…" at bounding box center [624, 340] width 726 height 487
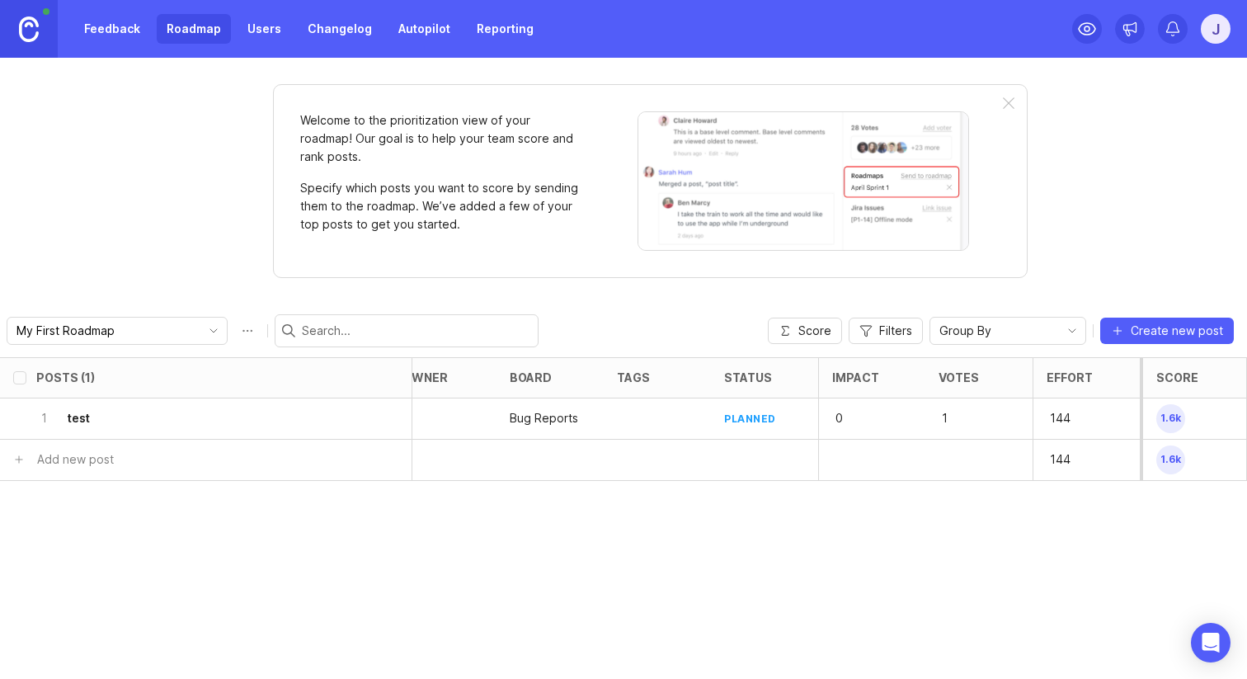
click at [884, 534] on div "Posts (1) category eta owner board tags status Impact Votes Effort Score 1 test…" at bounding box center [623, 518] width 1247 height 322
drag, startPoint x: 1198, startPoint y: 375, endPoint x: 847, endPoint y: 380, distance: 350.7
click at [847, 380] on div "Posts (1) category eta owner board tags status Impact Votes Effort Score" at bounding box center [504, 377] width 1485 height 41
drag, startPoint x: 35, startPoint y: 377, endPoint x: 270, endPoint y: 376, distance: 235.1
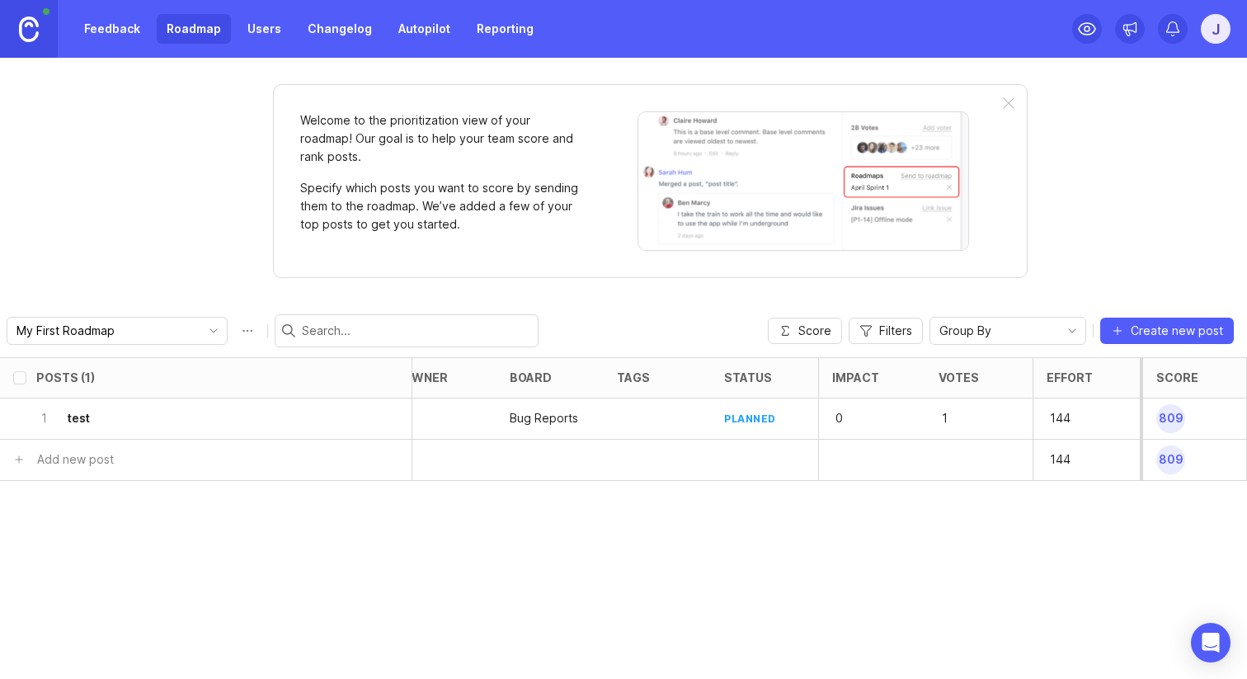
click at [270, 376] on div "Posts (1)" at bounding box center [206, 378] width 412 height 40
click at [800, 326] on span "Score" at bounding box center [815, 331] width 33 height 17
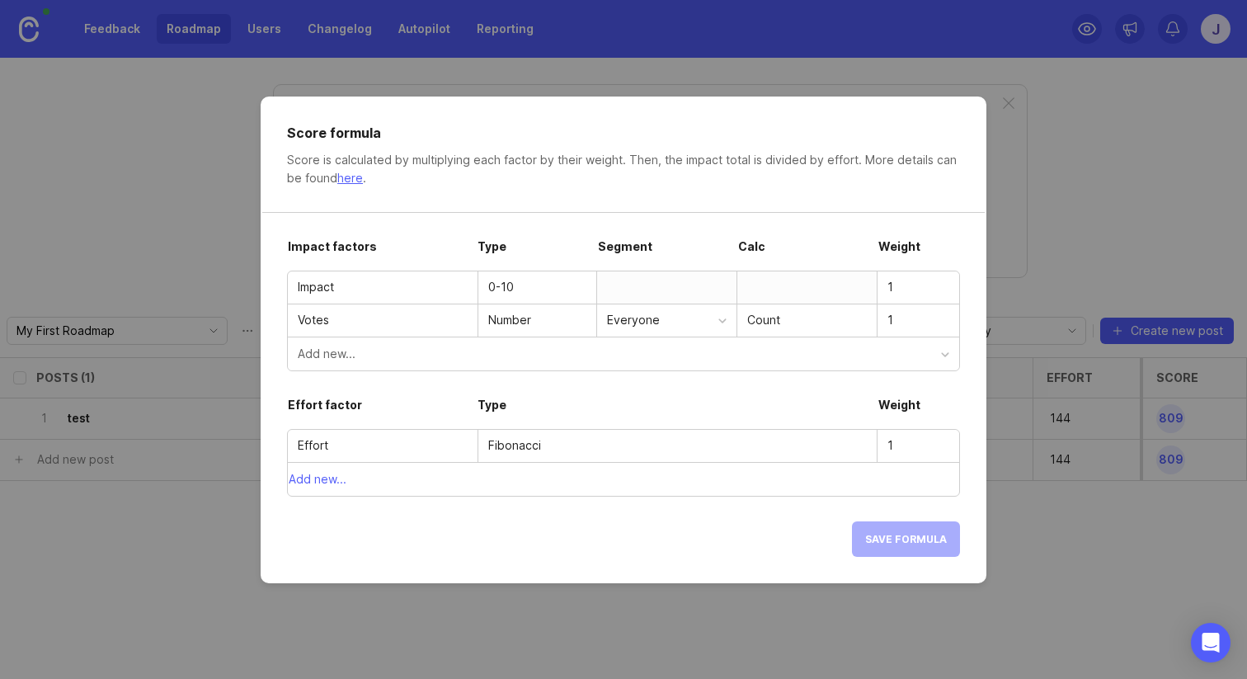
click at [693, 319] on div "Everyone" at bounding box center [662, 320] width 111 height 18
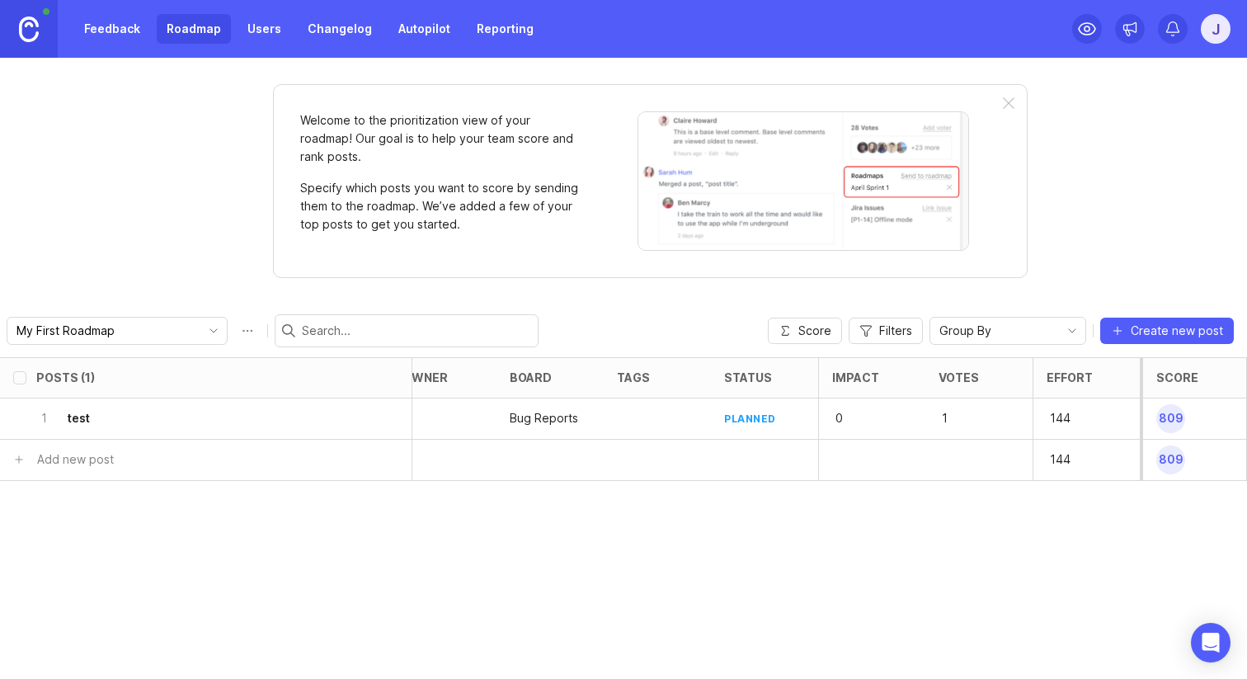
click at [260, 32] on link "Users" at bounding box center [265, 29] width 54 height 30
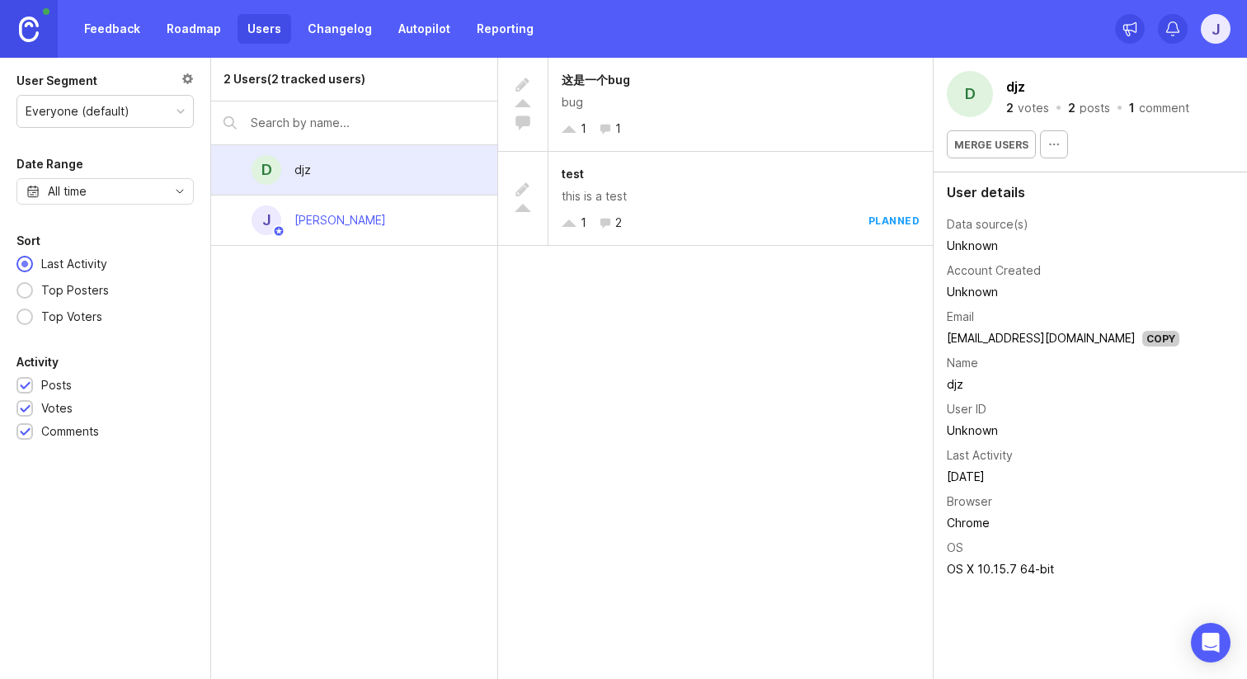
click at [319, 28] on link "Changelog" at bounding box center [340, 29] width 84 height 30
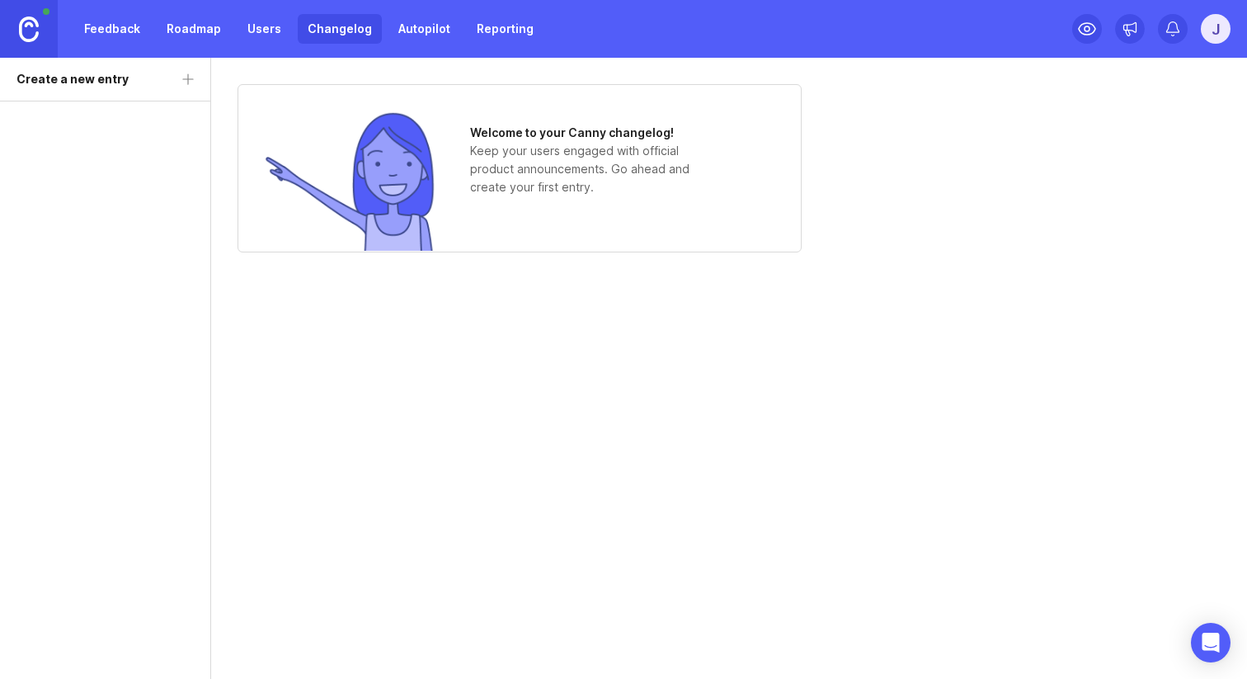
click at [417, 27] on link "Autopilot" at bounding box center [425, 29] width 72 height 30
click at [432, 32] on link "Autopilot" at bounding box center [425, 29] width 72 height 30
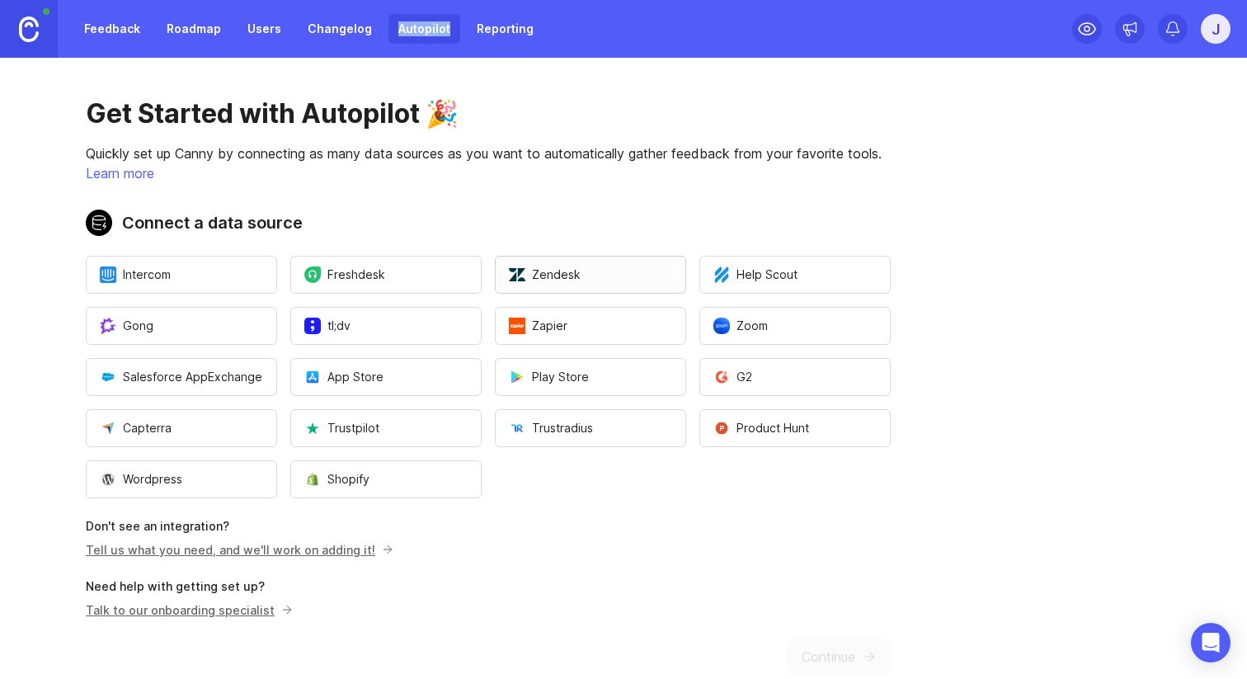
click at [567, 271] on span "Zendesk" at bounding box center [545, 274] width 72 height 17
click at [795, 321] on button "Zoom" at bounding box center [795, 326] width 191 height 38
click at [646, 328] on button "Zapier" at bounding box center [590, 326] width 191 height 38
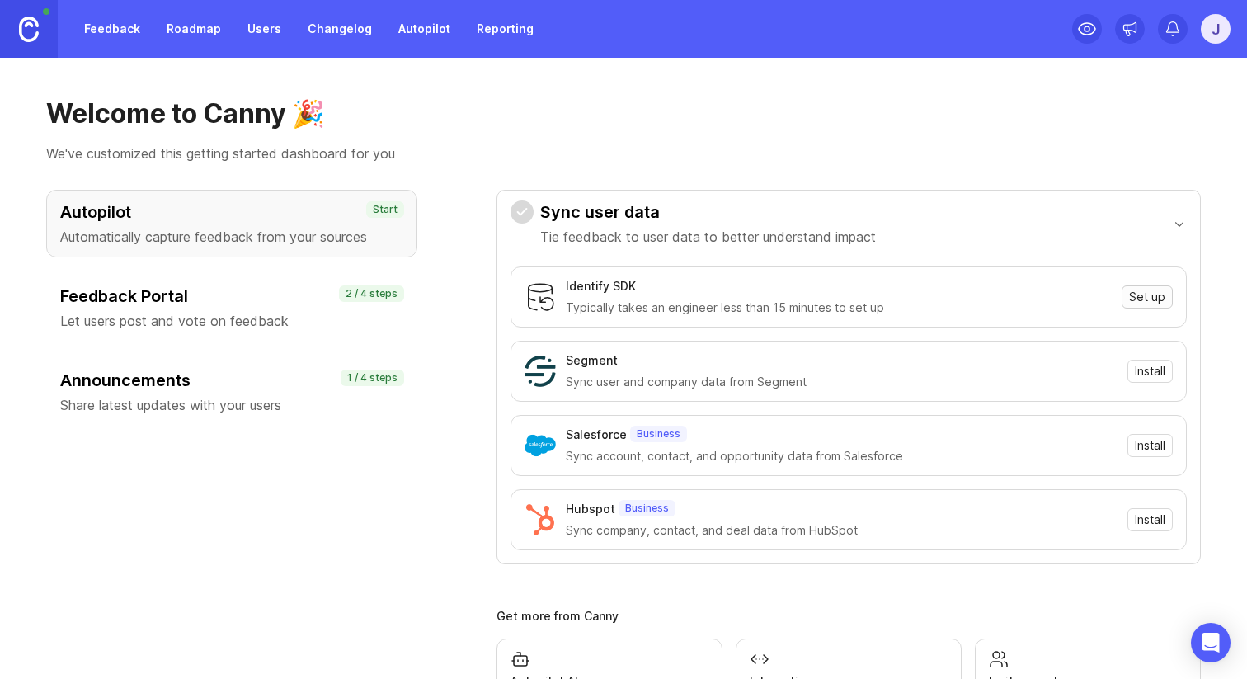
click at [1127, 302] on button "Set up" at bounding box center [1147, 296] width 51 height 23
click at [389, 35] on link "Autopilot" at bounding box center [425, 29] width 72 height 30
click at [417, 16] on link "Autopilot" at bounding box center [425, 29] width 72 height 30
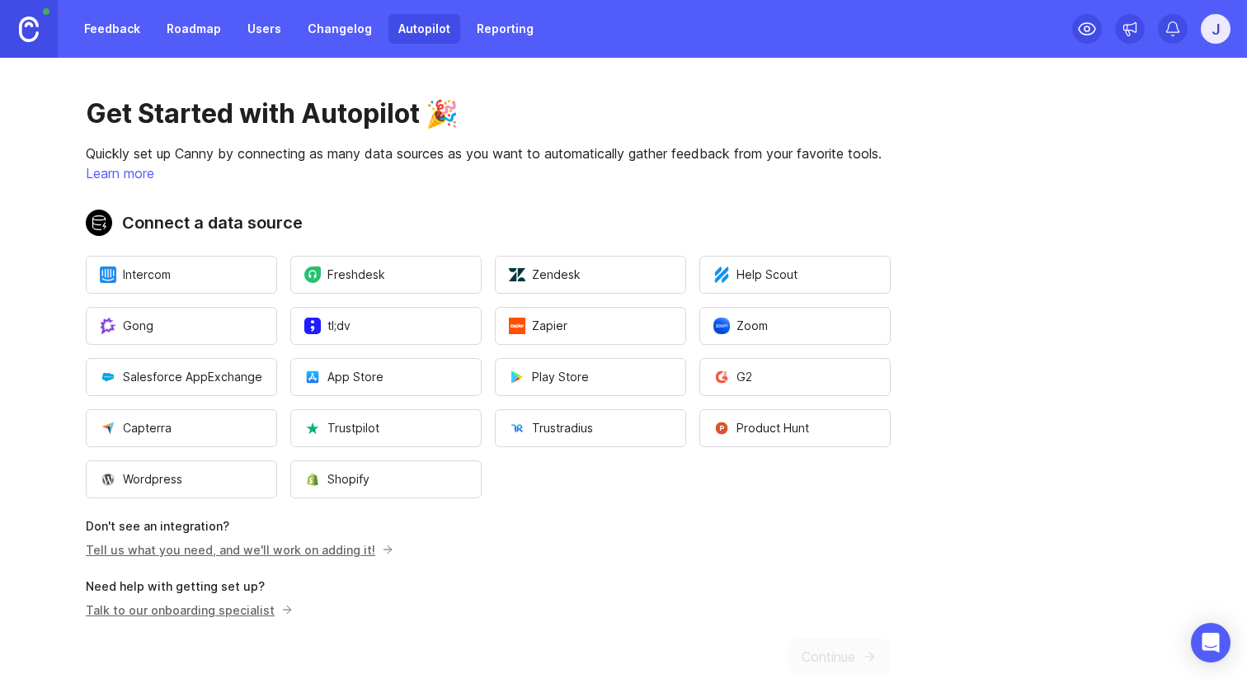
click at [409, 27] on link "Autopilot" at bounding box center [425, 29] width 72 height 30
click at [256, 427] on button "Capterra" at bounding box center [181, 428] width 191 height 38
click at [224, 276] on button "Intercom" at bounding box center [181, 275] width 191 height 38
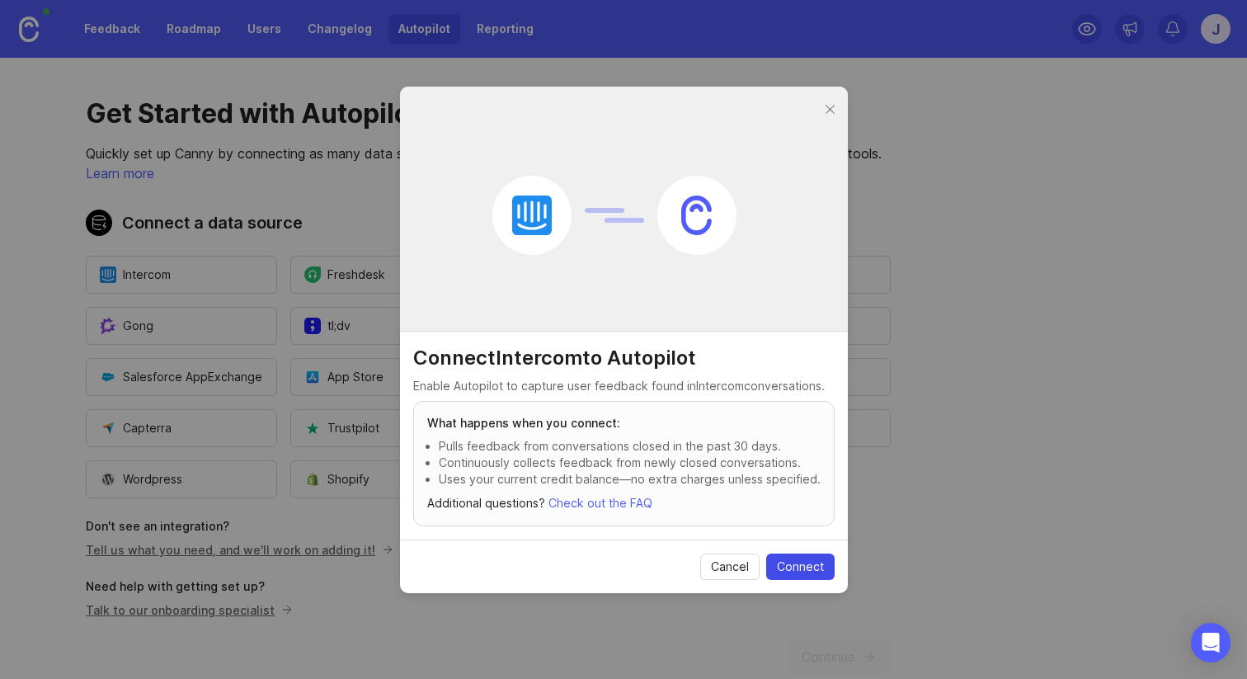
click at [783, 568] on span "Connect" at bounding box center [800, 567] width 47 height 17
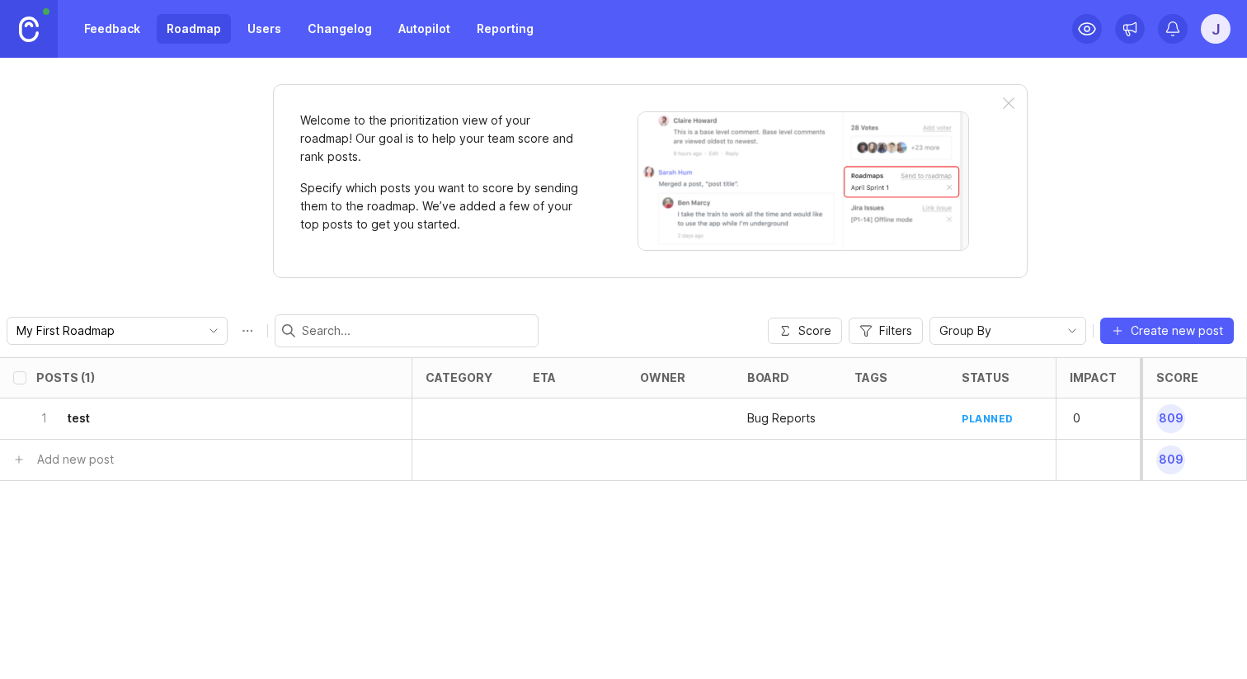
click at [404, 31] on link "Autopilot" at bounding box center [425, 29] width 72 height 30
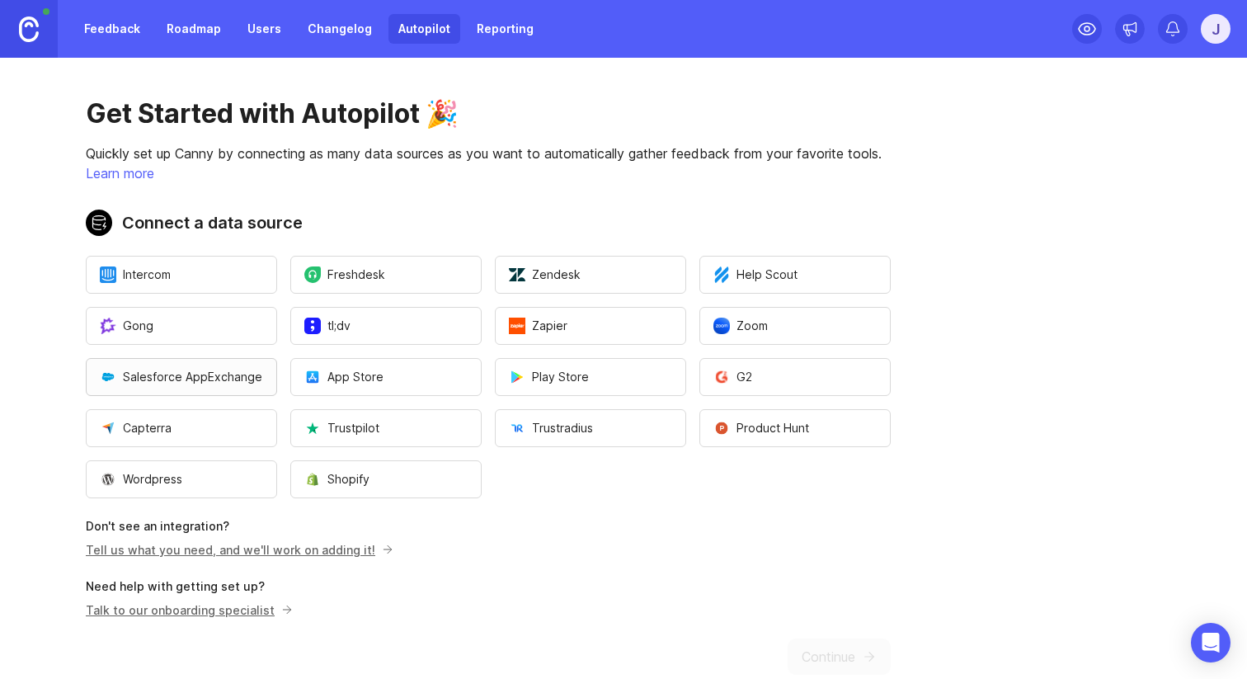
click at [226, 387] on button "Salesforce AppExchange" at bounding box center [181, 377] width 191 height 38
click at [331, 390] on button "App Store" at bounding box center [385, 377] width 191 height 38
click at [526, 391] on button "Play Store" at bounding box center [590, 377] width 191 height 38
click at [813, 387] on button "G2" at bounding box center [795, 377] width 191 height 38
click at [804, 428] on span "Product Hunt" at bounding box center [762, 428] width 96 height 17
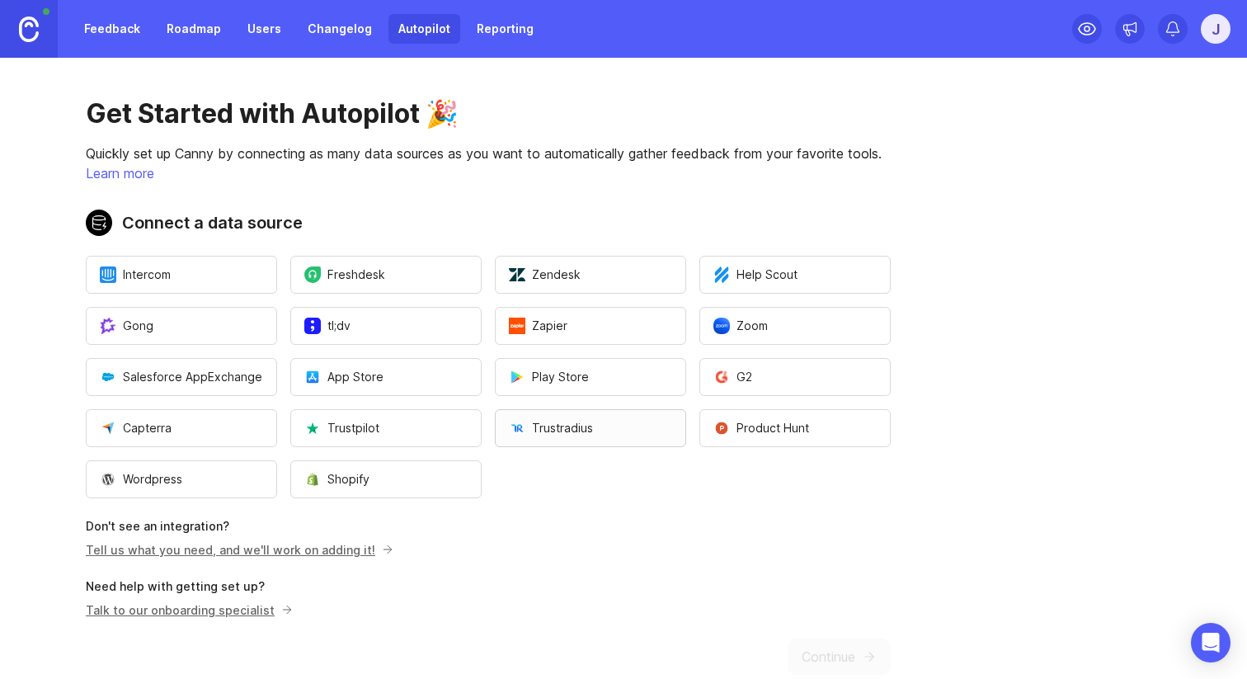
click at [613, 429] on button "Trustradius" at bounding box center [590, 428] width 191 height 38
click at [348, 431] on span "Trustpilot" at bounding box center [341, 428] width 75 height 17
click at [230, 421] on button "Capterra" at bounding box center [181, 428] width 191 height 38
click at [233, 479] on button "Wordpress" at bounding box center [181, 479] width 191 height 38
click at [302, 485] on button "Shopify" at bounding box center [385, 479] width 191 height 38
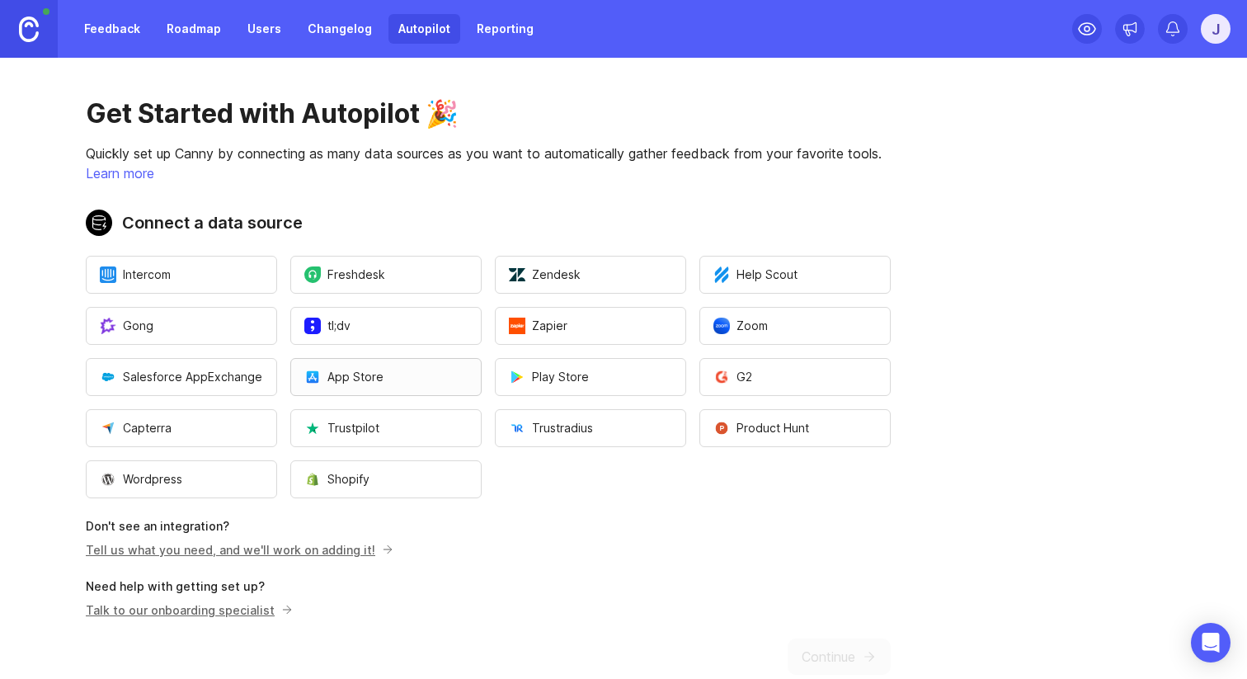
click at [376, 385] on button "App Store" at bounding box center [385, 377] width 191 height 38
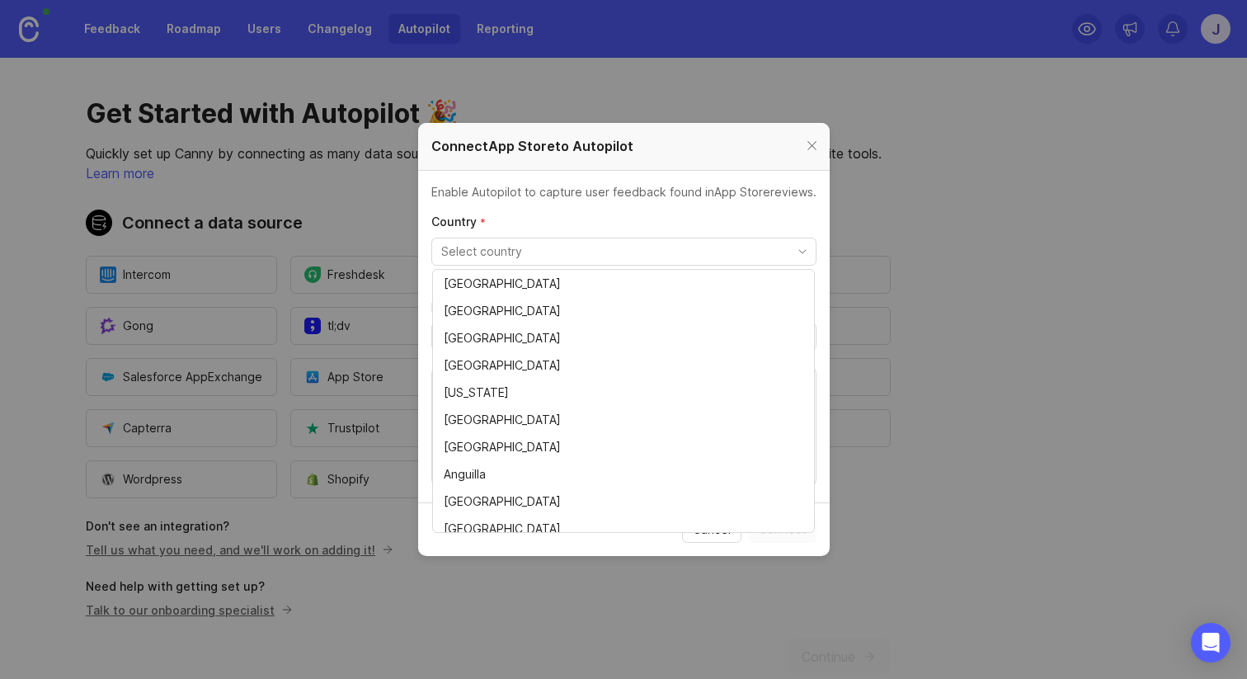
click at [581, 257] on input "toggle menu" at bounding box center [614, 252] width 347 height 18
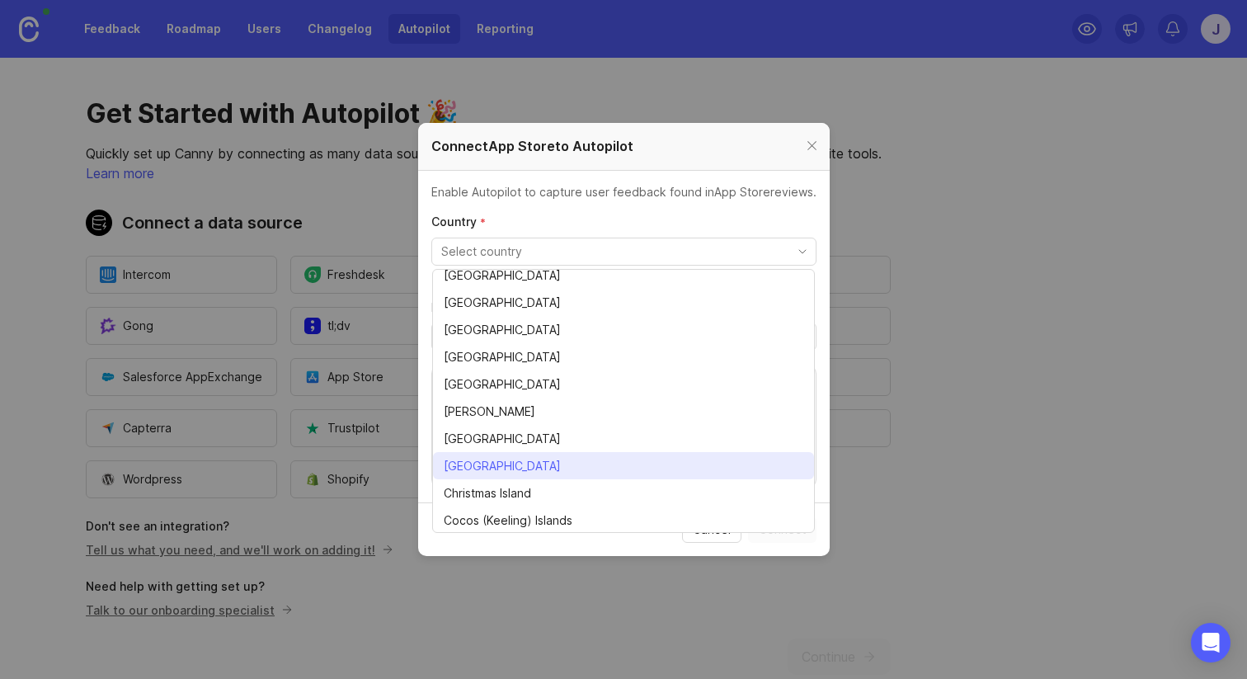
click at [511, 467] on li "[GEOGRAPHIC_DATA]" at bounding box center [623, 465] width 381 height 27
type input "[GEOGRAPHIC_DATA]"
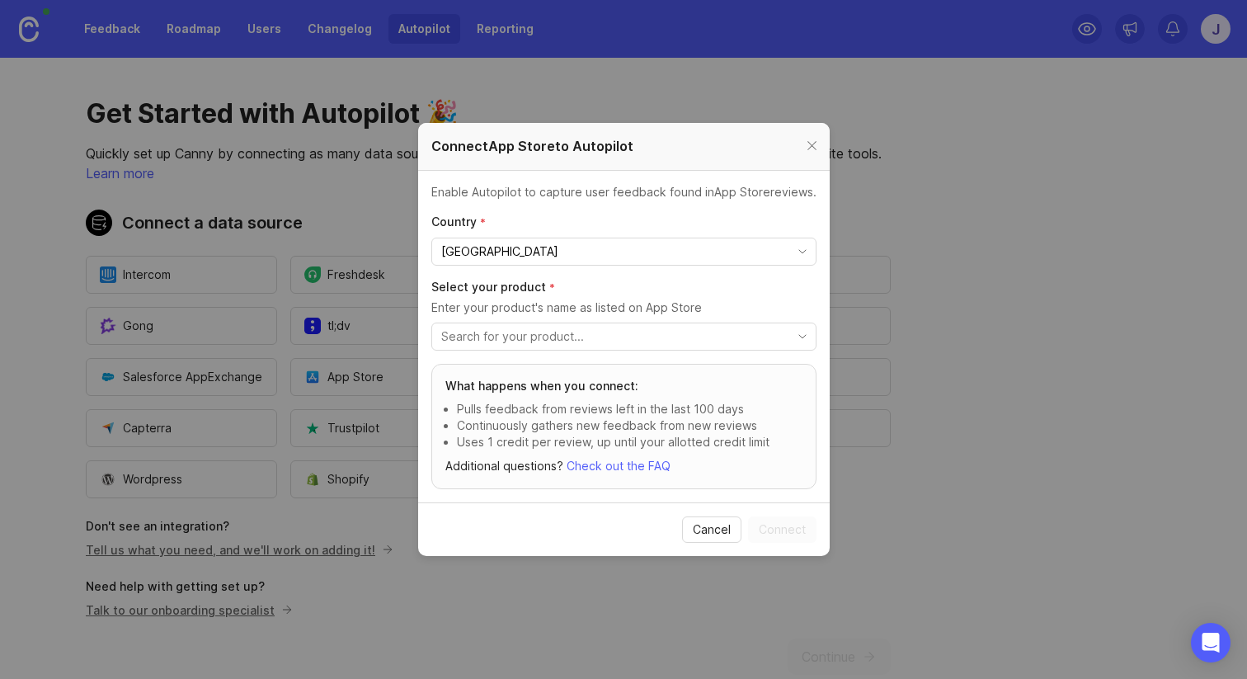
click at [534, 346] on div "toggle menu" at bounding box center [610, 336] width 357 height 26
click at [527, 340] on input "toggle menu" at bounding box center [614, 337] width 347 height 18
type input "s"
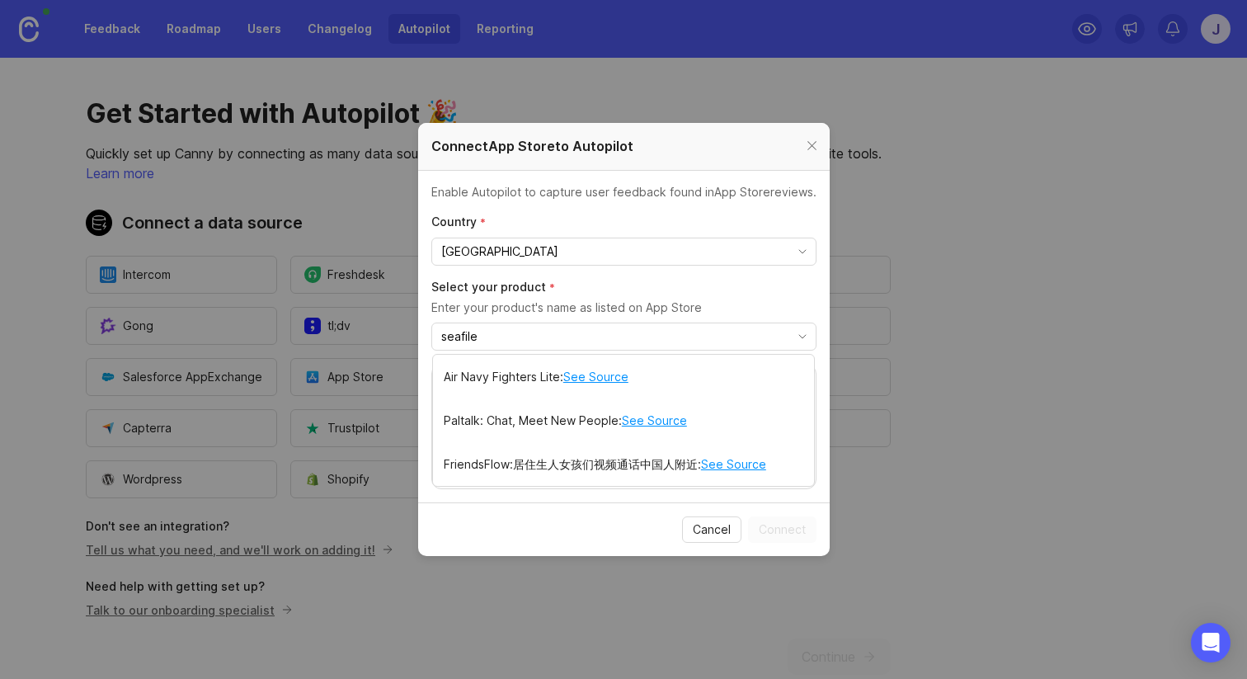
click at [559, 336] on input "seafile" at bounding box center [614, 337] width 347 height 18
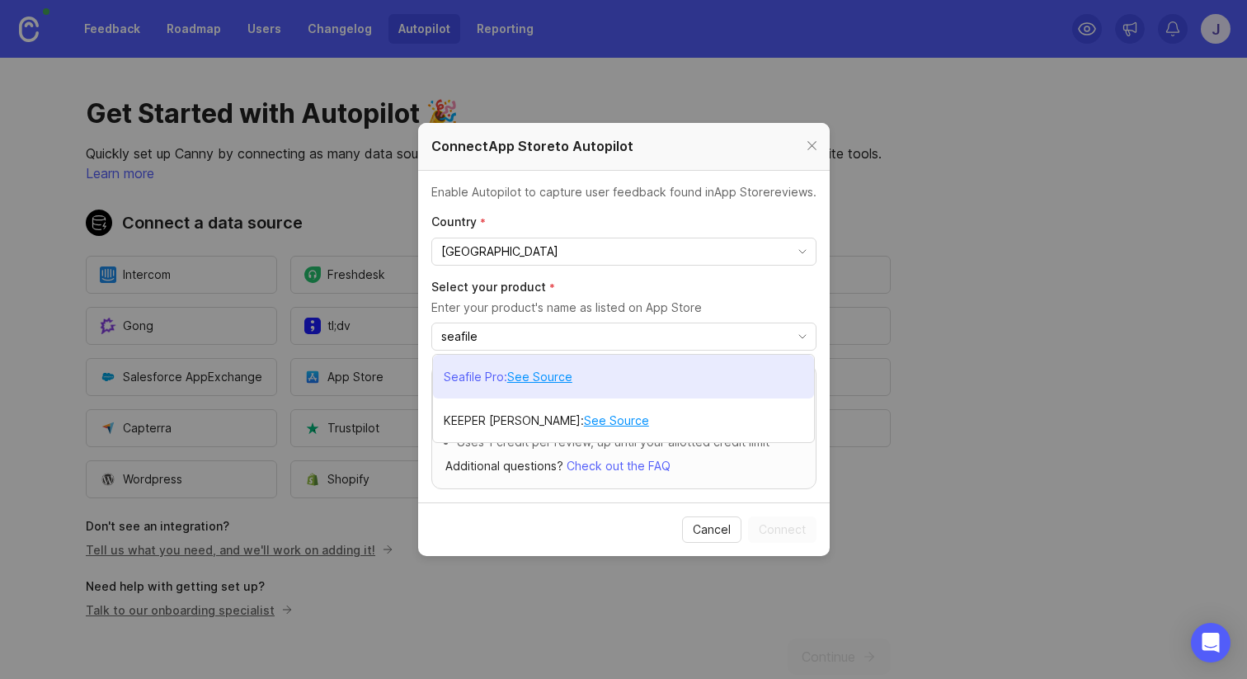
click at [590, 378] on li "Seafile Pro : See Source" at bounding box center [623, 377] width 381 height 44
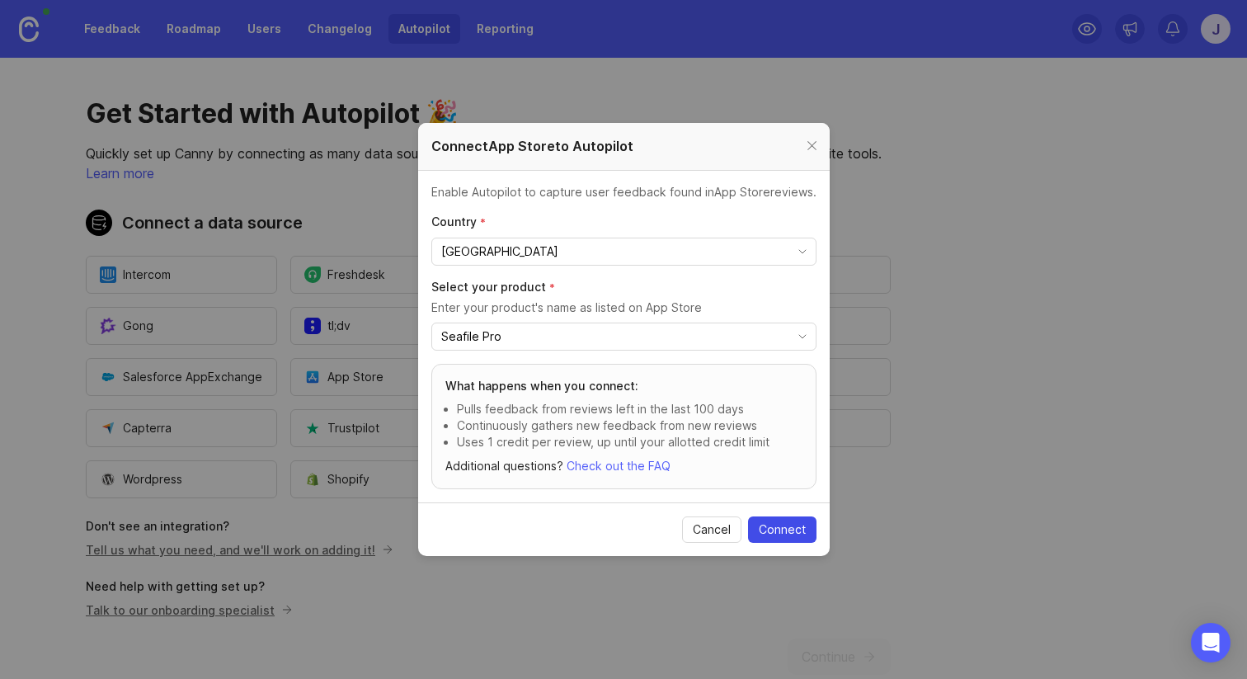
type input "Seafile Pro"
click at [766, 537] on button "Connect" at bounding box center [782, 529] width 68 height 26
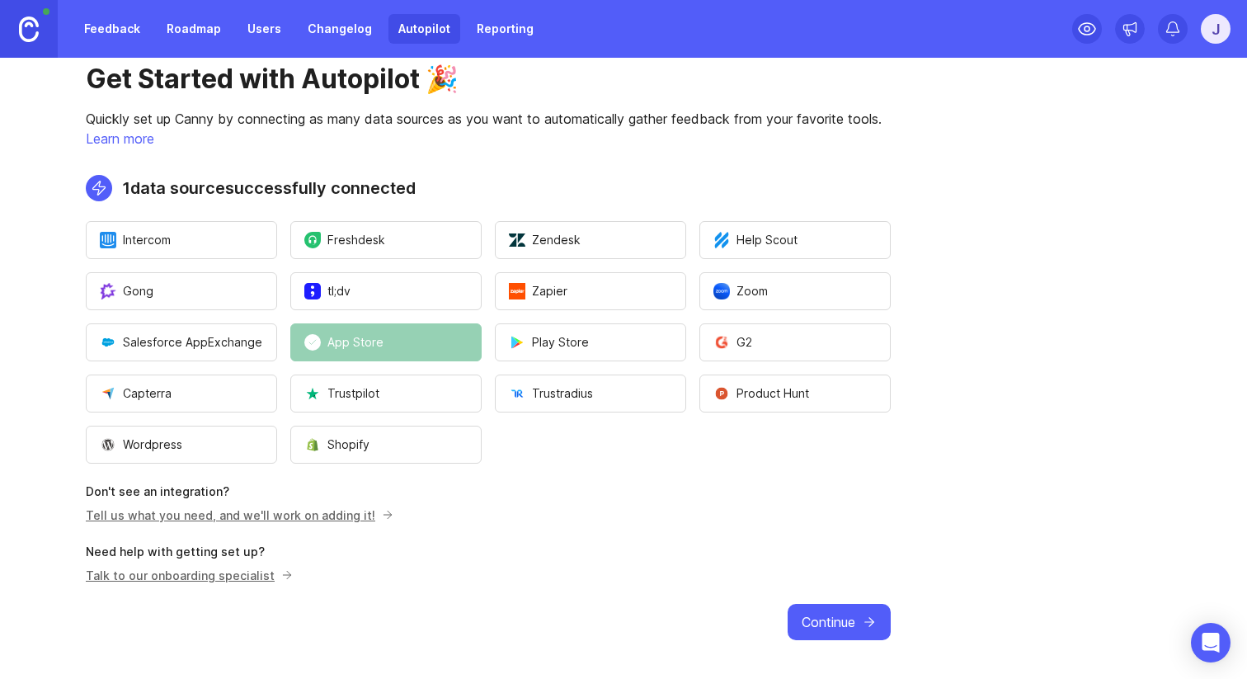
scroll to position [35, 0]
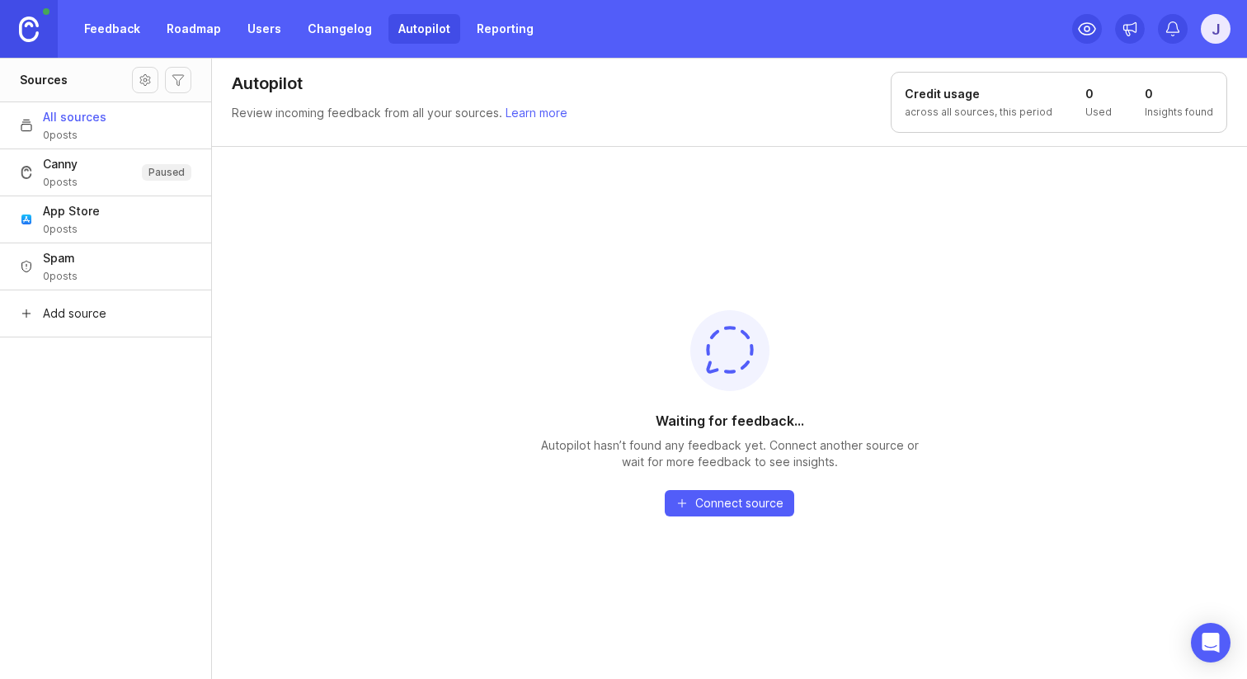
click at [131, 205] on button "App Store 0 posts" at bounding box center [105, 219] width 211 height 47
click at [465, 100] on header "App Store All caught up! Waiting for new reviews Credit usage 1 per review, thi…" at bounding box center [729, 102] width 1035 height 88
click at [301, 83] on h1 "App Store" at bounding box center [297, 83] width 78 height 23
click at [381, 151] on div "Waiting for feedback... Autopilot hasn’t found any feedback yet. Connect anothe…" at bounding box center [729, 412] width 1035 height 533
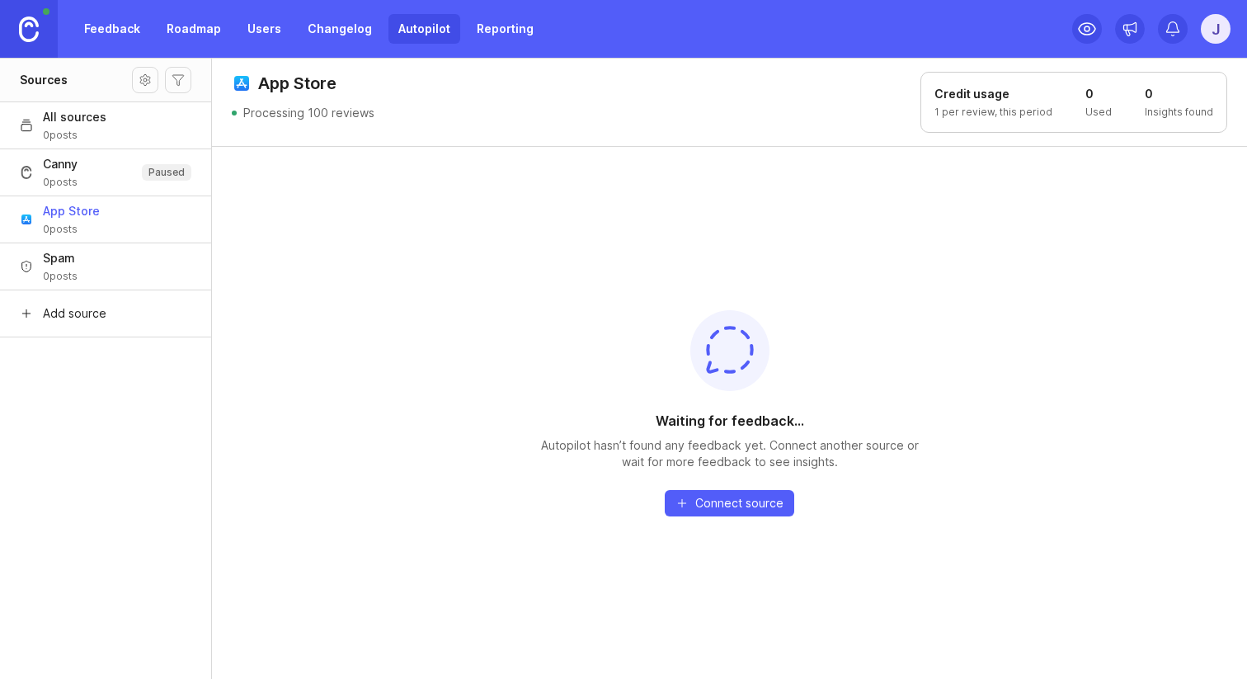
click at [294, 115] on p "Processing 100 reviews" at bounding box center [308, 113] width 131 height 17
click at [93, 212] on span "App Store" at bounding box center [71, 211] width 57 height 17
click at [313, 113] on p "Processing 100 reviews" at bounding box center [308, 113] width 131 height 17
click at [993, 97] on h1 "Credit usage" at bounding box center [994, 94] width 118 height 17
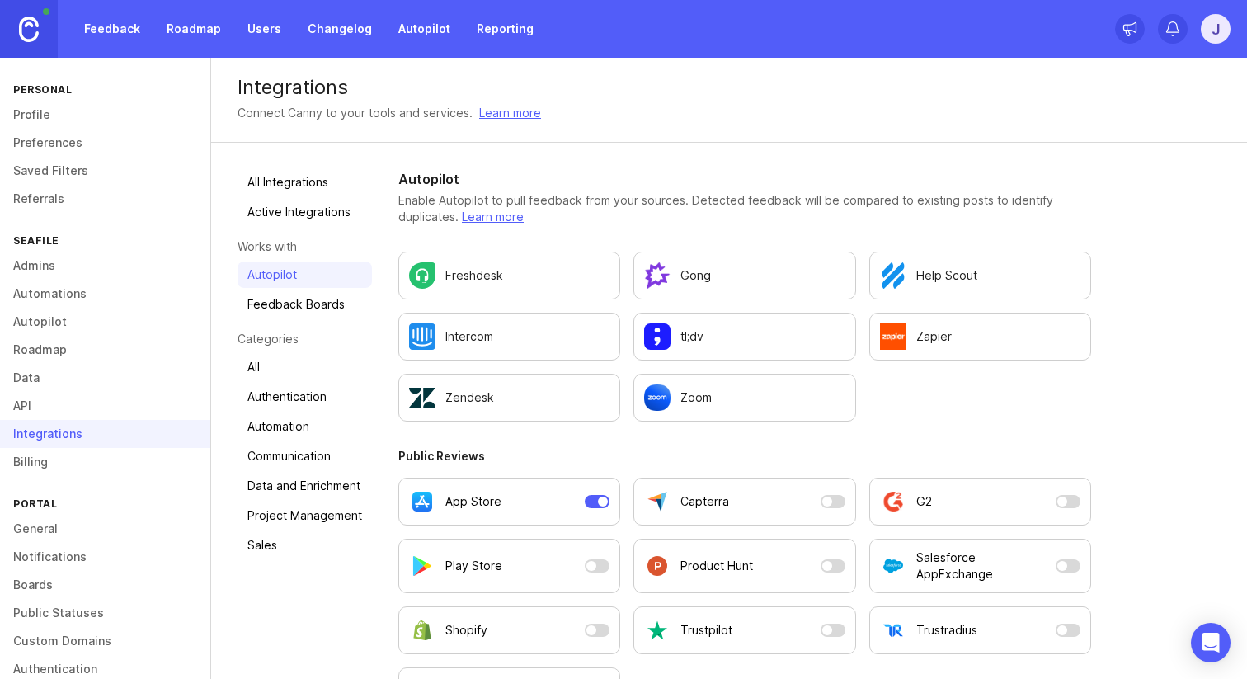
click at [483, 495] on p "App Store" at bounding box center [474, 501] width 56 height 17
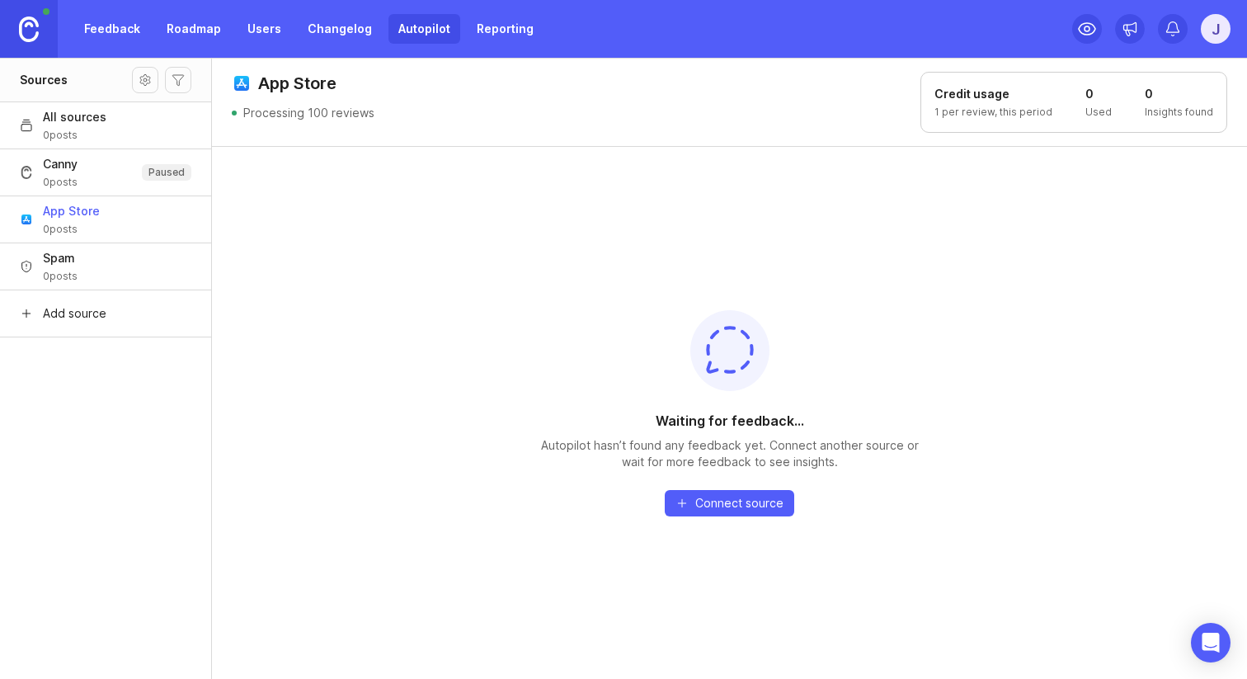
click at [131, 30] on link "Feedback" at bounding box center [112, 29] width 76 height 30
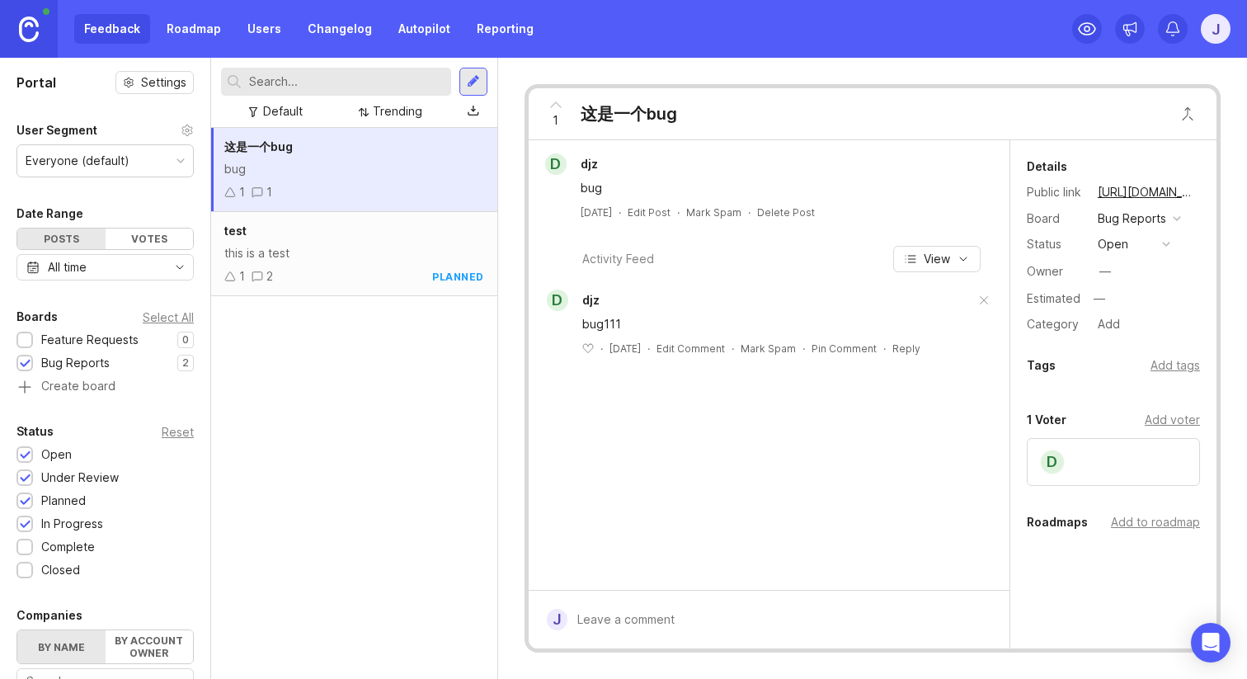
click at [408, 32] on link "Autopilot" at bounding box center [425, 29] width 72 height 30
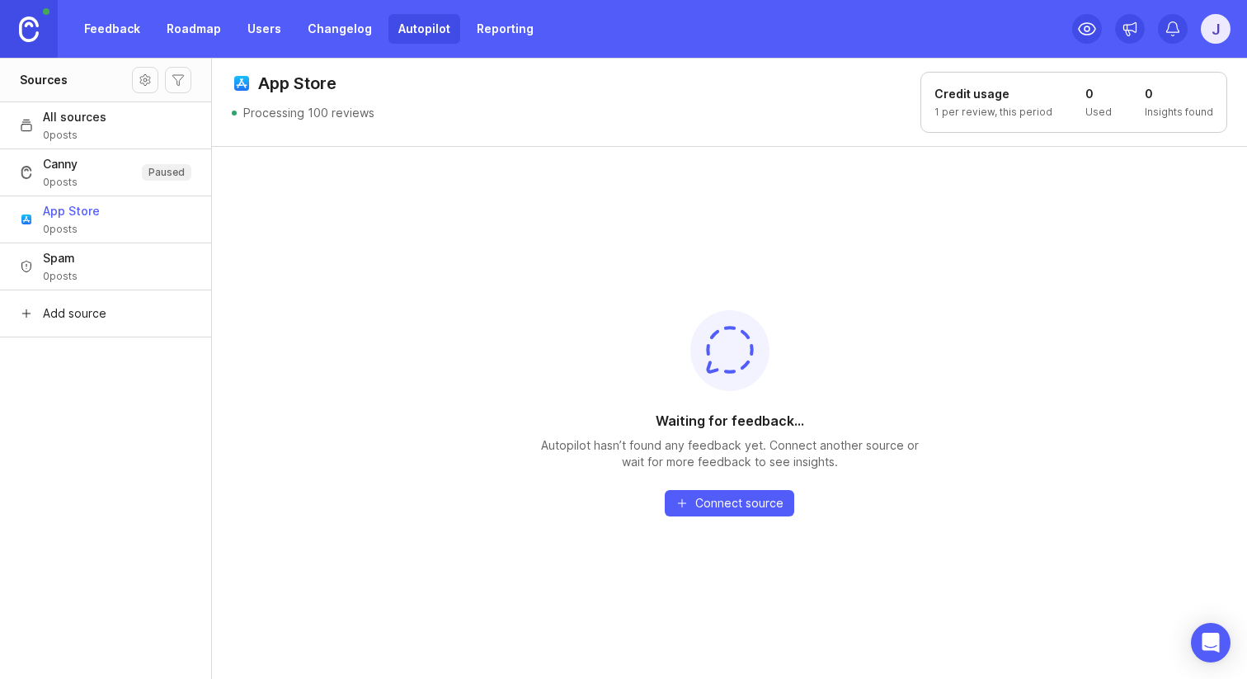
click at [291, 129] on div "App Store Processing 100 reviews" at bounding box center [303, 102] width 143 height 61
click at [136, 177] on button "Canny 0 posts Paused" at bounding box center [105, 172] width 211 height 47
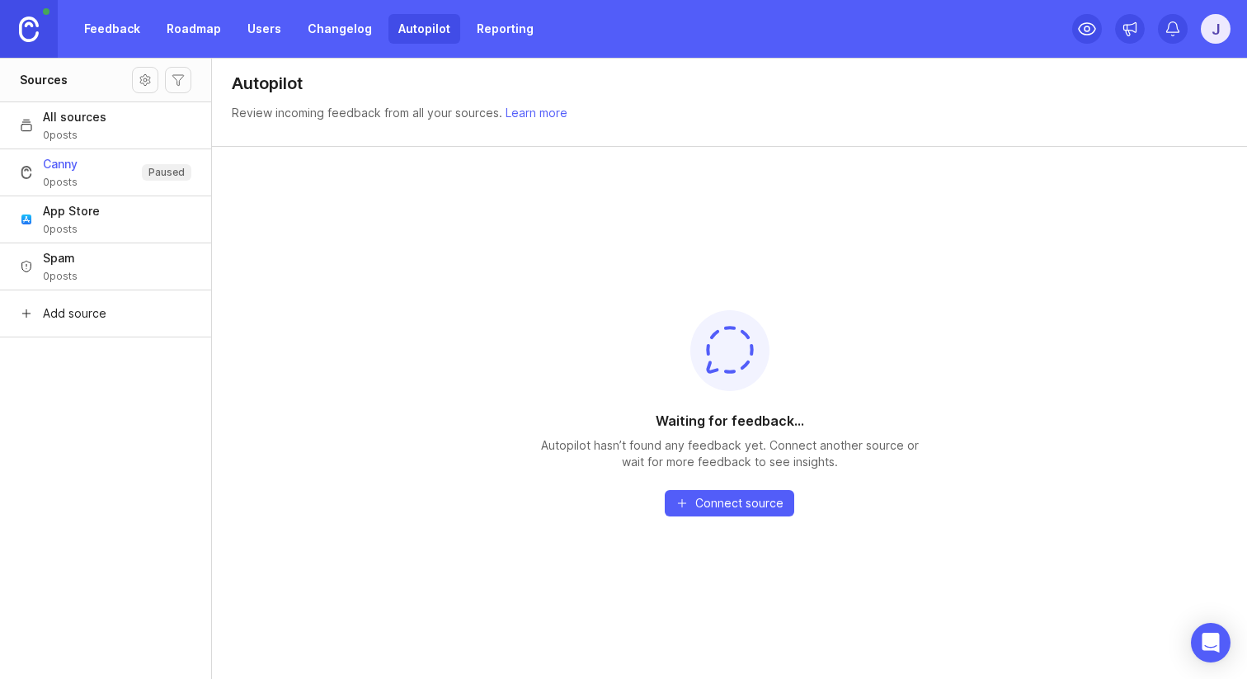
click at [104, 169] on button "Canny 0 posts Paused" at bounding box center [105, 172] width 211 height 47
click at [1221, 20] on div "j" at bounding box center [1216, 29] width 30 height 30
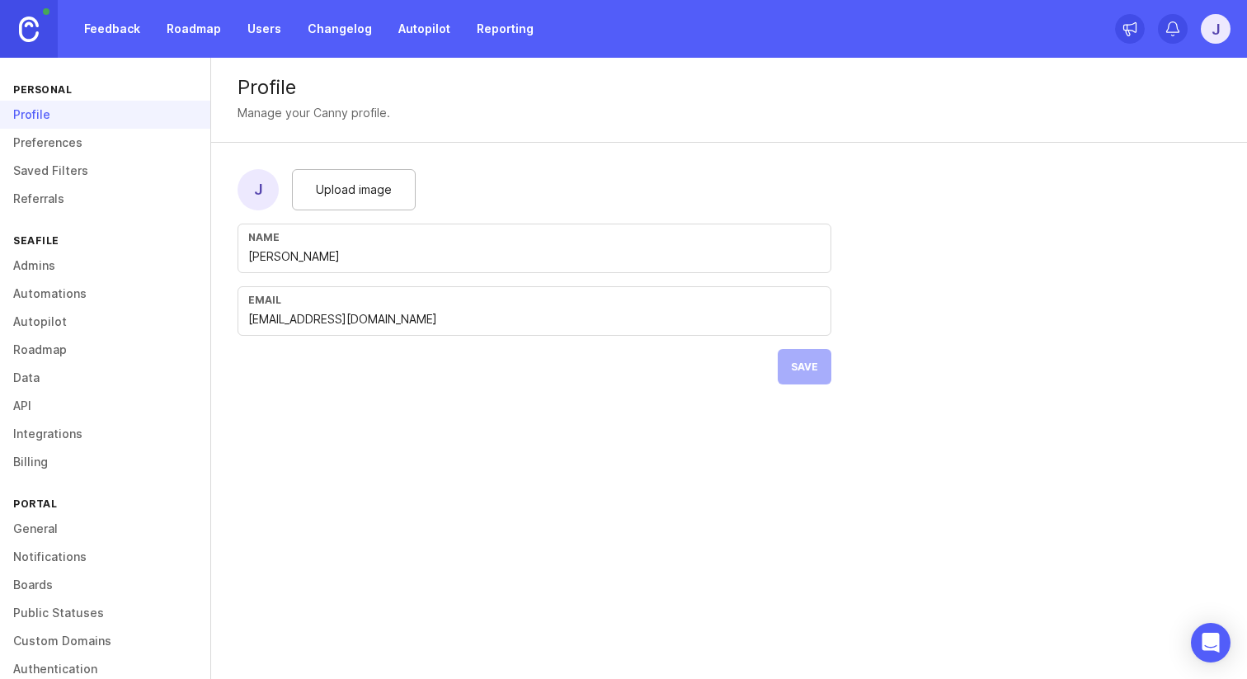
click at [45, 323] on link "Autopilot" at bounding box center [105, 322] width 210 height 28
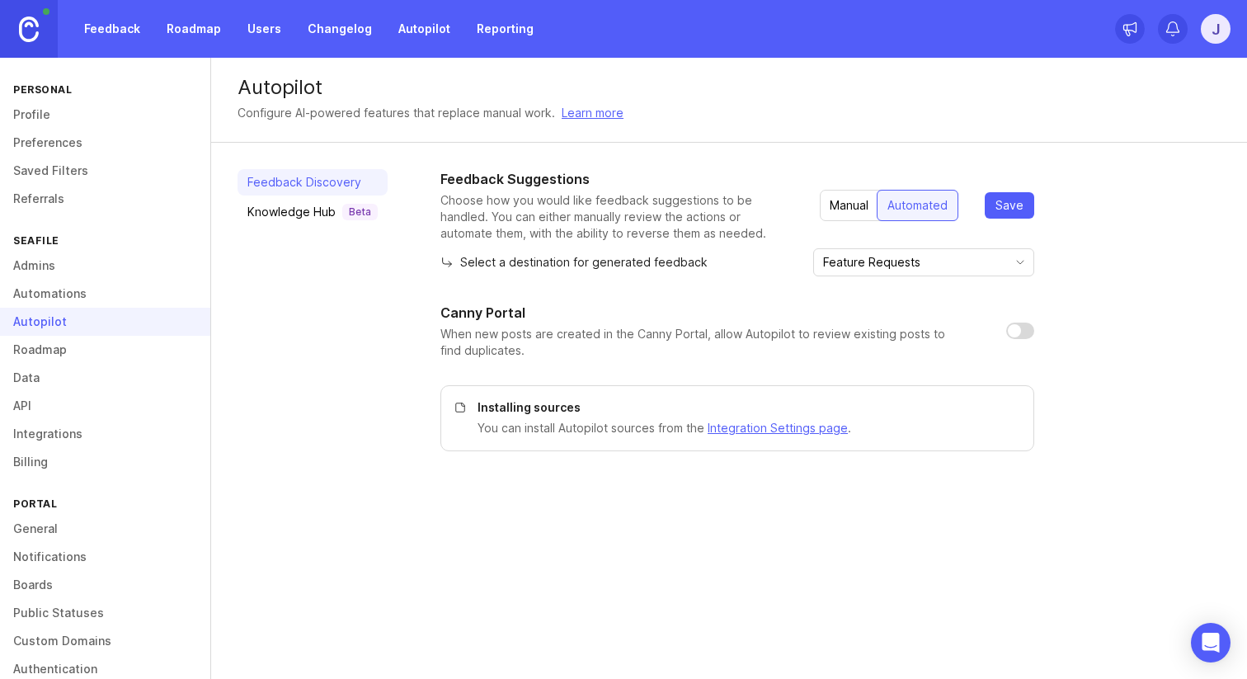
click at [389, 31] on link "Autopilot" at bounding box center [425, 29] width 72 height 30
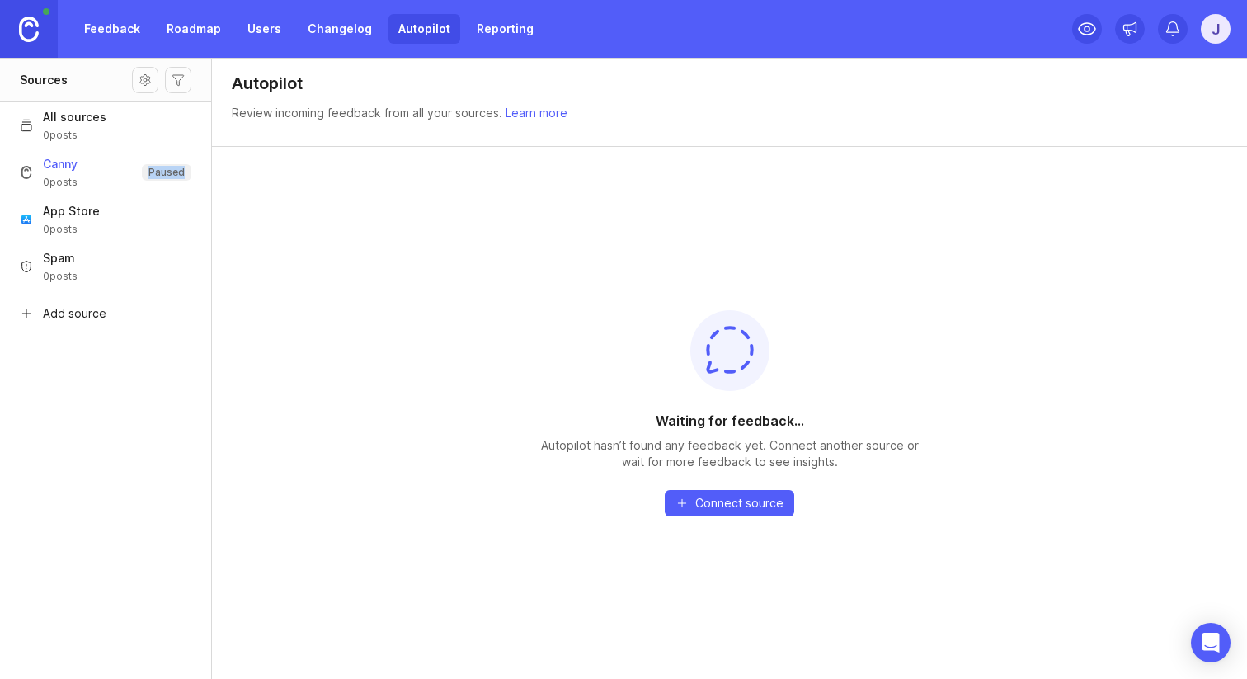
click at [71, 174] on div "Canny 0 posts" at bounding box center [60, 172] width 35 height 33
click at [74, 257] on span "Spam" at bounding box center [60, 258] width 35 height 17
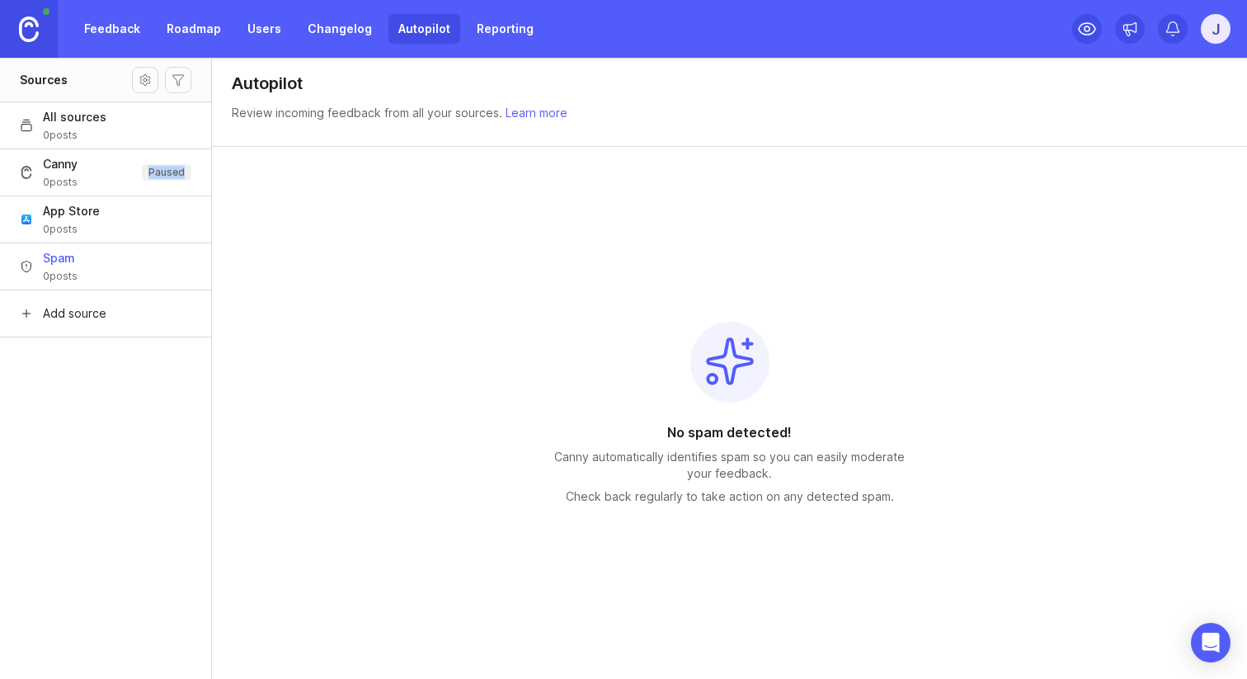
click at [92, 218] on span "App Store" at bounding box center [71, 211] width 57 height 17
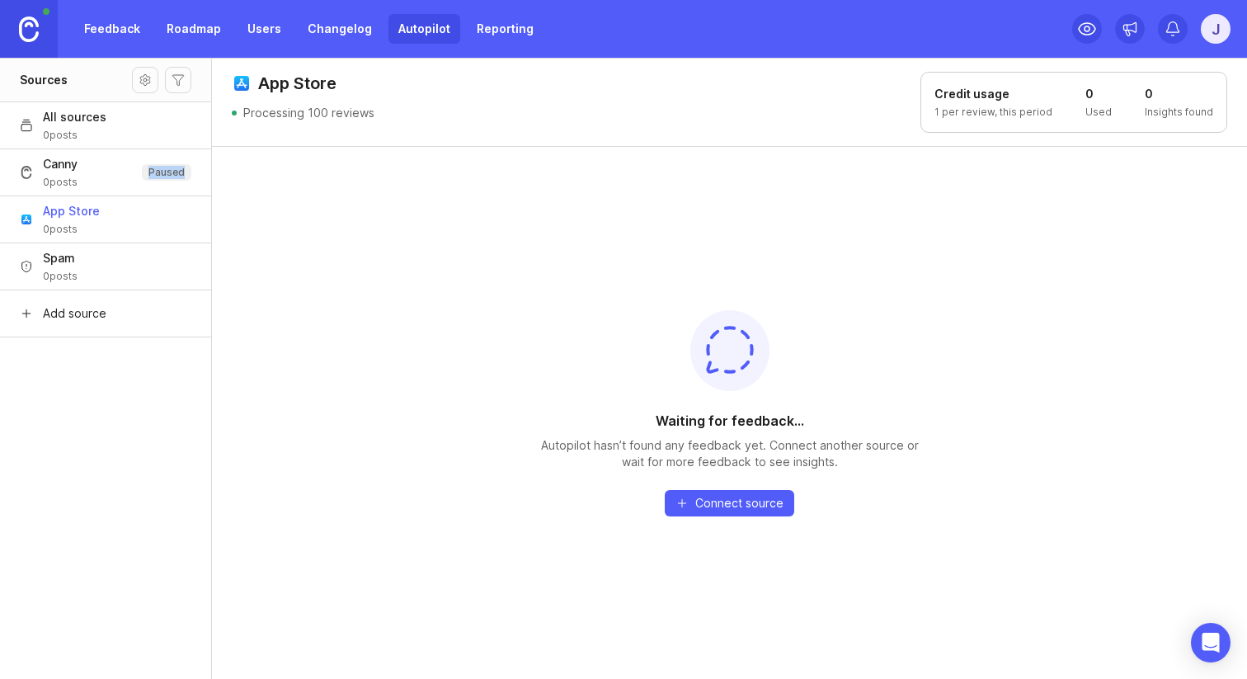
click at [82, 182] on button "Canny 0 posts Paused" at bounding box center [105, 172] width 211 height 47
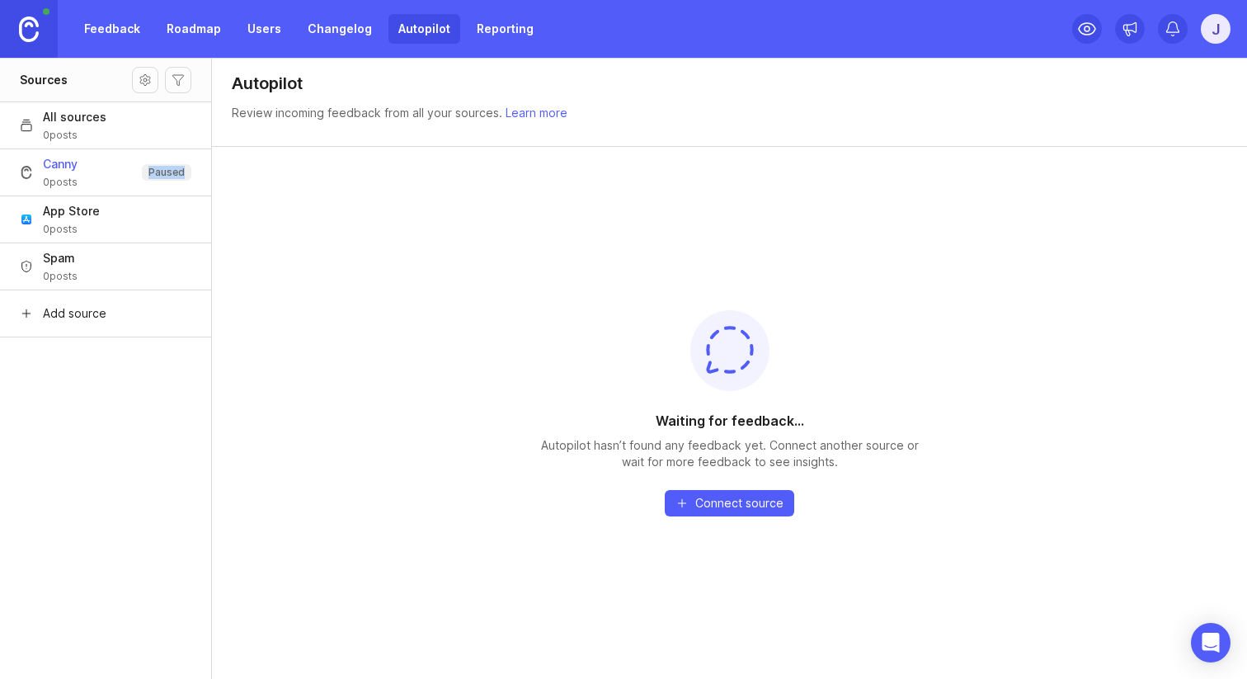
click at [156, 214] on button "App Store 0 posts" at bounding box center [105, 219] width 211 height 47
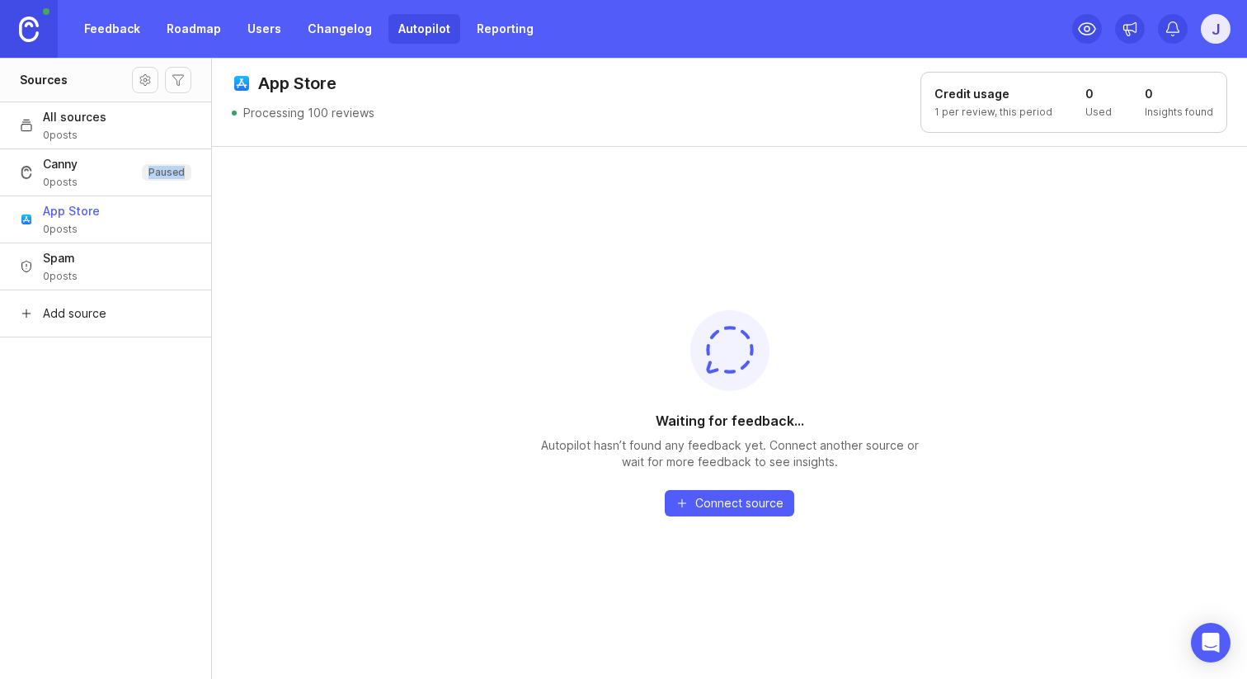
click at [125, 185] on button "Canny 0 posts Paused" at bounding box center [105, 172] width 211 height 47
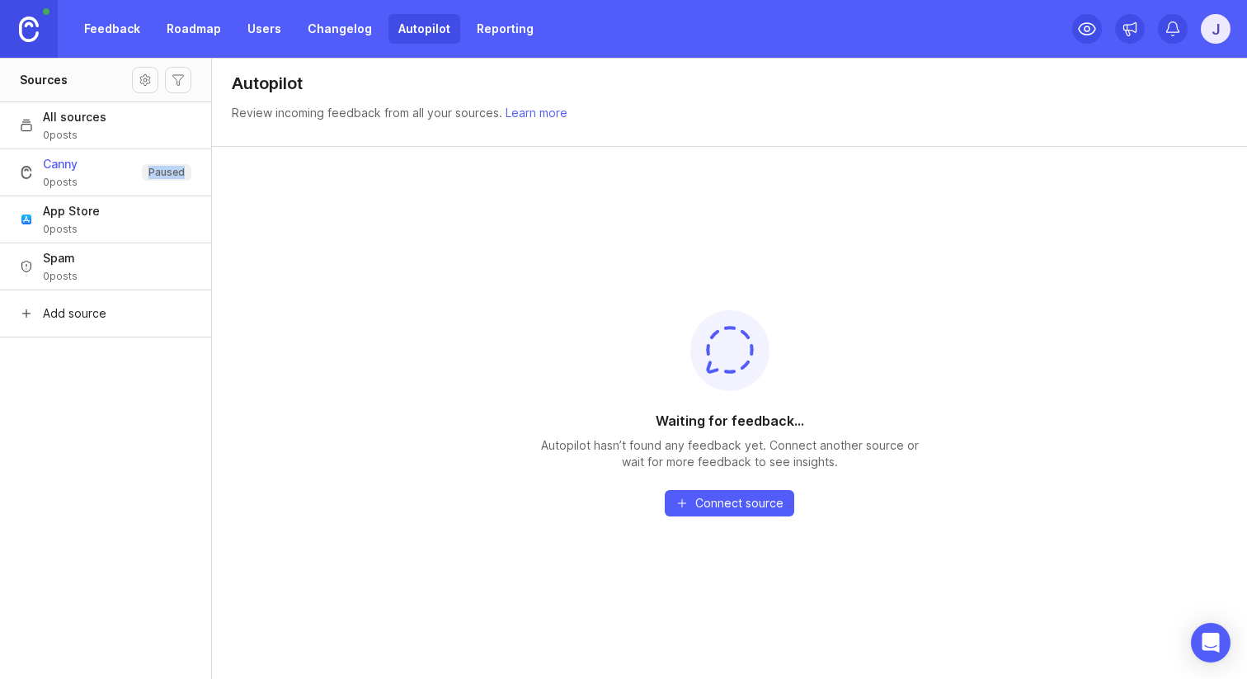
click at [115, 240] on button "App Store 0 posts" at bounding box center [105, 219] width 211 height 47
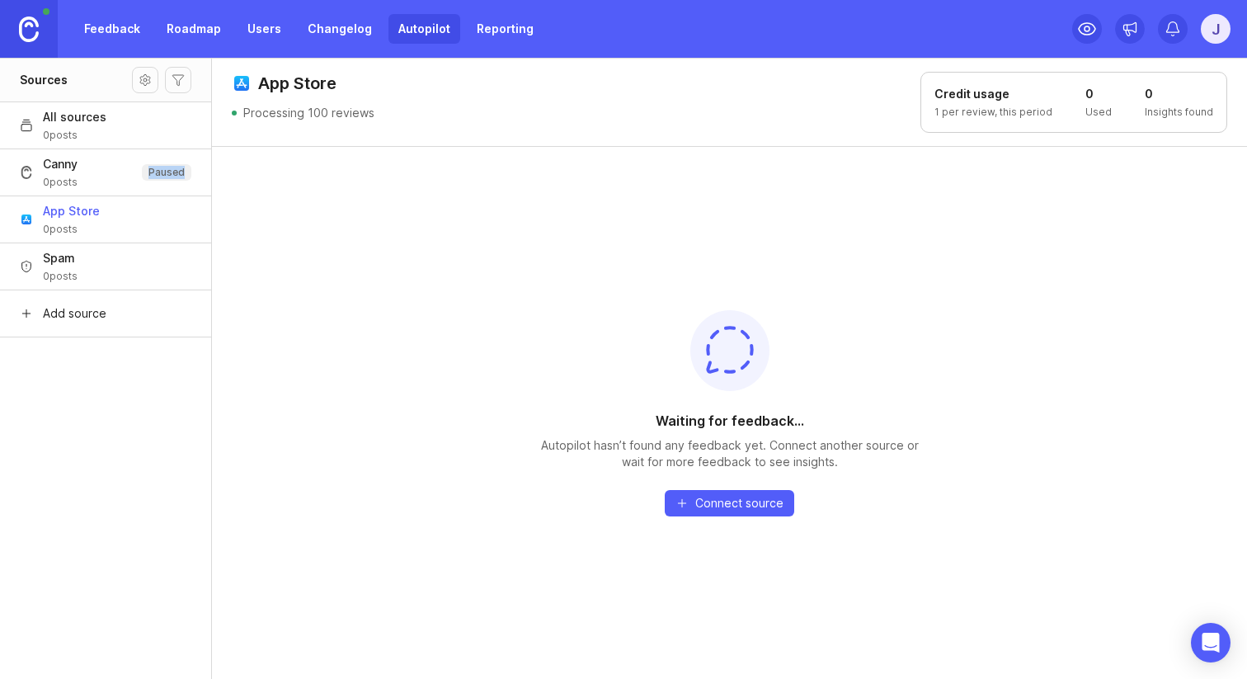
click at [158, 211] on button "App Store 0 posts" at bounding box center [105, 219] width 211 height 47
click at [328, 125] on div "App Store Processing 100 reviews" at bounding box center [303, 102] width 143 height 61
click at [984, 108] on p "1 per review, this period" at bounding box center [994, 112] width 118 height 13
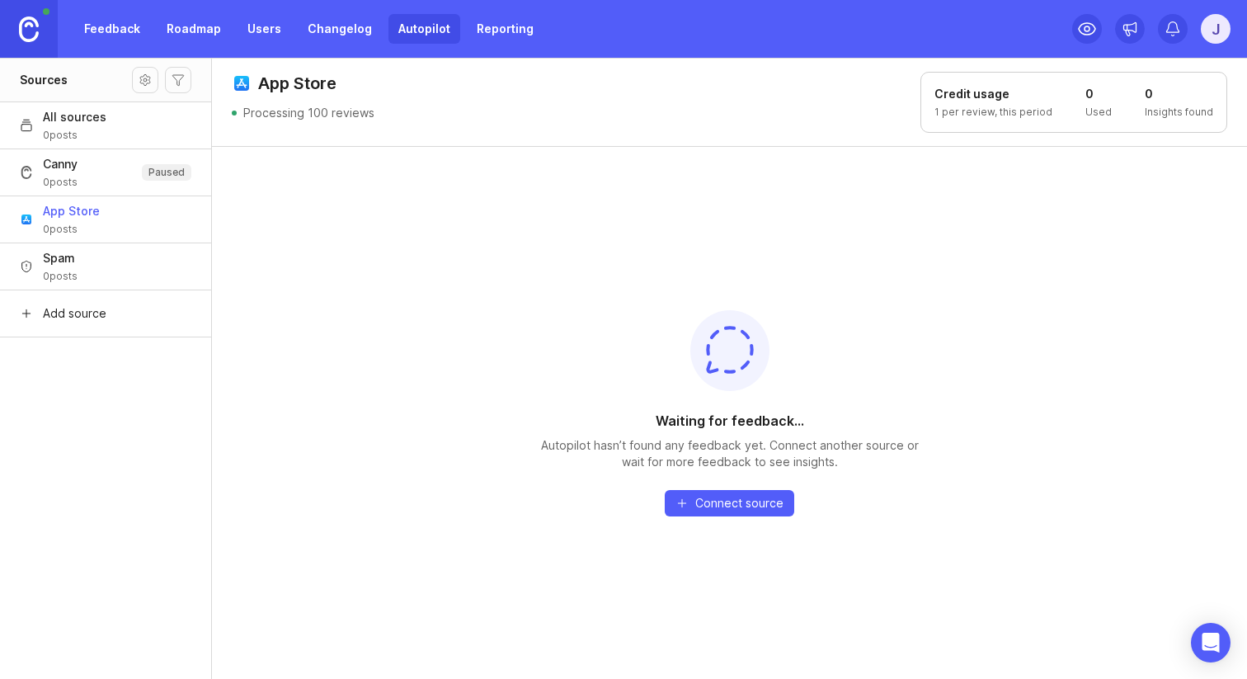
click at [1092, 113] on p "Used" at bounding box center [1099, 112] width 26 height 13
click at [1153, 118] on p "Insights found" at bounding box center [1179, 112] width 68 height 13
click at [72, 156] on span "Canny" at bounding box center [60, 164] width 35 height 17
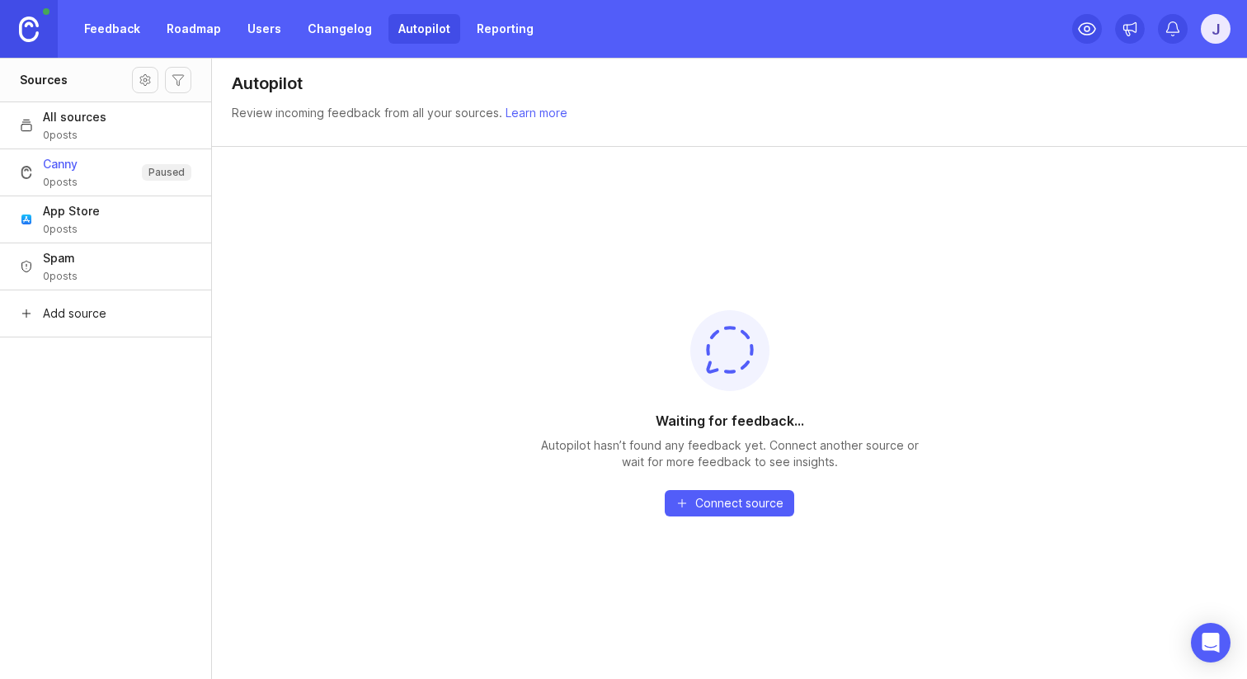
click at [1219, 31] on div "j" at bounding box center [1216, 29] width 30 height 30
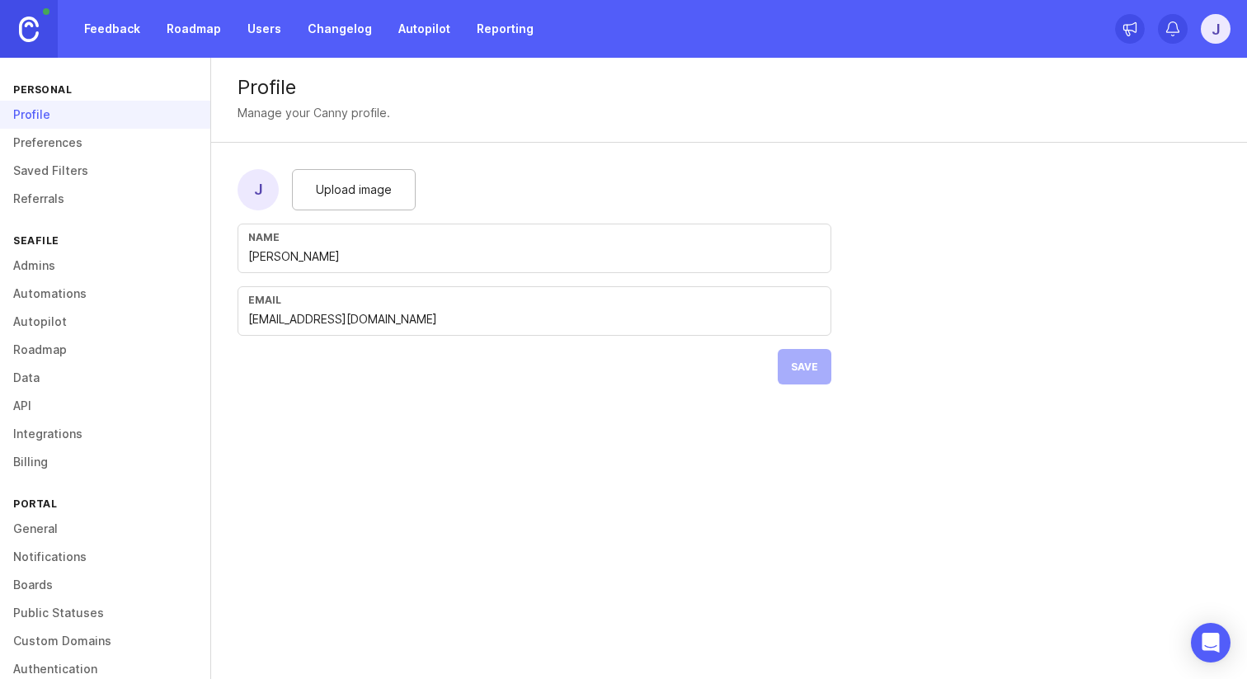
click at [50, 321] on link "Autopilot" at bounding box center [105, 322] width 210 height 28
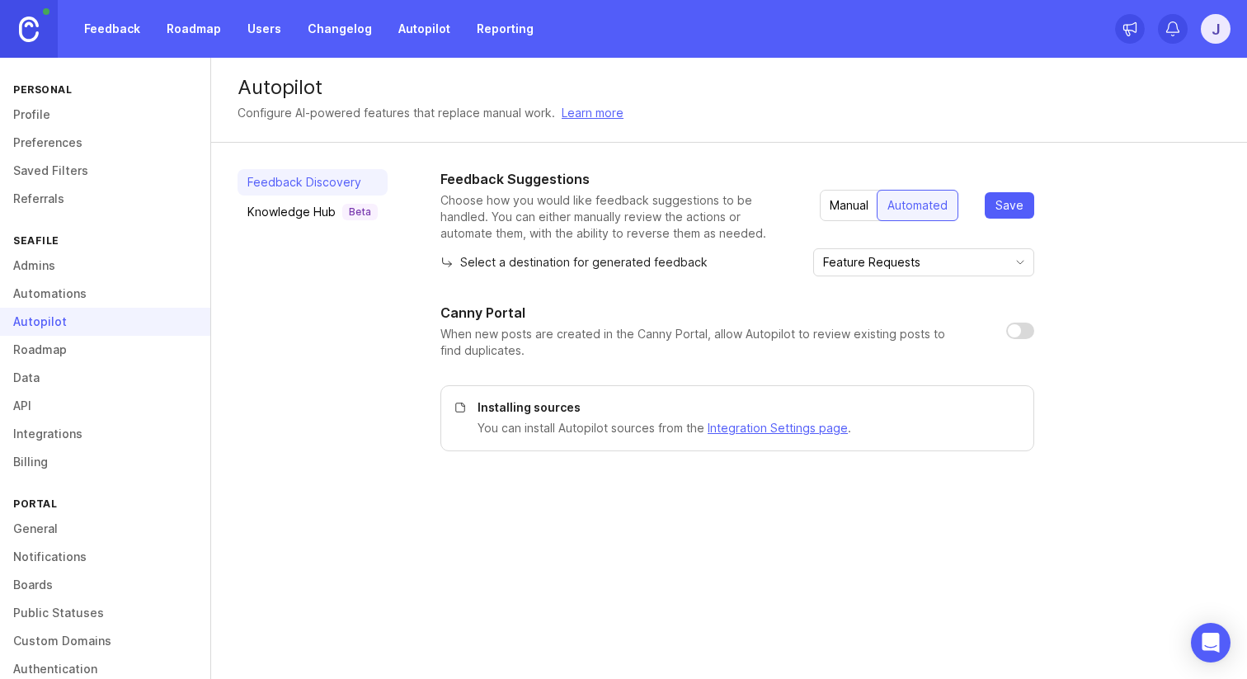
click at [60, 295] on link "Automations" at bounding box center [105, 294] width 210 height 28
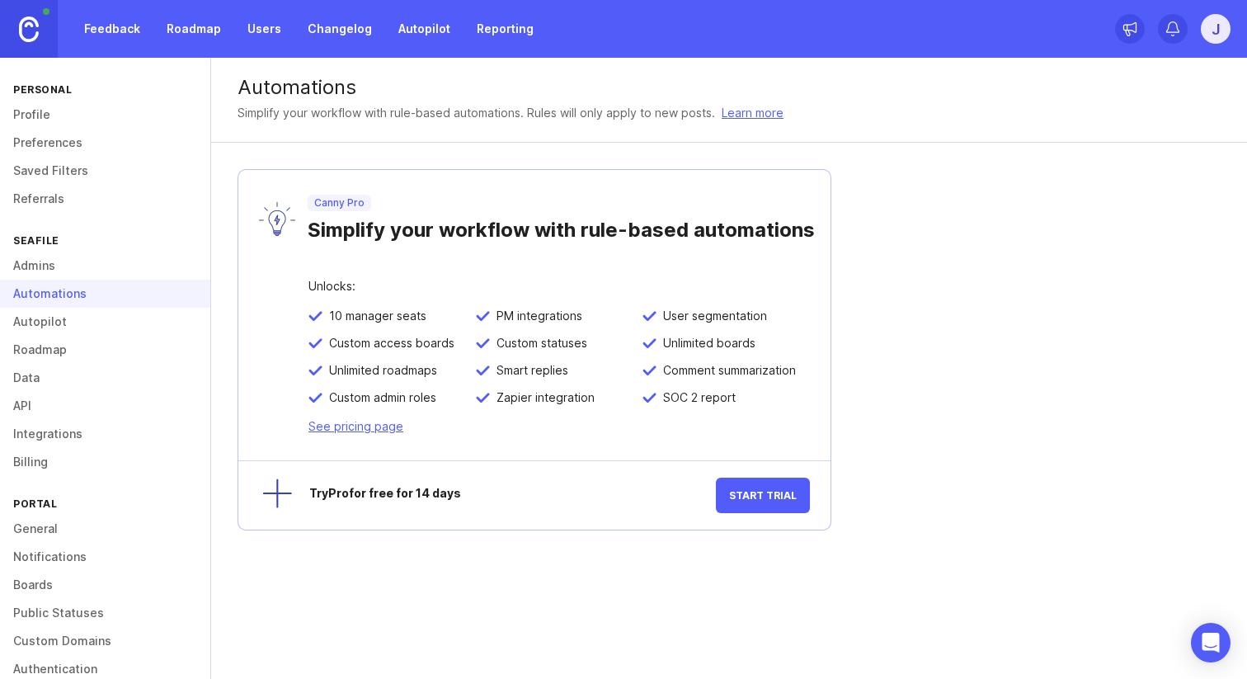
click at [41, 316] on link "Autopilot" at bounding box center [105, 322] width 210 height 28
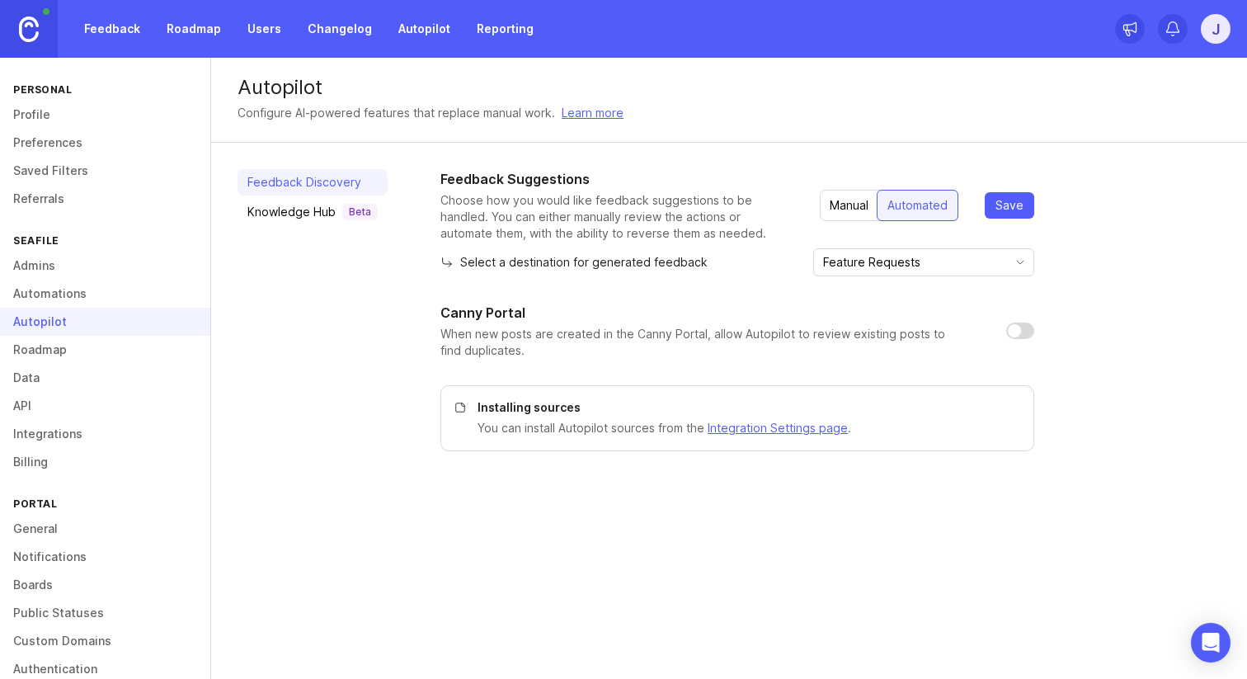
click at [902, 267] on input "Feature Requests" at bounding box center [914, 262] width 182 height 18
click at [902, 316] on span "Bug Reports" at bounding box center [909, 322] width 68 height 18
click at [876, 290] on div "Feedback Suggestions Choose how you would like feedback suggestions to be handl…" at bounding box center [738, 310] width 594 height 282
click at [916, 258] on input "Bug Reports" at bounding box center [914, 262] width 182 height 18
click at [917, 303] on span "Feature Requests" at bounding box center [923, 294] width 97 height 18
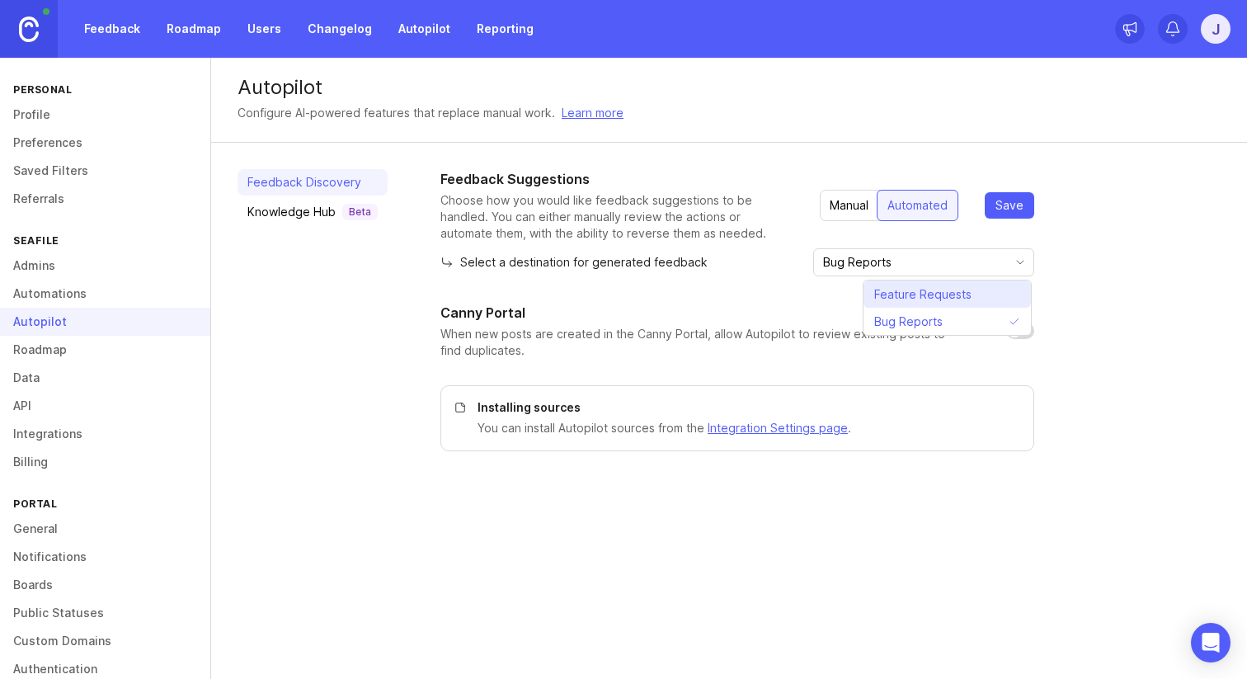
type input "Feature Requests"
click at [794, 340] on p "When new posts are created in the Canny Portal, allow Autopilot to review exist…" at bounding box center [711, 342] width 540 height 33
click at [1013, 326] on input "checkbox" at bounding box center [1021, 331] width 28 height 17
click at [1027, 329] on input "checkbox" at bounding box center [1021, 331] width 28 height 17
click at [1028, 329] on input "checkbox" at bounding box center [1021, 331] width 28 height 17
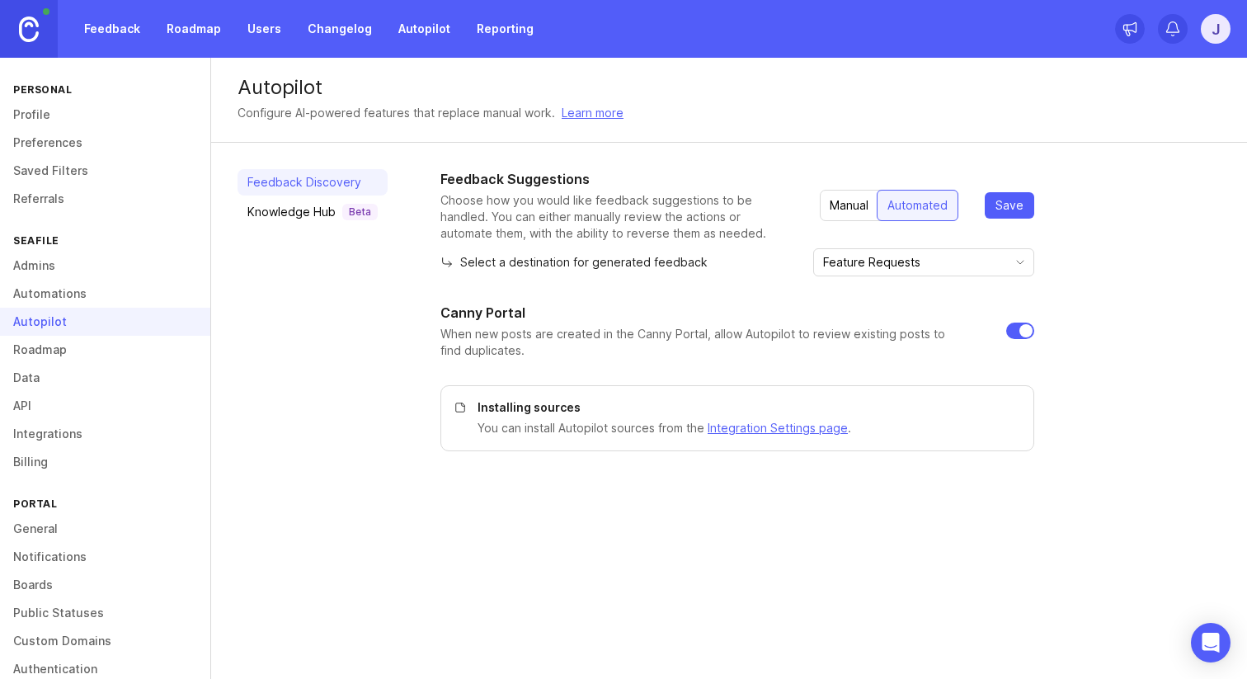
click at [1028, 329] on input "checkbox" at bounding box center [1021, 331] width 28 height 17
click at [1021, 333] on input "checkbox" at bounding box center [1021, 331] width 28 height 17
checkbox input "true"
click at [401, 38] on link "Autopilot" at bounding box center [425, 29] width 72 height 30
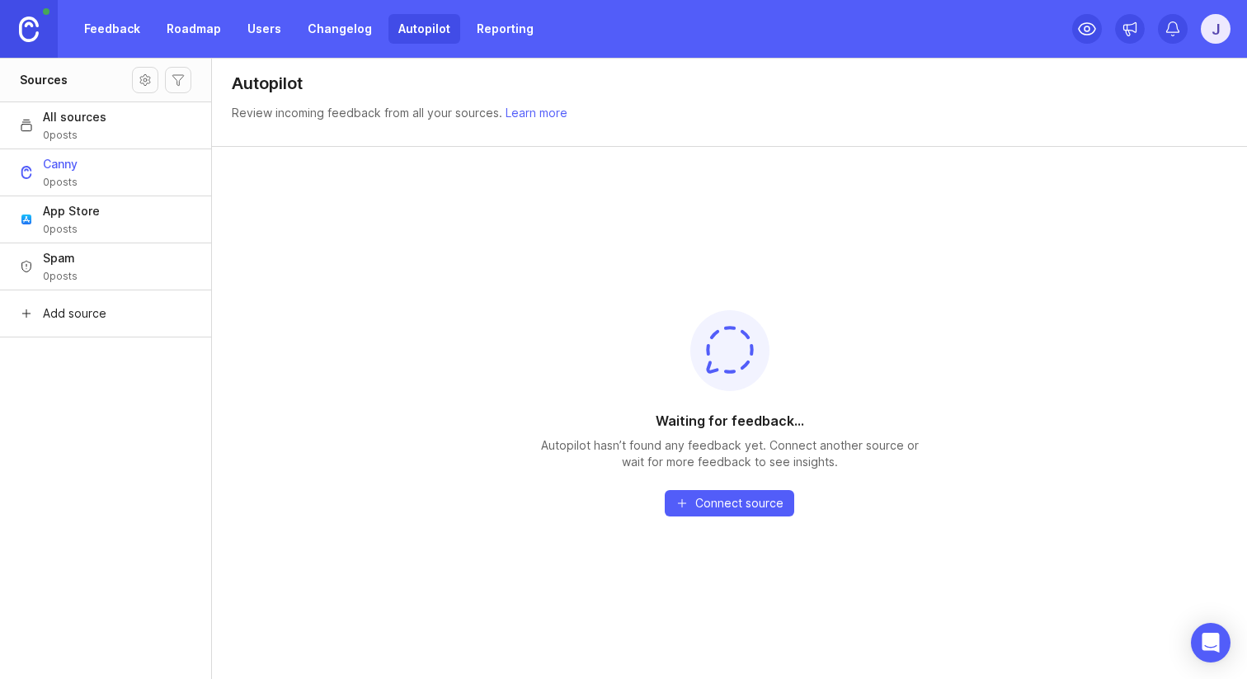
click at [174, 169] on button "Canny 0 posts" at bounding box center [105, 172] width 211 height 47
click at [148, 207] on button "App Store 0 posts" at bounding box center [105, 219] width 211 height 47
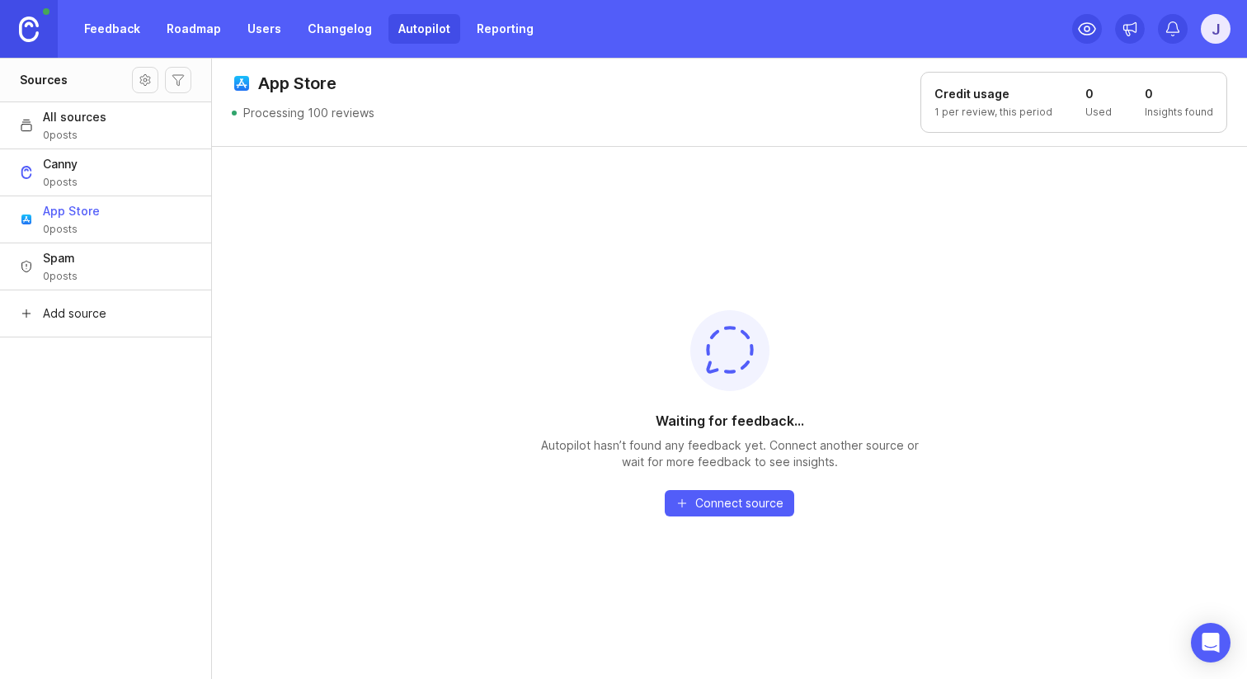
click at [144, 169] on button "Canny 0 posts" at bounding box center [105, 172] width 211 height 47
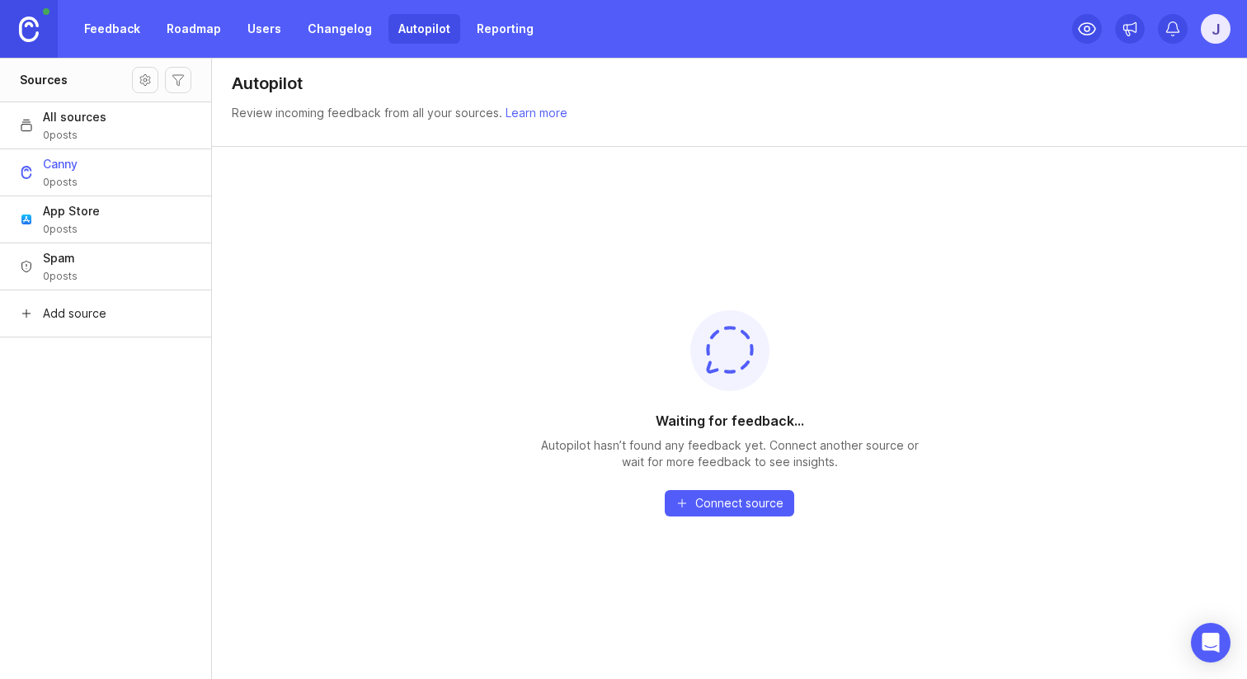
click at [148, 130] on button "All sources 0 posts" at bounding box center [105, 124] width 211 height 47
click at [146, 156] on button "Canny 0 posts" at bounding box center [105, 172] width 211 height 47
click at [145, 203] on button "App Store 0 posts" at bounding box center [105, 219] width 211 height 47
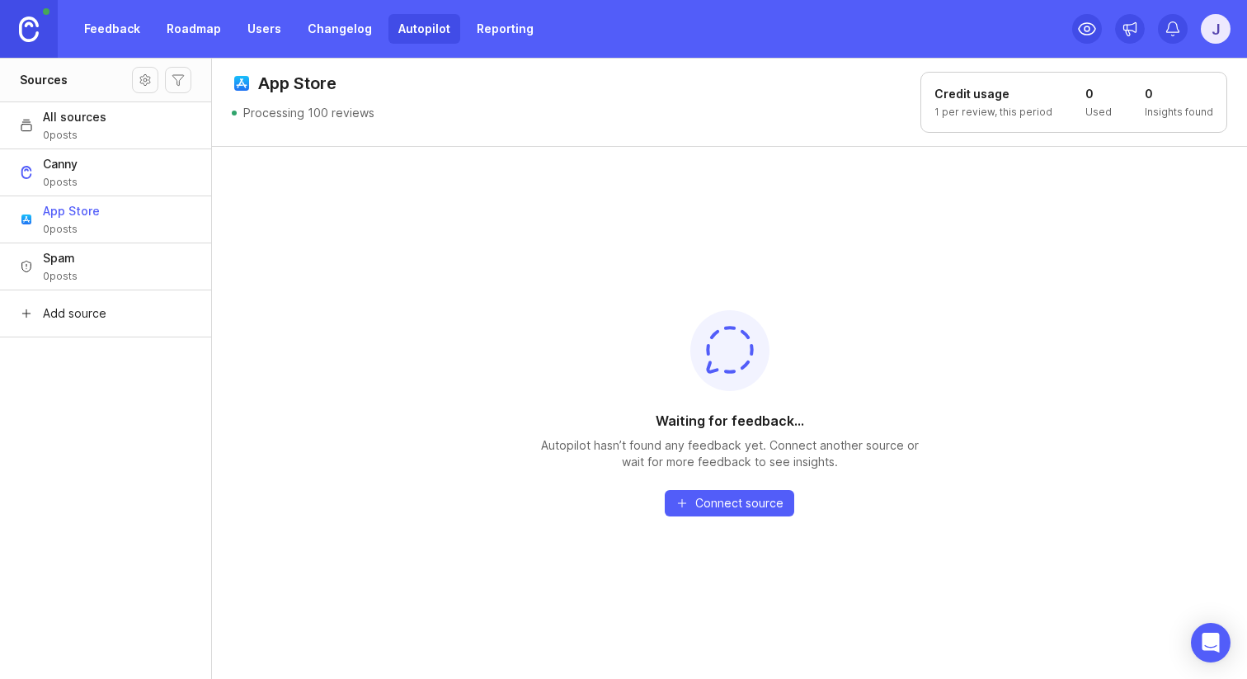
click at [139, 262] on button "Spam 0 posts" at bounding box center [105, 266] width 211 height 47
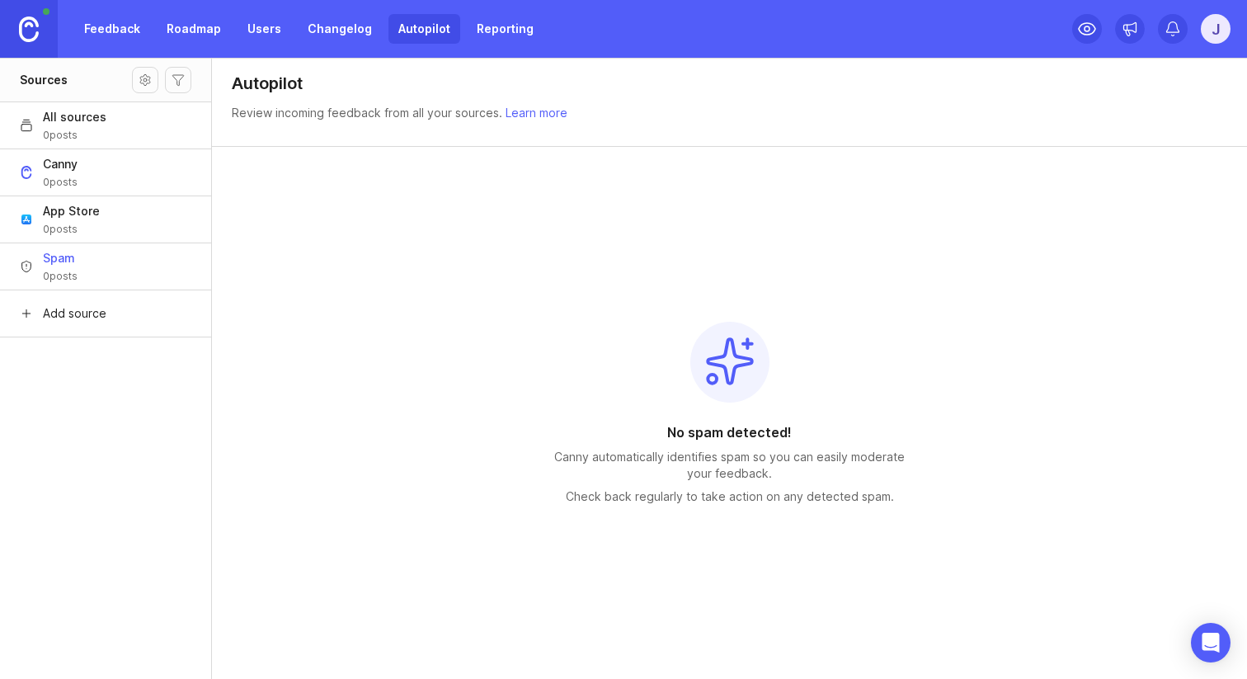
click at [83, 220] on div "App Store 0 posts" at bounding box center [71, 219] width 57 height 33
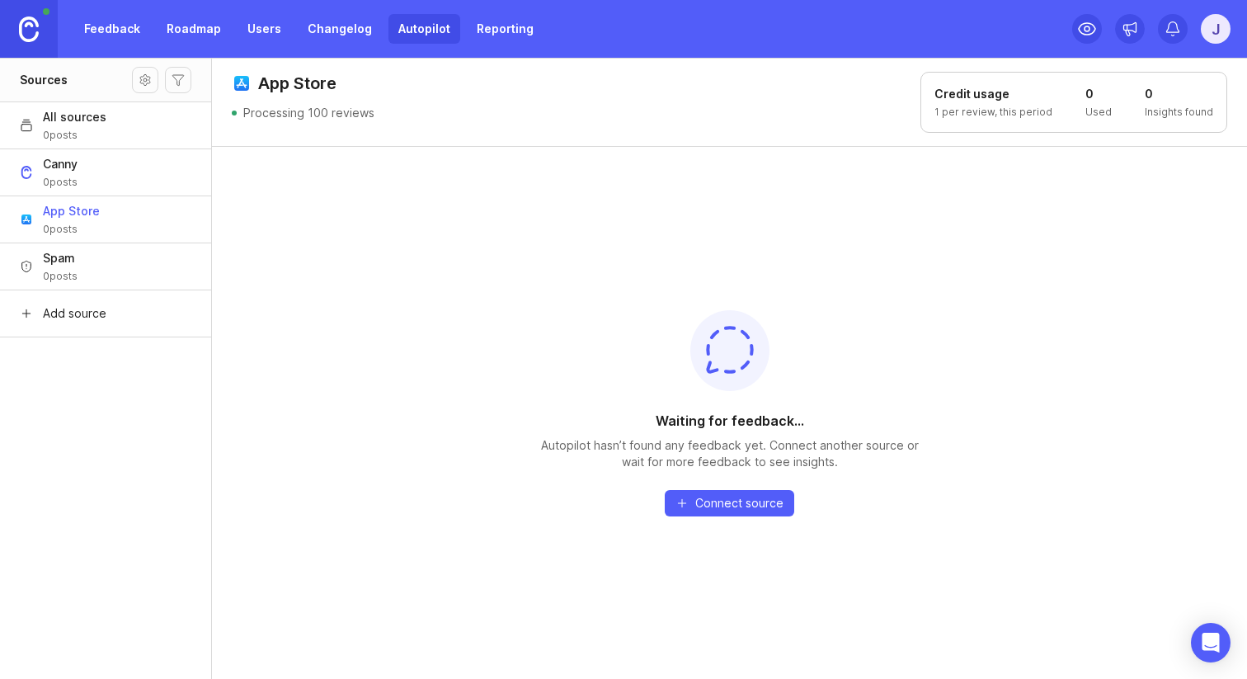
click at [1000, 106] on p "1 per review, this period" at bounding box center [994, 112] width 118 height 13
click at [952, 120] on div "Credit usage 1 per review, this period 0 Used 0 Insights found" at bounding box center [1074, 102] width 307 height 61
click at [111, 32] on link "Feedback" at bounding box center [112, 29] width 76 height 30
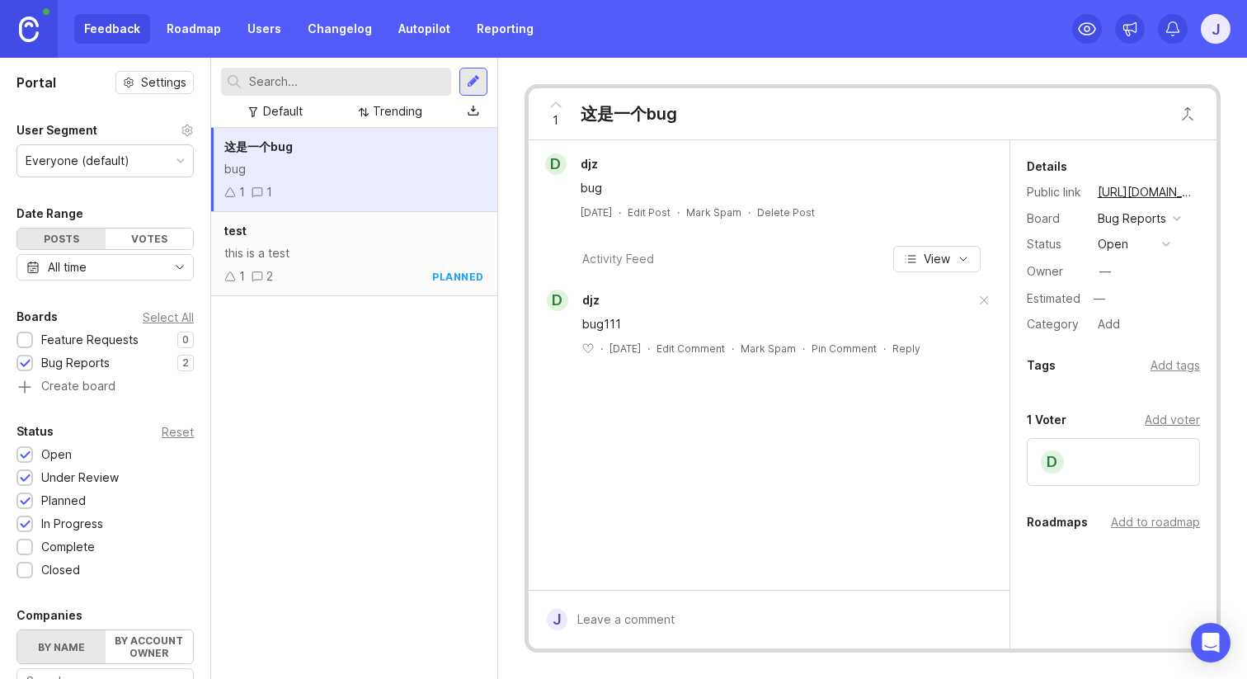
click at [1224, 61] on div "1 这是一个bug d djz bug [DATE] · Edit Post · Mark Spam · Delete Post Activity Feed …" at bounding box center [872, 368] width 749 height 621
click at [1218, 40] on div "j" at bounding box center [1216, 29] width 30 height 30
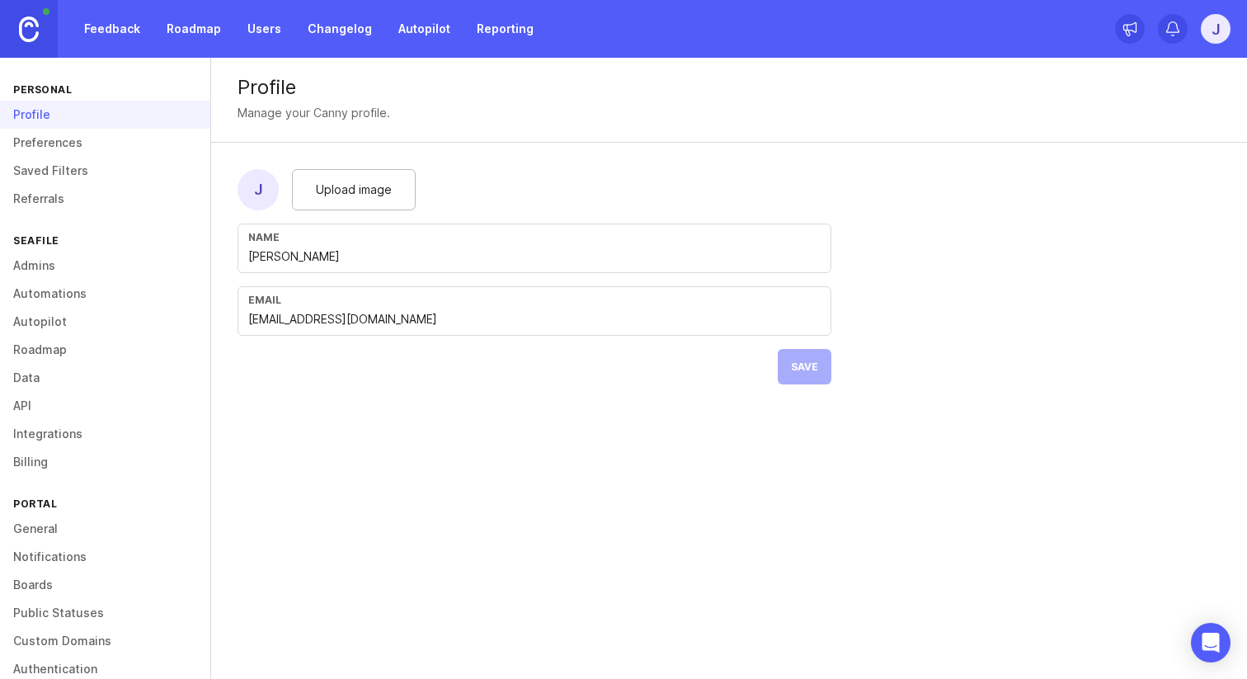
click at [54, 562] on link "Notifications" at bounding box center [105, 557] width 210 height 28
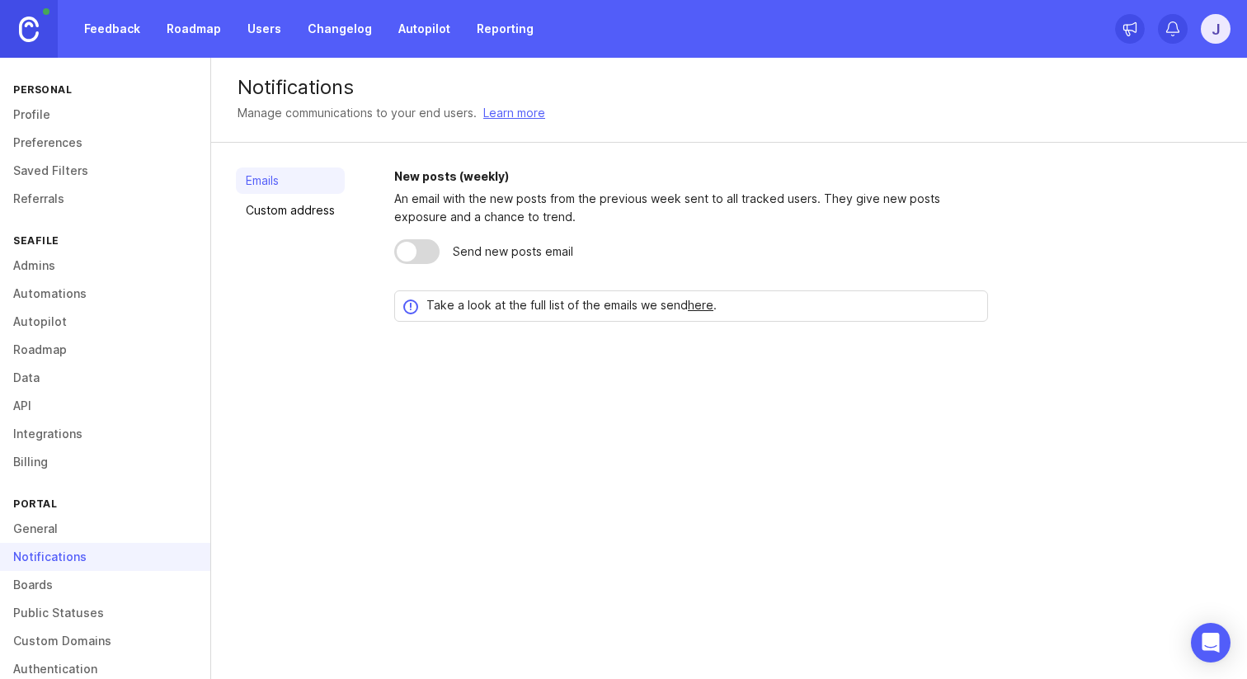
click at [50, 272] on link "Admins" at bounding box center [105, 266] width 210 height 28
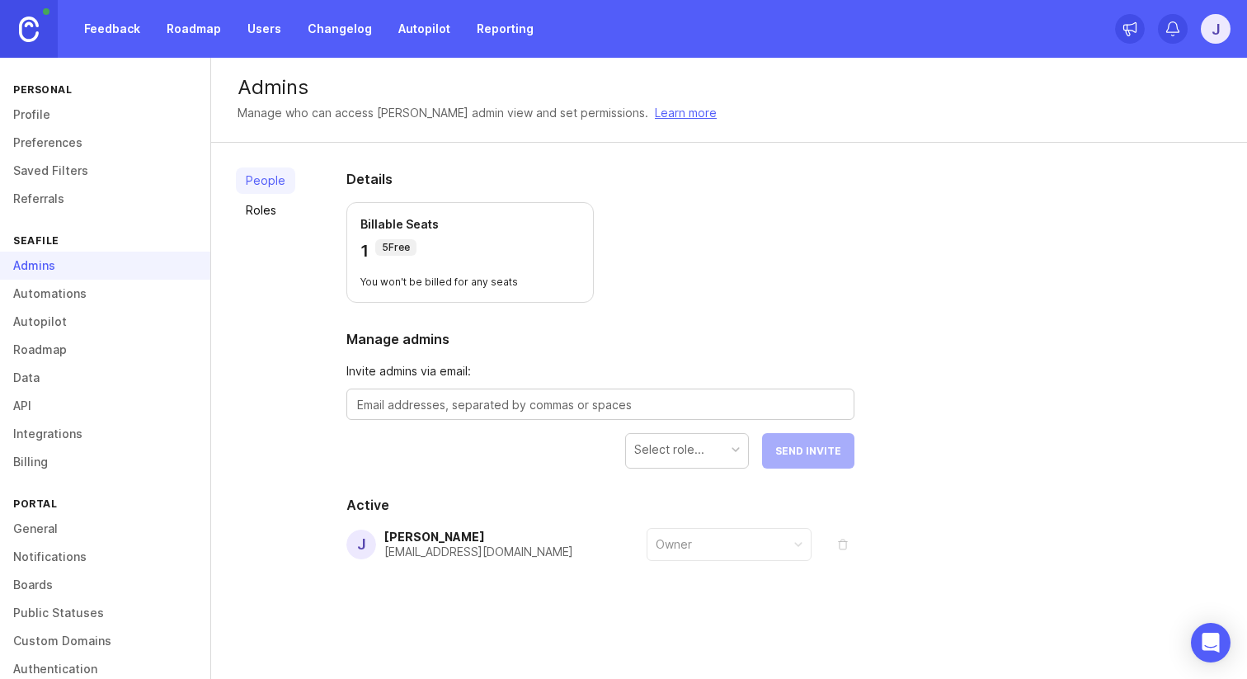
click at [50, 280] on link "Automations" at bounding box center [105, 294] width 210 height 28
click at [50, 282] on link "Automations" at bounding box center [105, 294] width 210 height 28
click at [60, 303] on div "Automations" at bounding box center [105, 294] width 210 height 28
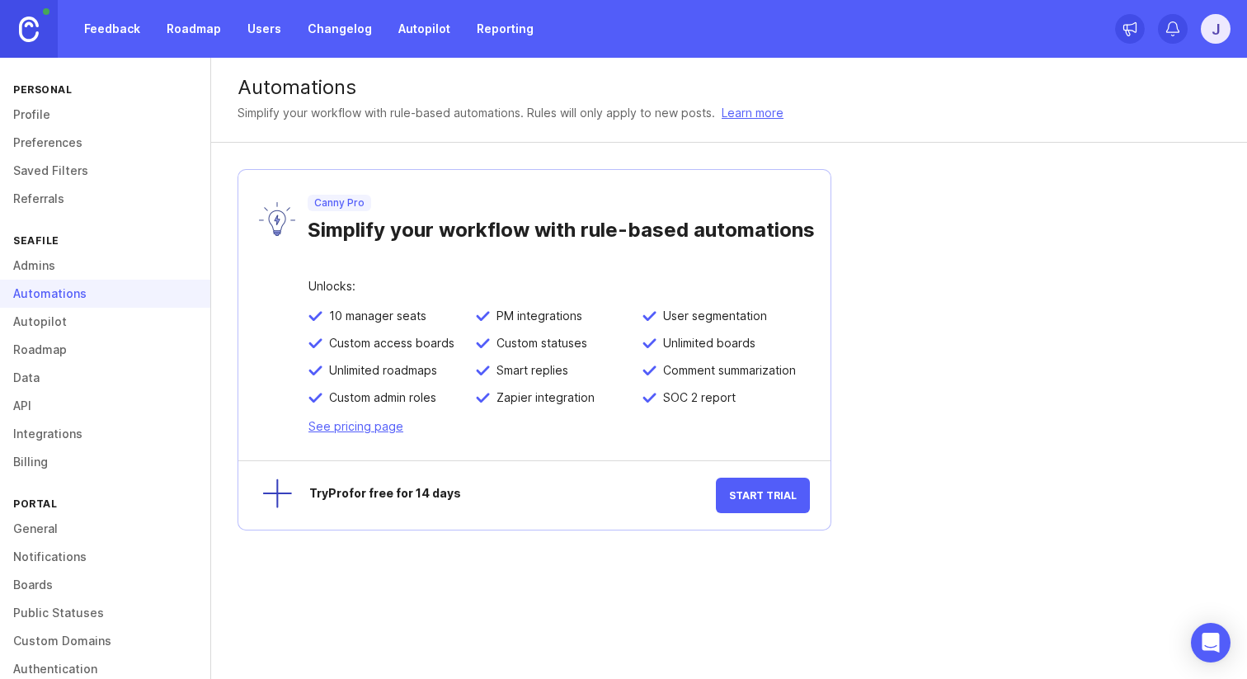
click at [50, 332] on link "Autopilot" at bounding box center [105, 322] width 210 height 28
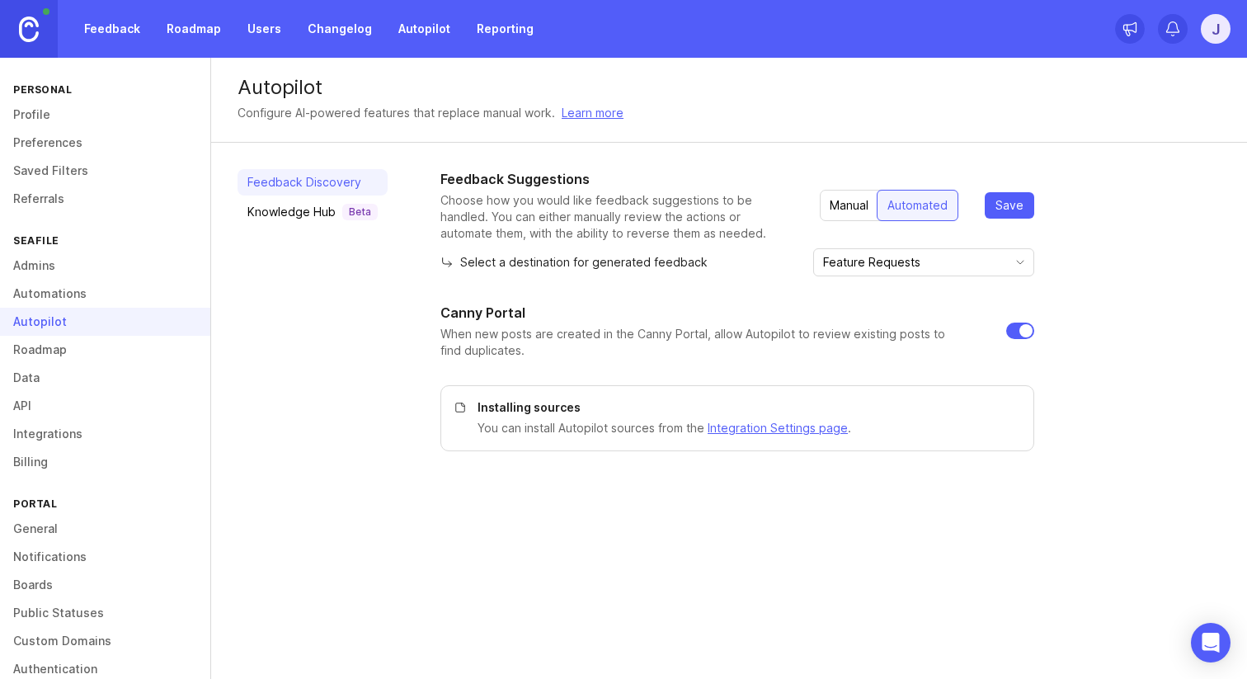
click at [63, 431] on link "Integrations" at bounding box center [105, 434] width 210 height 28
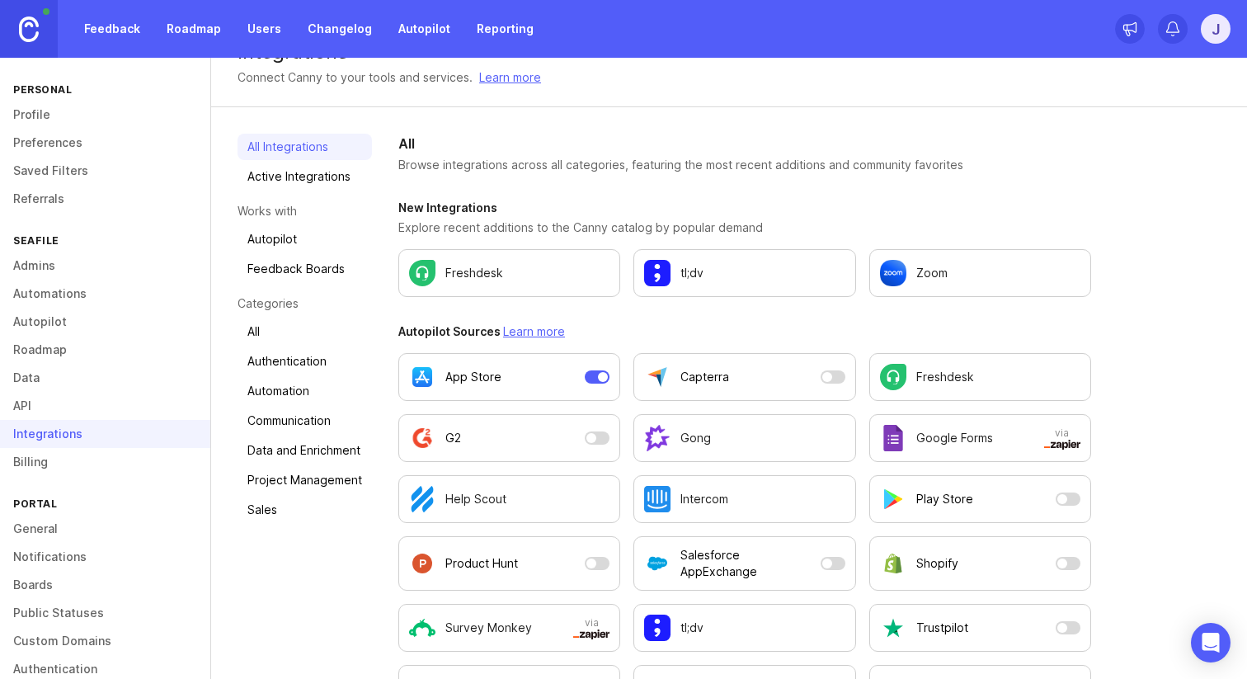
scroll to position [39, 0]
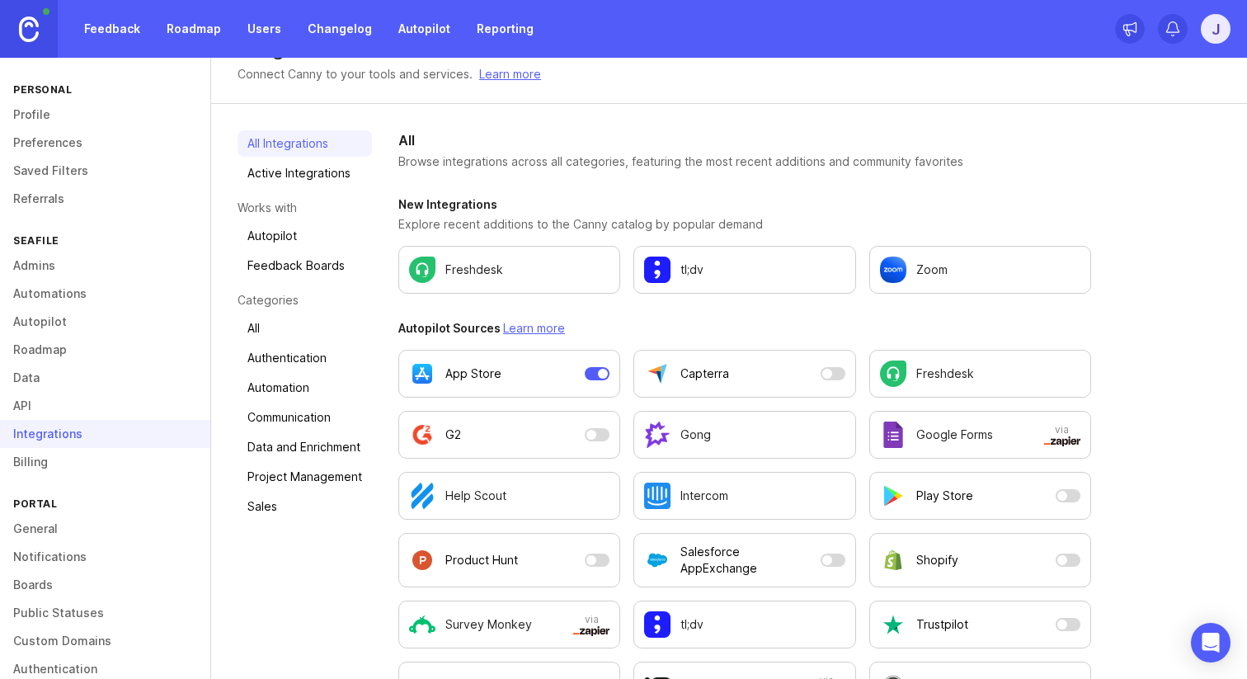
click at [576, 290] on link "Freshdesk" at bounding box center [509, 270] width 222 height 48
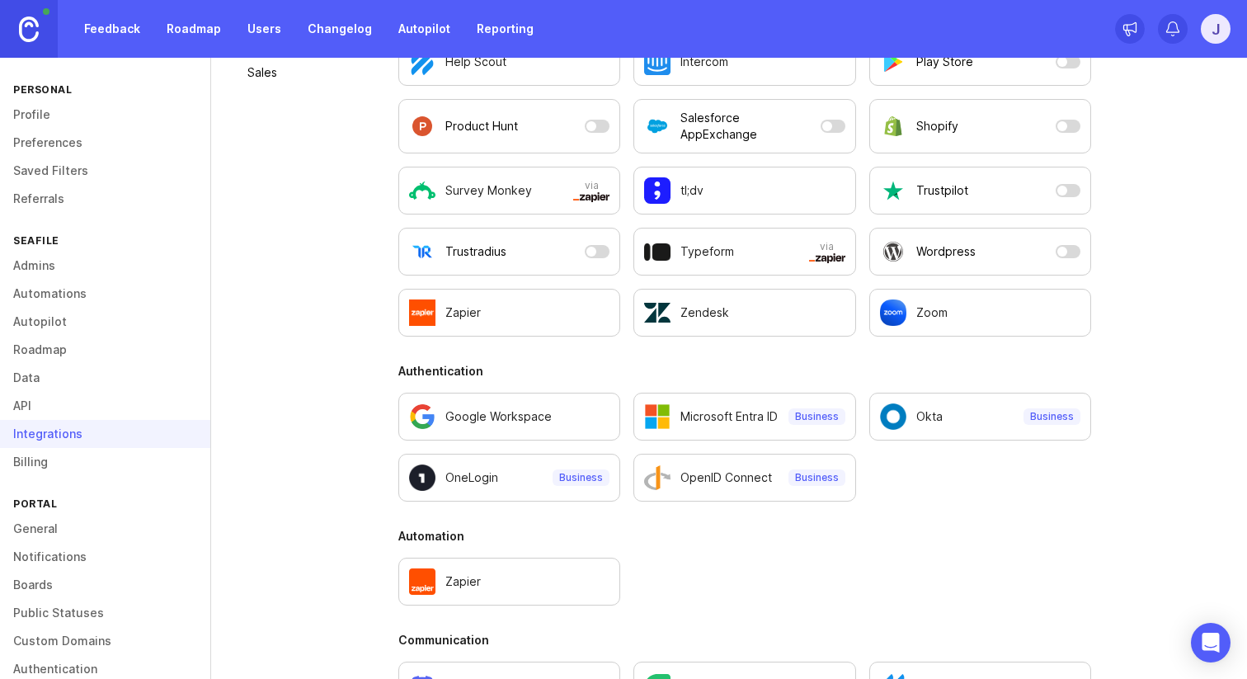
scroll to position [499, 0]
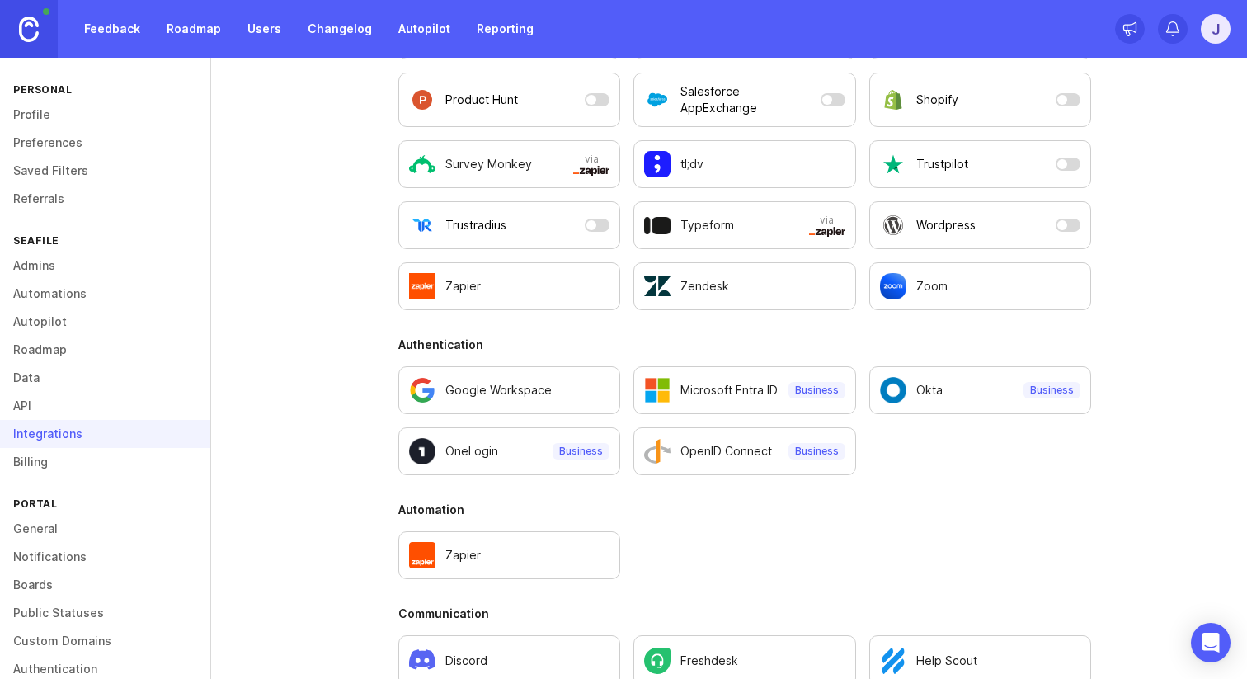
click at [347, 33] on link "Changelog" at bounding box center [340, 29] width 84 height 30
click at [273, 33] on link "Users" at bounding box center [265, 29] width 54 height 30
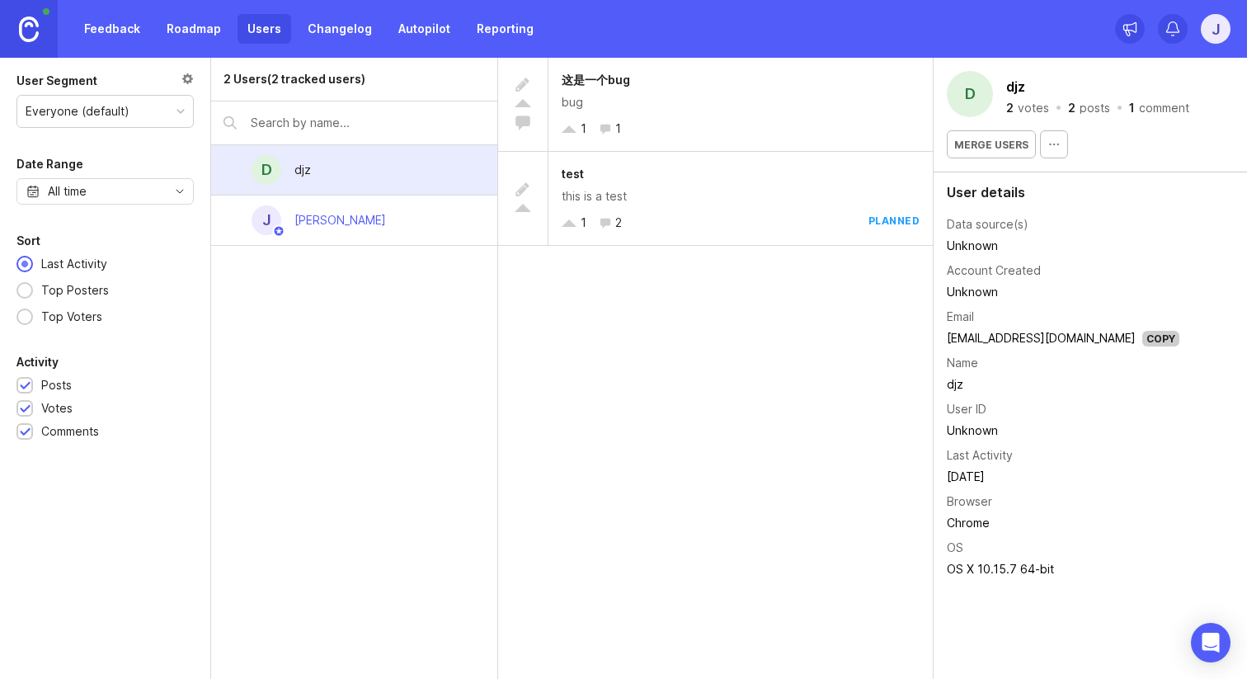
click at [315, 29] on link "Changelog" at bounding box center [340, 29] width 84 height 30
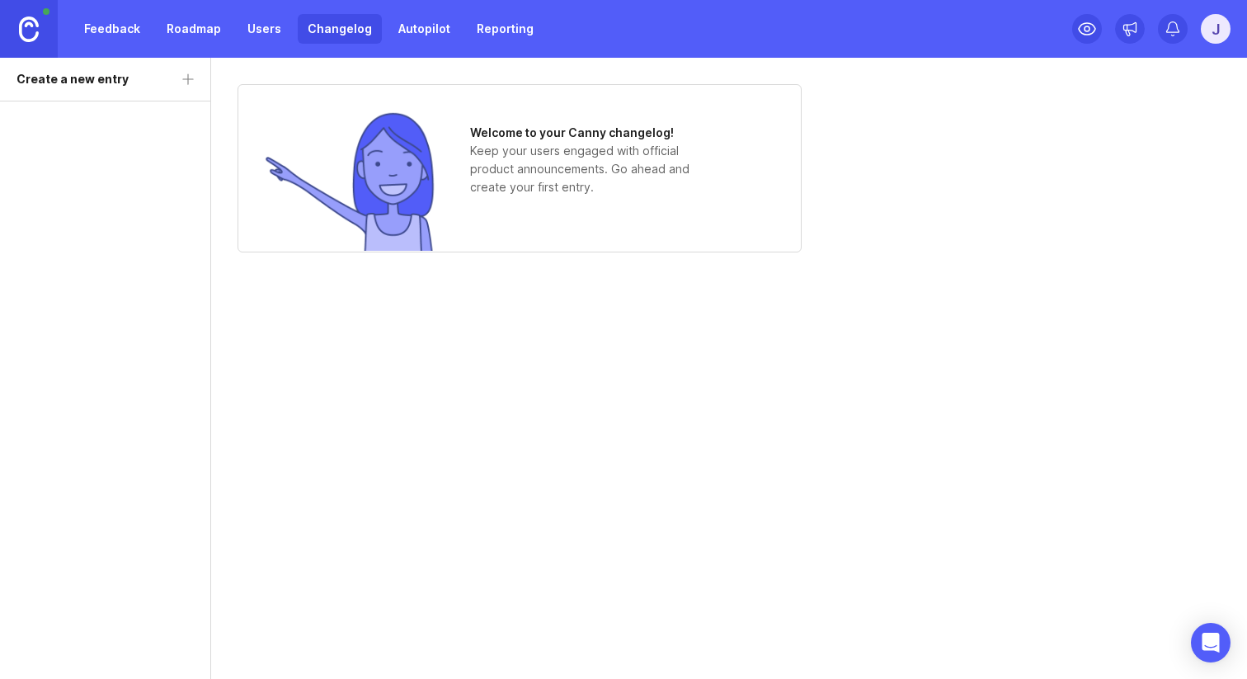
click at [375, 25] on div "Feedback Roadmap Users Changelog Autopilot Reporting" at bounding box center [308, 29] width 469 height 30
click at [417, 24] on link "Autopilot" at bounding box center [425, 29] width 72 height 30
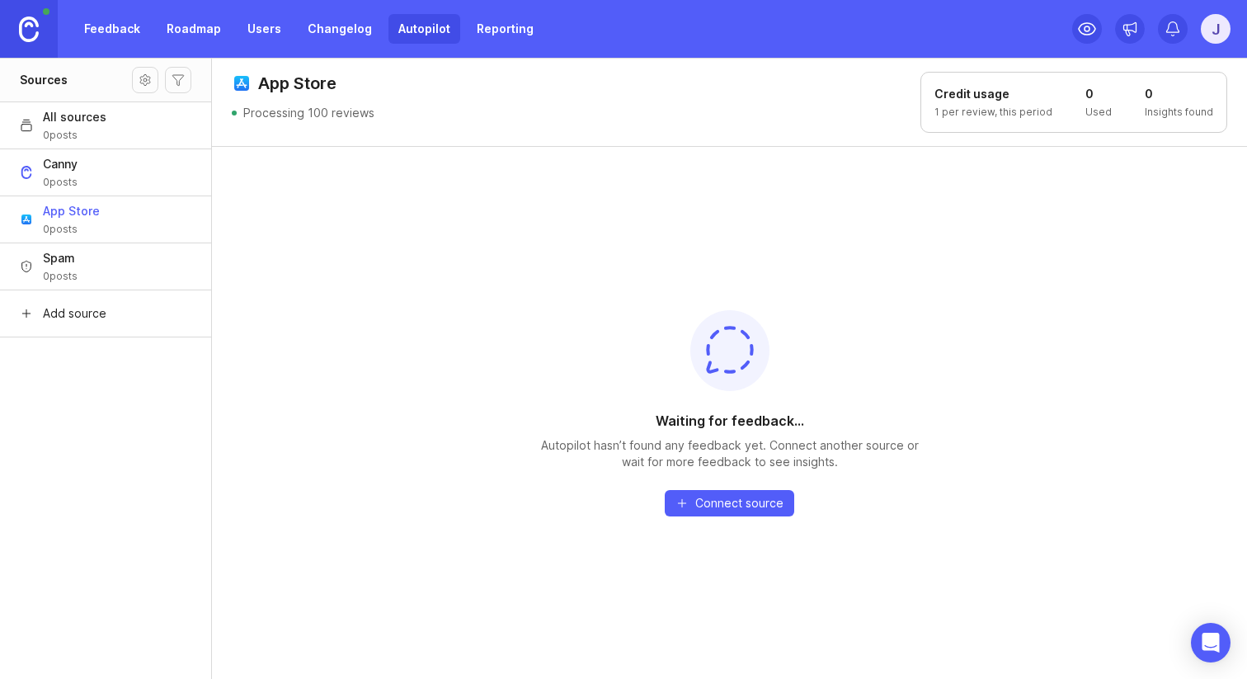
click at [729, 328] on icon at bounding box center [729, 328] width 8 height 0
click at [971, 95] on h1 "Credit usage" at bounding box center [994, 94] width 118 height 17
click at [1219, 634] on icon "Open Intercom Messenger" at bounding box center [1210, 642] width 21 height 21
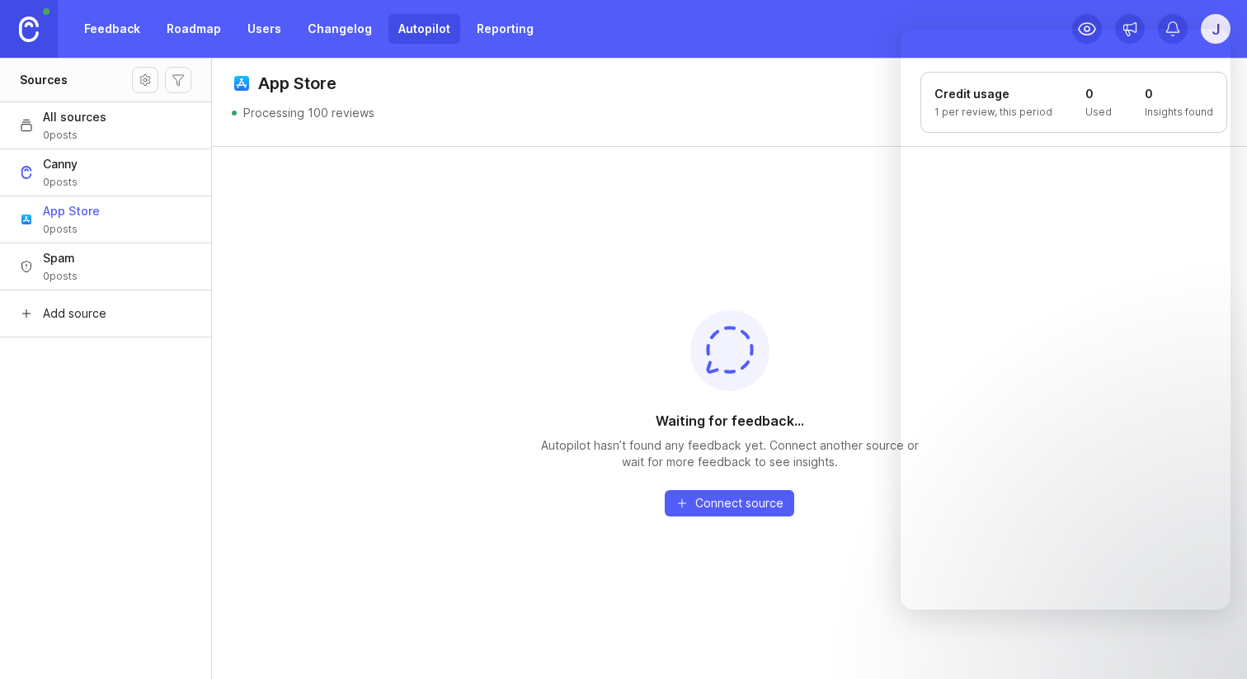
click at [807, 337] on div "Waiting for feedback... Autopilot hasn’t found any feedback yet. Connect anothe…" at bounding box center [730, 413] width 396 height 206
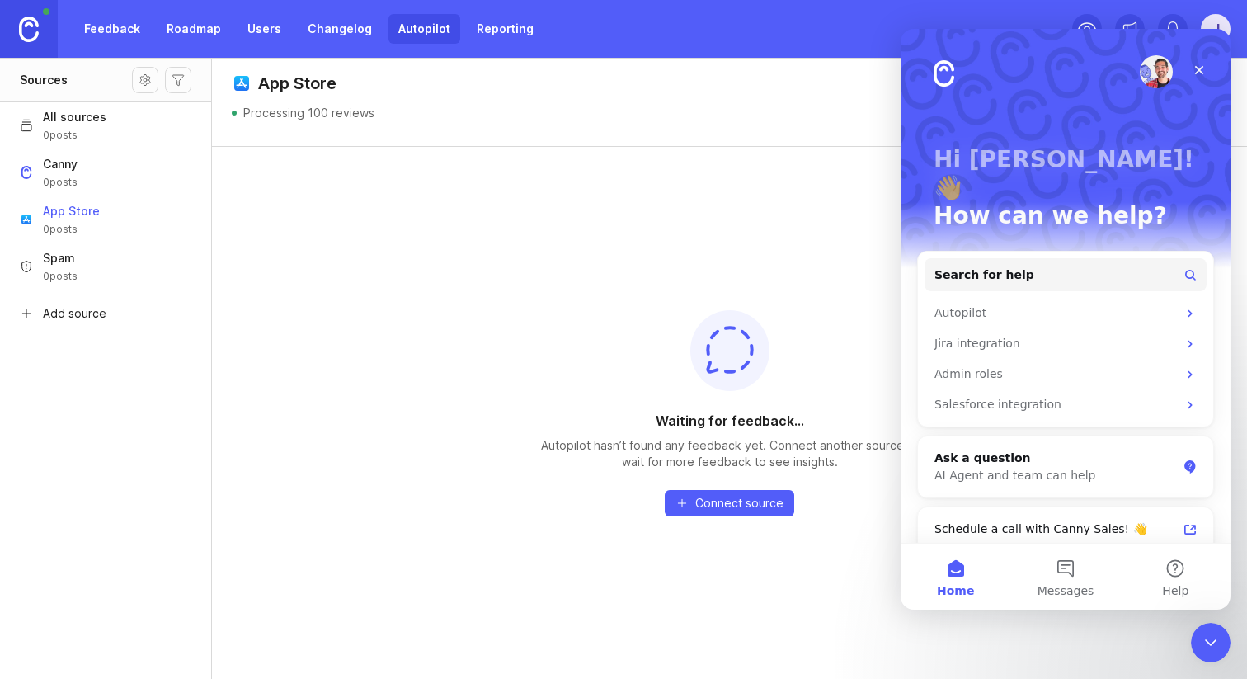
click at [823, 270] on div "Waiting for feedback... Autopilot hasn’t found any feedback yet. Connect anothe…" at bounding box center [729, 412] width 1035 height 533
click at [1075, 304] on div "Autopilot" at bounding box center [1056, 312] width 243 height 17
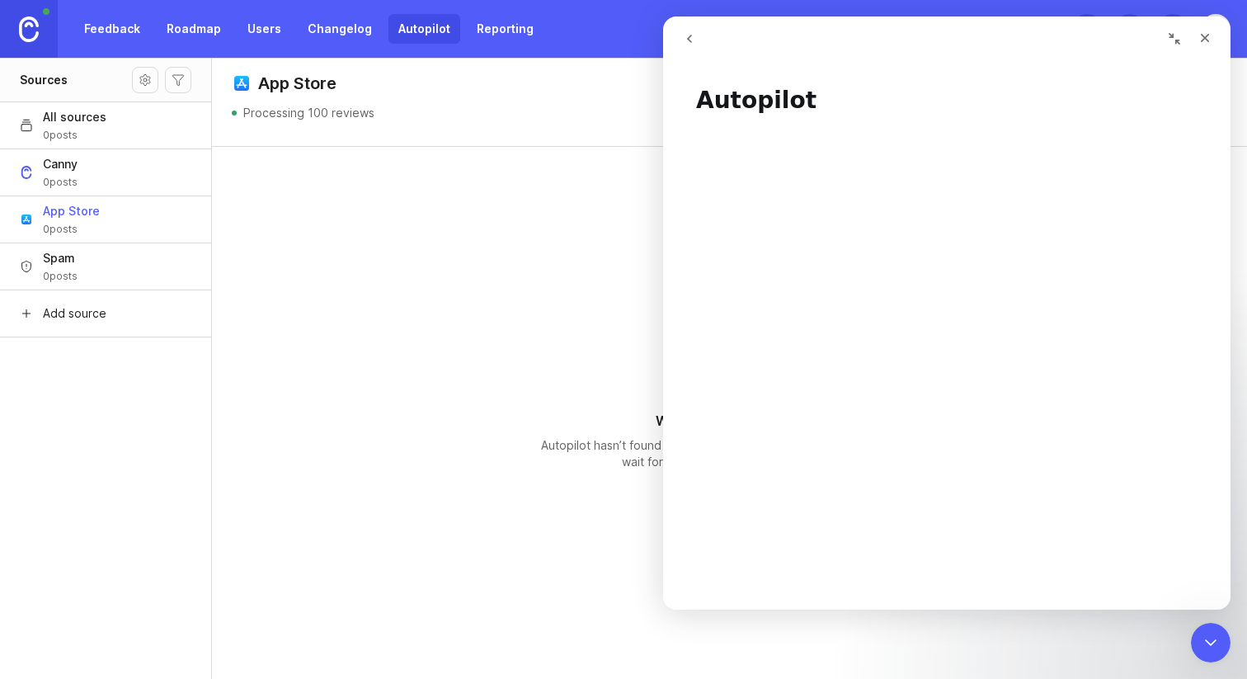
click at [479, 235] on div "Waiting for feedback... Autopilot hasn’t found any feedback yet. Connect anothe…" at bounding box center [729, 412] width 1035 height 533
click at [1213, 43] on div "Close" at bounding box center [1206, 38] width 30 height 30
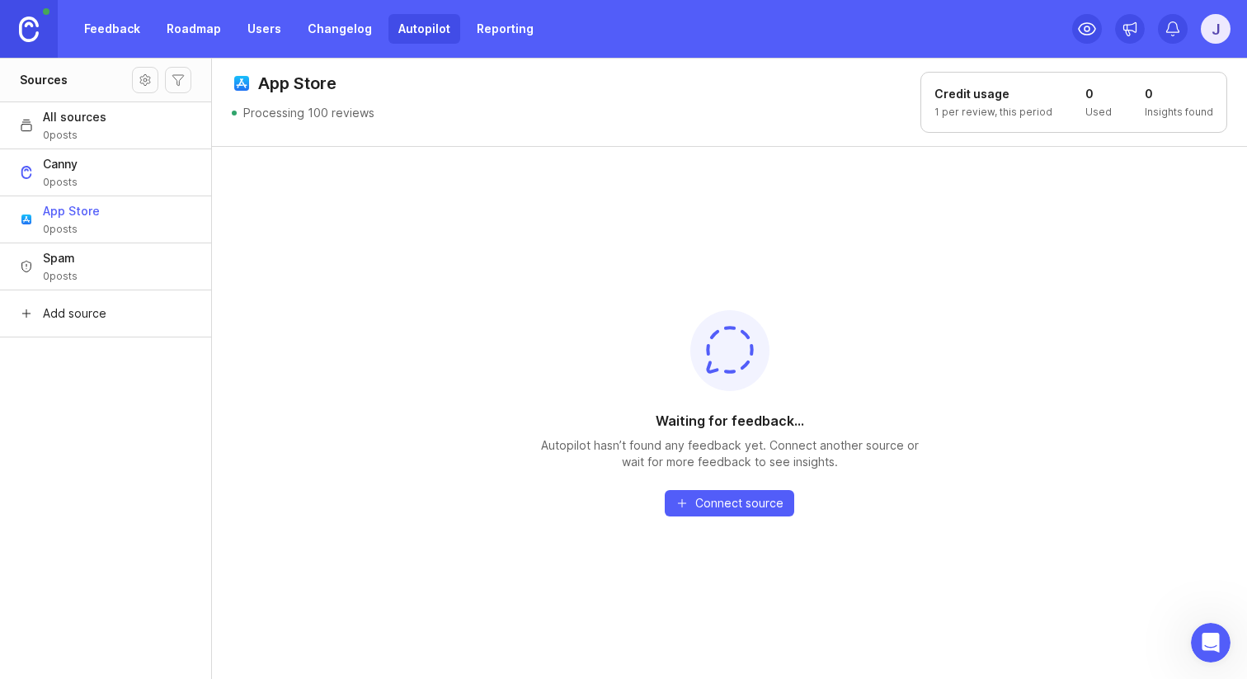
click at [502, 33] on link "Reporting" at bounding box center [505, 29] width 77 height 30
click at [395, 21] on link "Autopilot" at bounding box center [425, 29] width 72 height 30
click at [489, 21] on link "Reporting" at bounding box center [505, 29] width 77 height 30
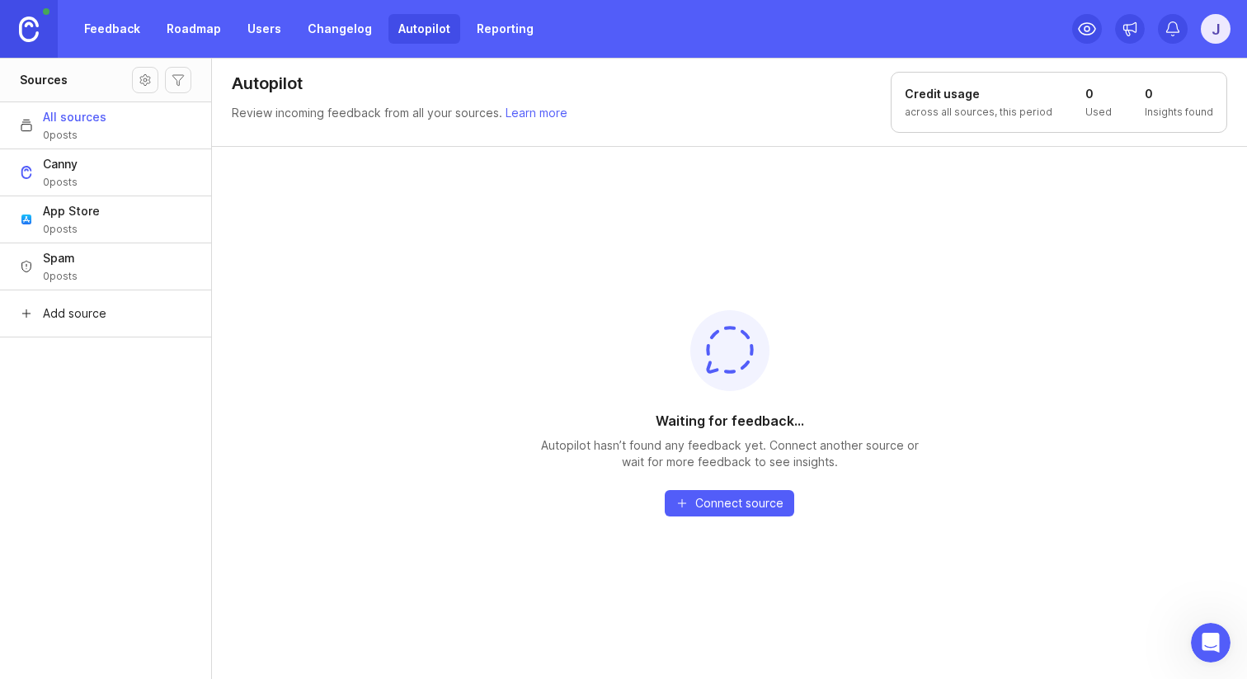
click at [489, 21] on link "Reporting" at bounding box center [505, 29] width 77 height 30
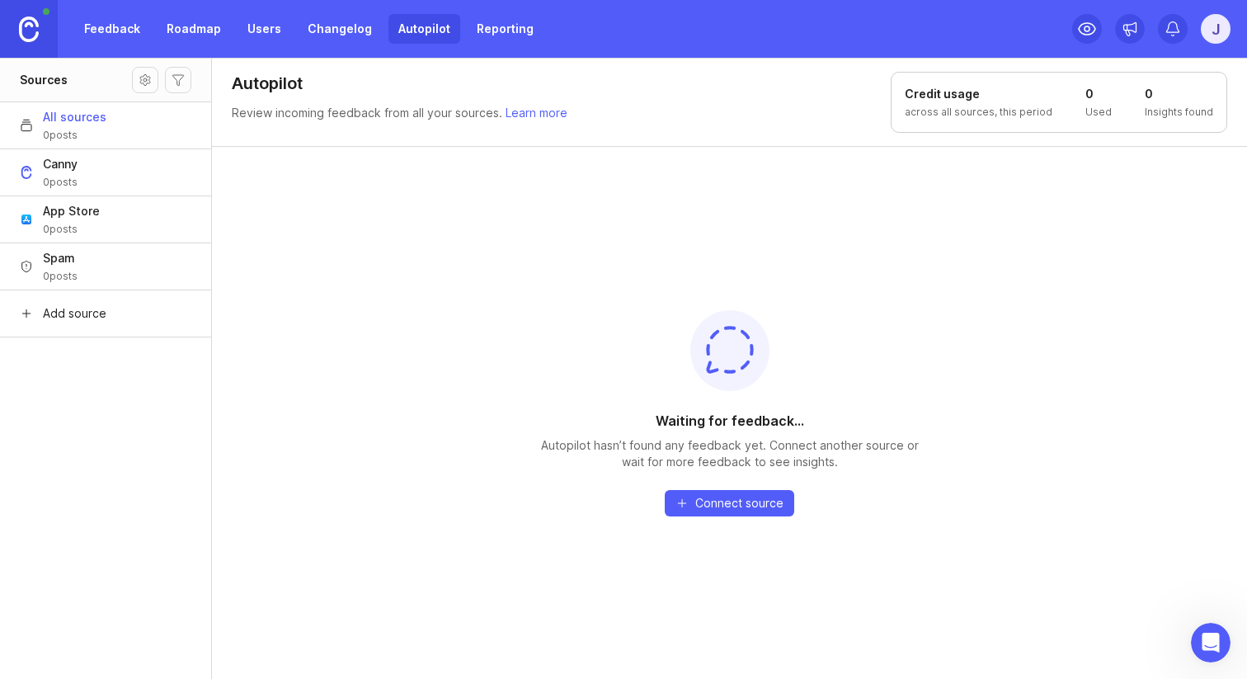
click at [489, 21] on link "Reporting" at bounding box center [505, 29] width 77 height 30
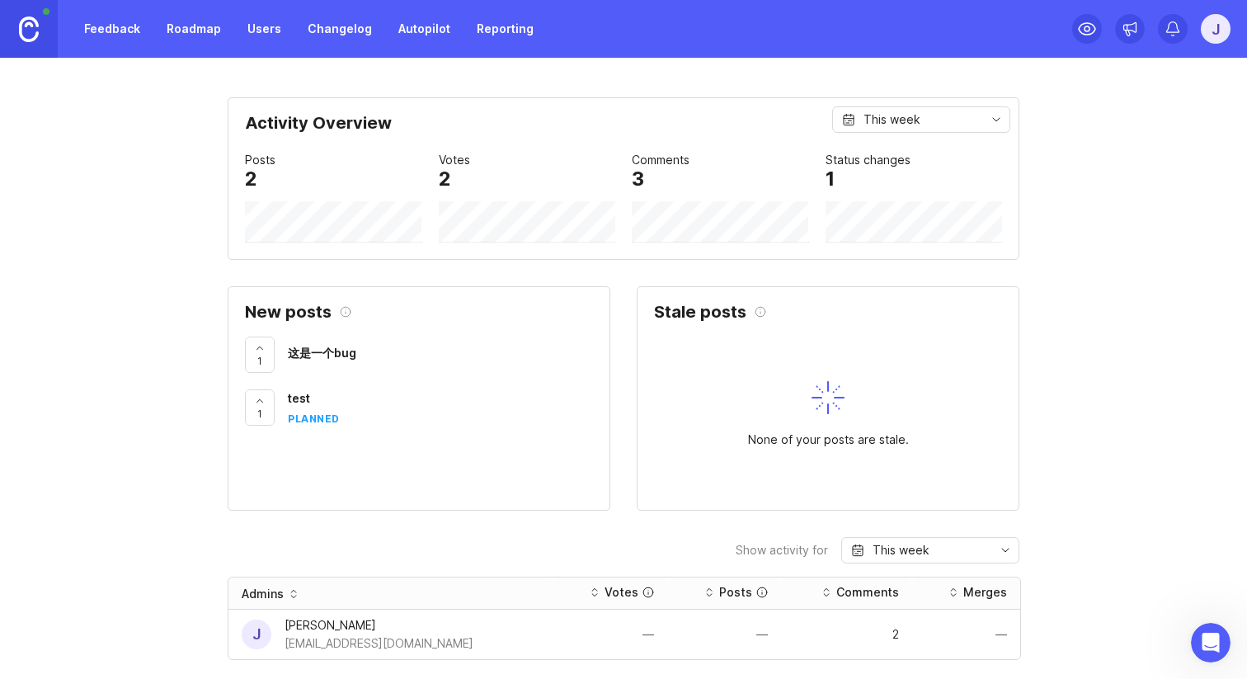
click at [502, 24] on link "Reporting" at bounding box center [505, 29] width 77 height 30
click at [331, 31] on link "Changelog" at bounding box center [340, 29] width 84 height 30
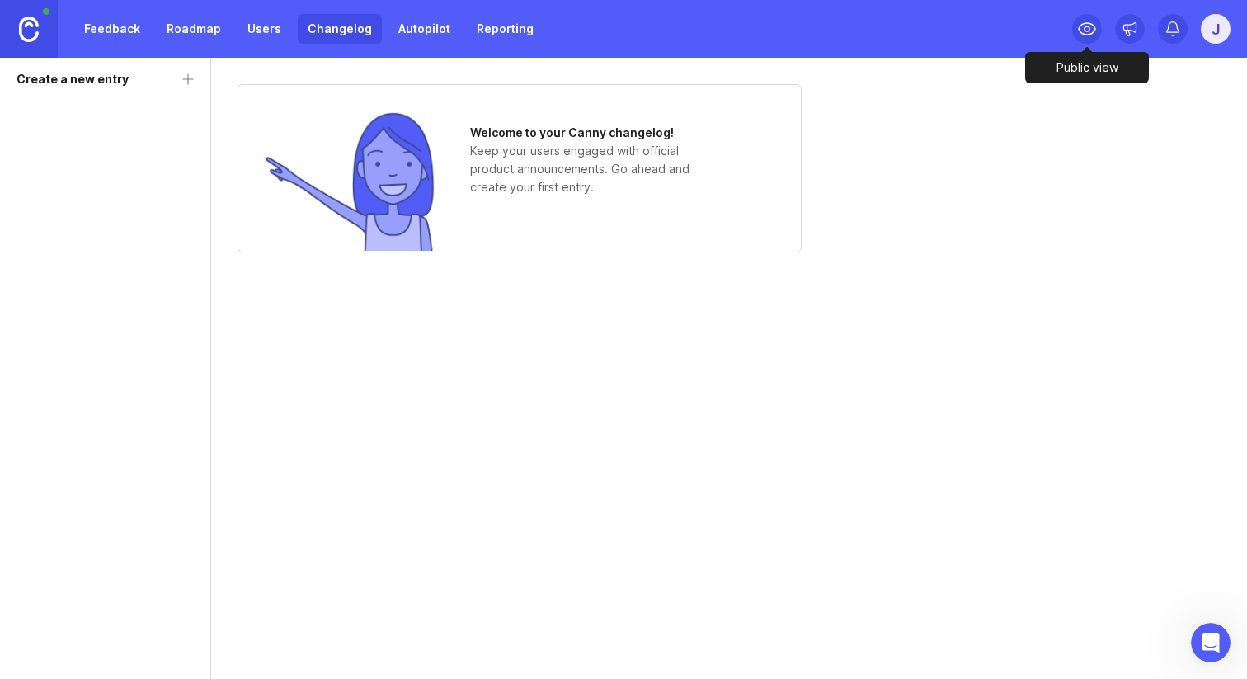
click at [1087, 26] on circle at bounding box center [1087, 28] width 5 height 5
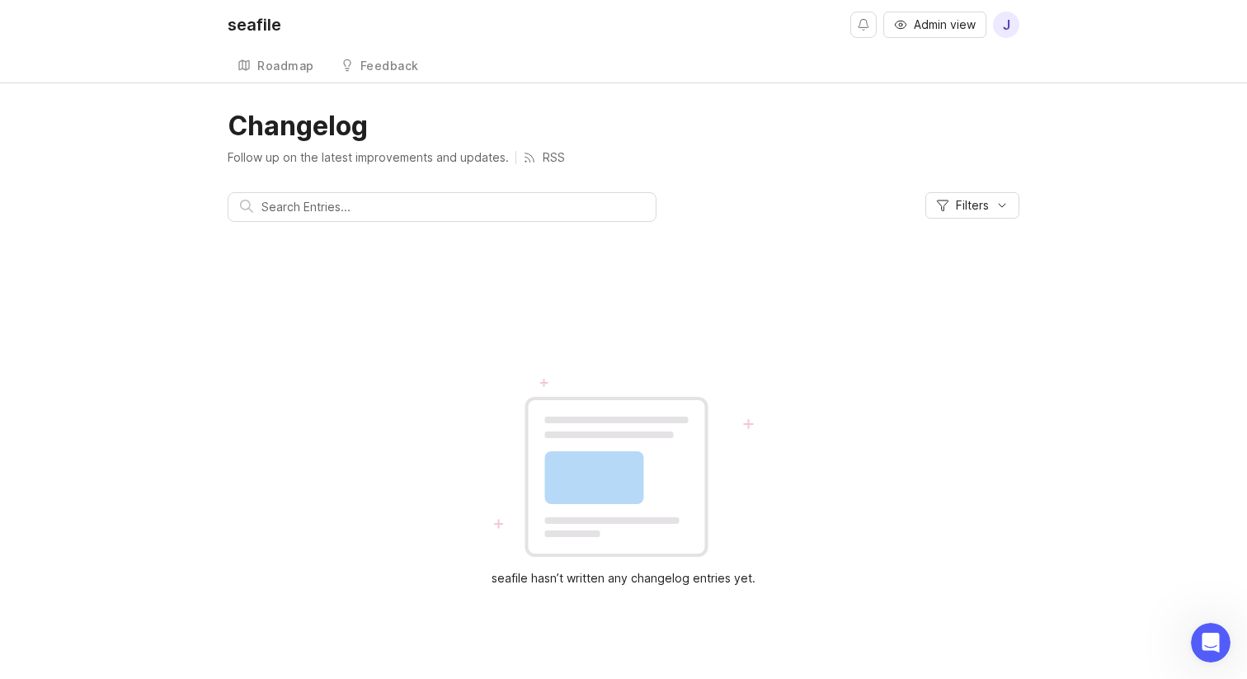
click at [379, 71] on div "Feedback" at bounding box center [390, 66] width 59 height 12
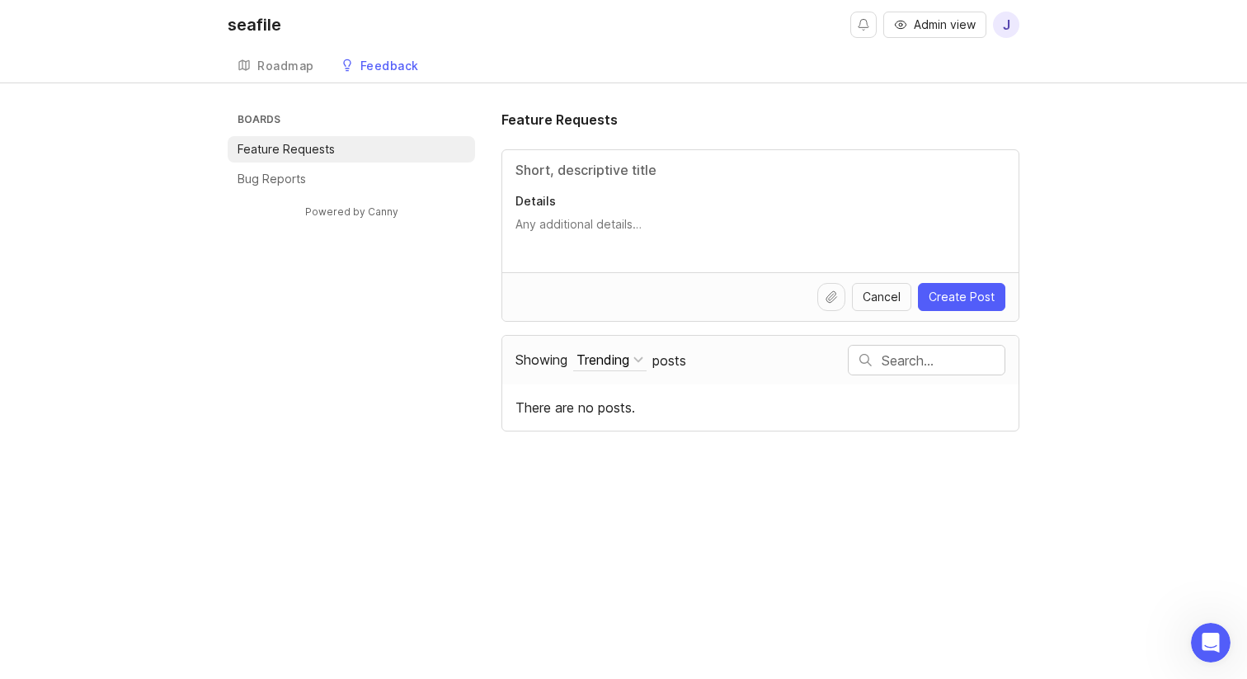
click at [304, 71] on div "Roadmap" at bounding box center [285, 66] width 57 height 12
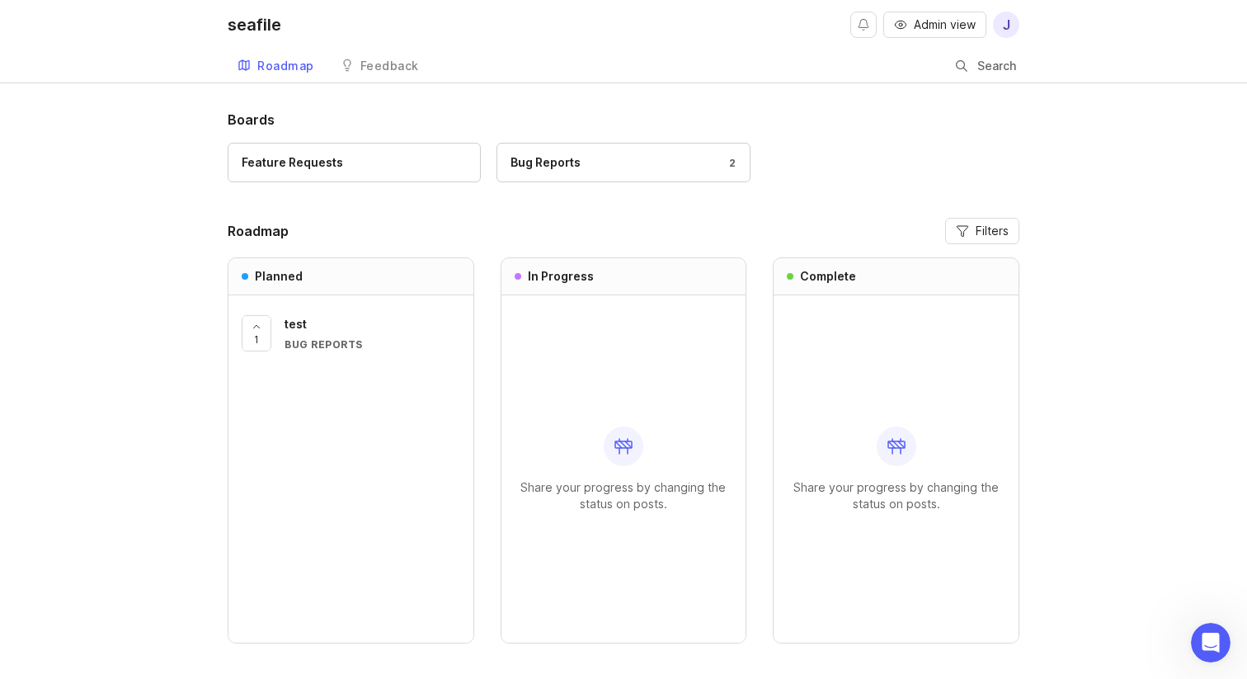
click at [371, 66] on div "Feedback" at bounding box center [390, 66] width 59 height 12
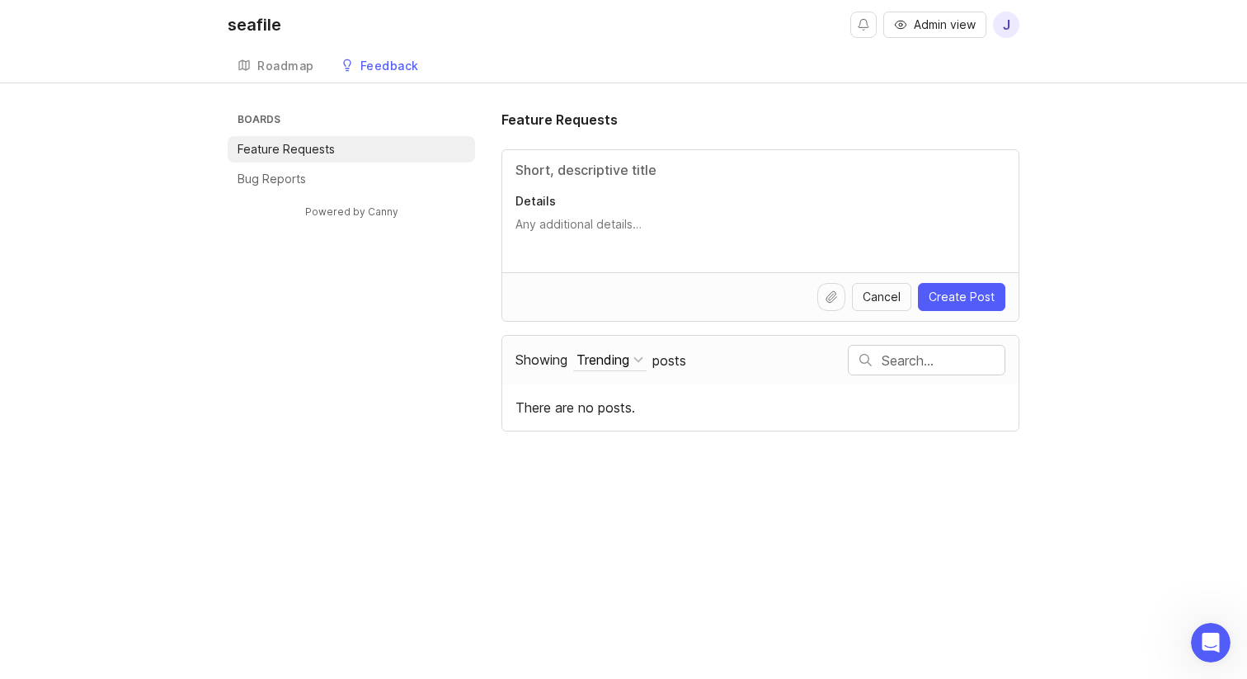
click at [283, 69] on div "Roadmap" at bounding box center [285, 66] width 57 height 12
click at [328, 178] on li "Bug Reports" at bounding box center [352, 179] width 248 height 26
click at [373, 76] on link "Feedback" at bounding box center [380, 67] width 98 height 34
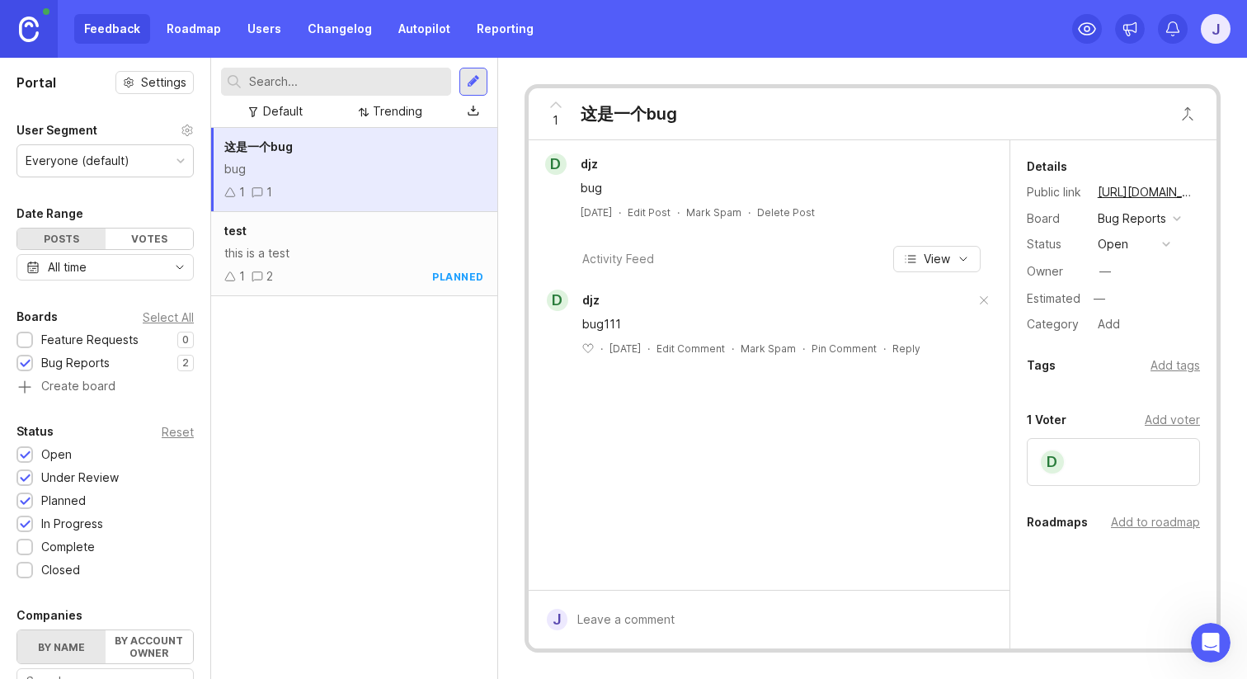
click at [342, 39] on link "Changelog" at bounding box center [340, 29] width 84 height 30
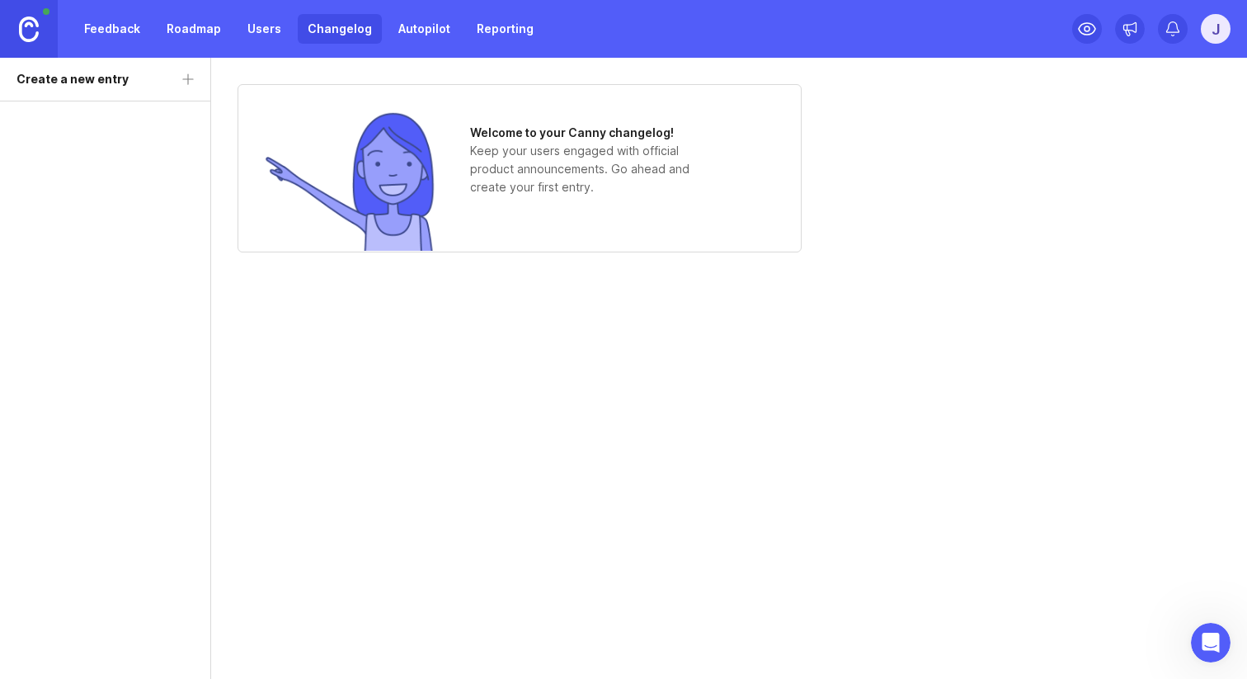
click at [268, 27] on link "Users" at bounding box center [265, 29] width 54 height 30
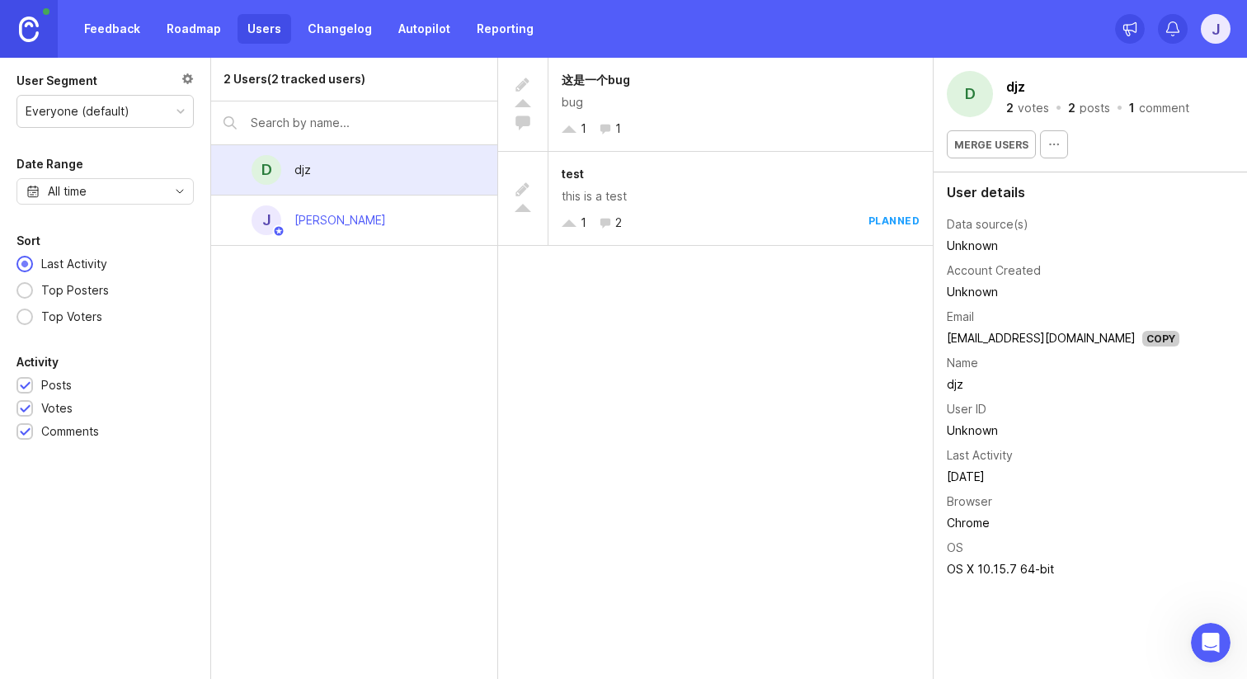
click at [209, 28] on link "Roadmap" at bounding box center [194, 29] width 74 height 30
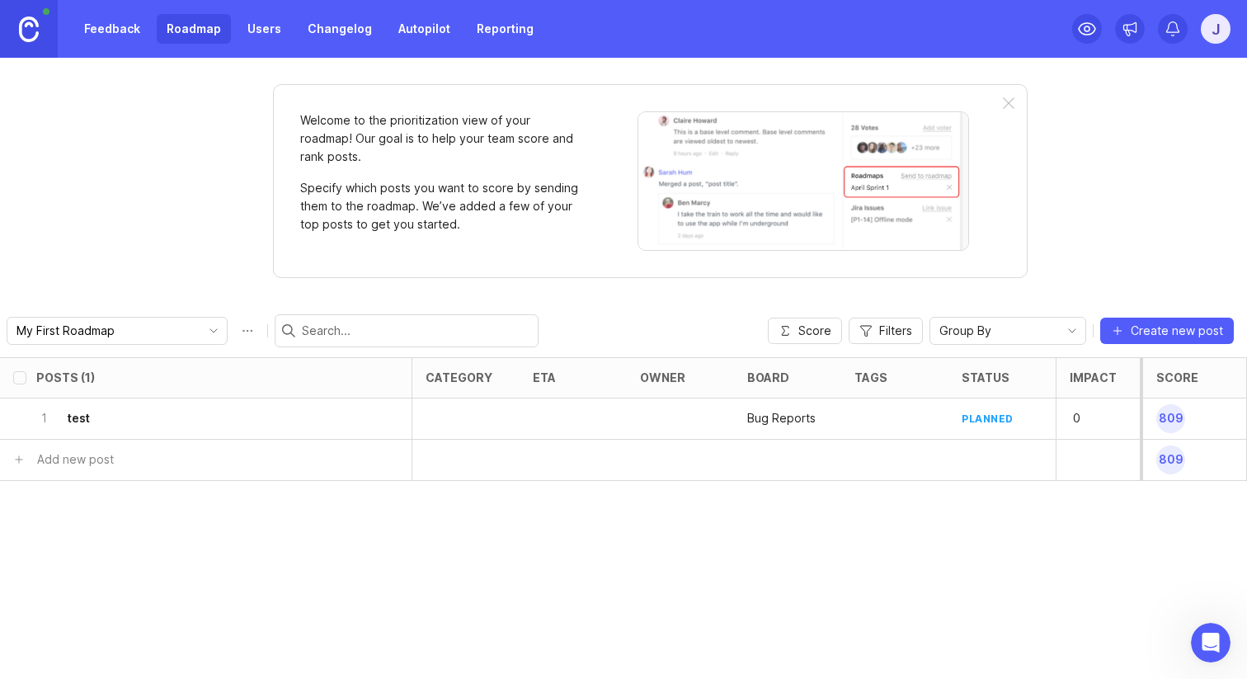
click at [416, 17] on link "Autopilot" at bounding box center [425, 29] width 72 height 30
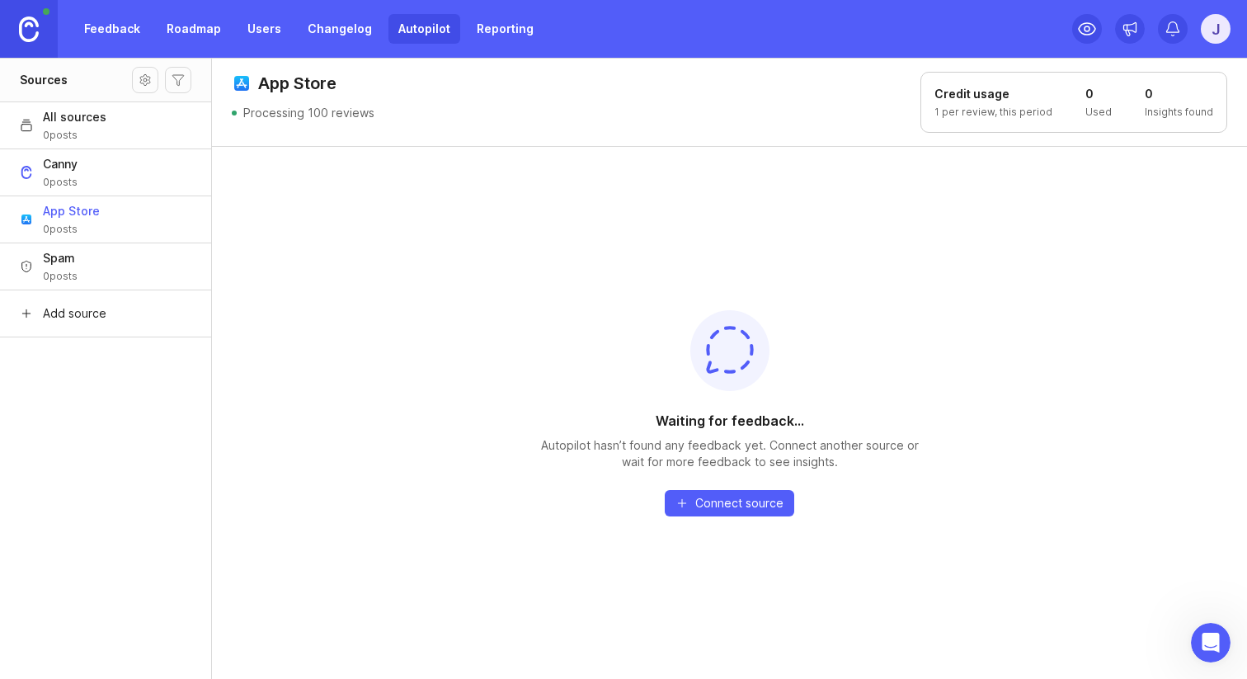
click at [483, 32] on link "Reporting" at bounding box center [505, 29] width 77 height 30
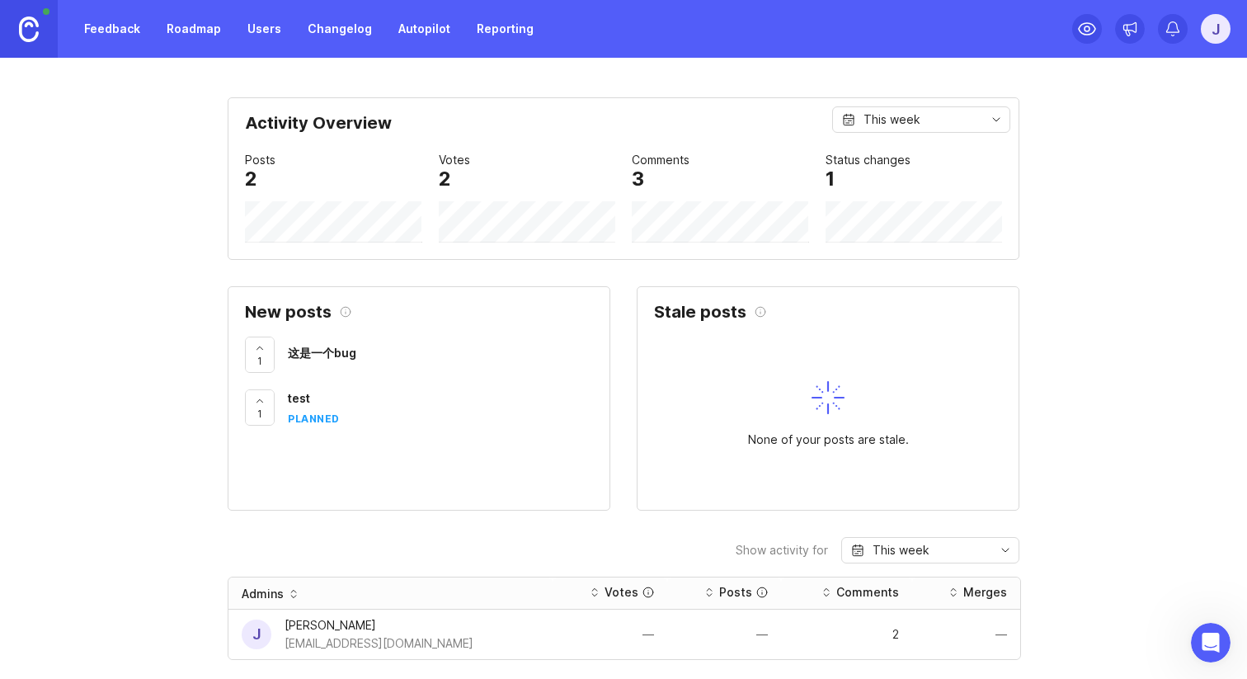
click at [389, 30] on link "Autopilot" at bounding box center [425, 29] width 72 height 30
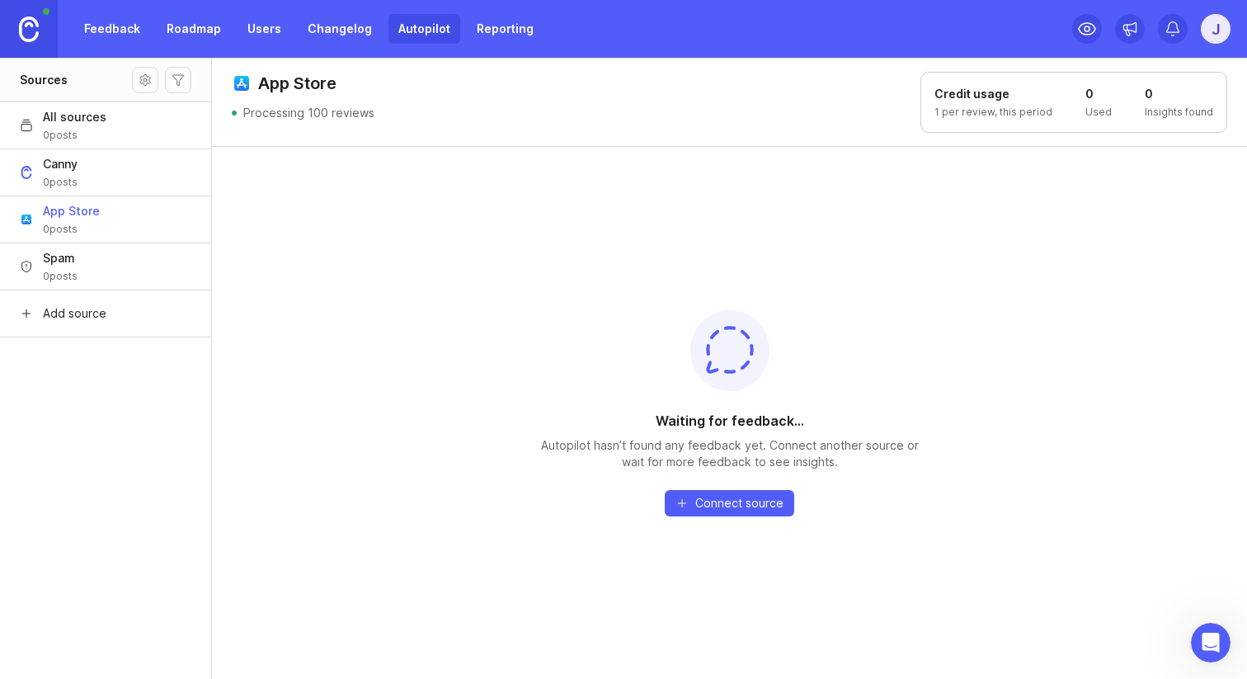
click at [357, 105] on p "Processing 100 reviews" at bounding box center [308, 113] width 131 height 17
click at [435, 115] on header "App Store Processing 100 reviews Credit usage 1 per review, this period 0 Used …" at bounding box center [729, 102] width 1035 height 88
click at [480, 41] on link "Reporting" at bounding box center [505, 29] width 77 height 30
